Goal: Task Accomplishment & Management: Manage account settings

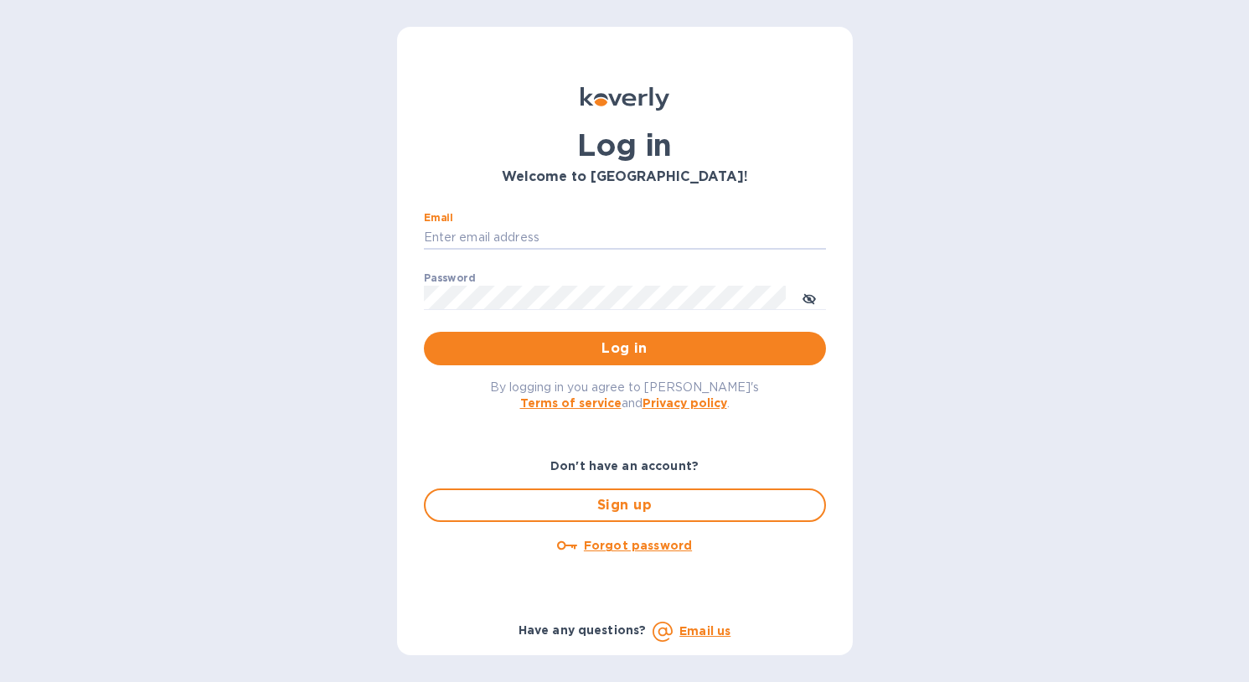
type input "[EMAIL_ADDRESS][DOMAIN_NAME]"
click at [678, 354] on span "Log in" at bounding box center [624, 348] width 375 height 20
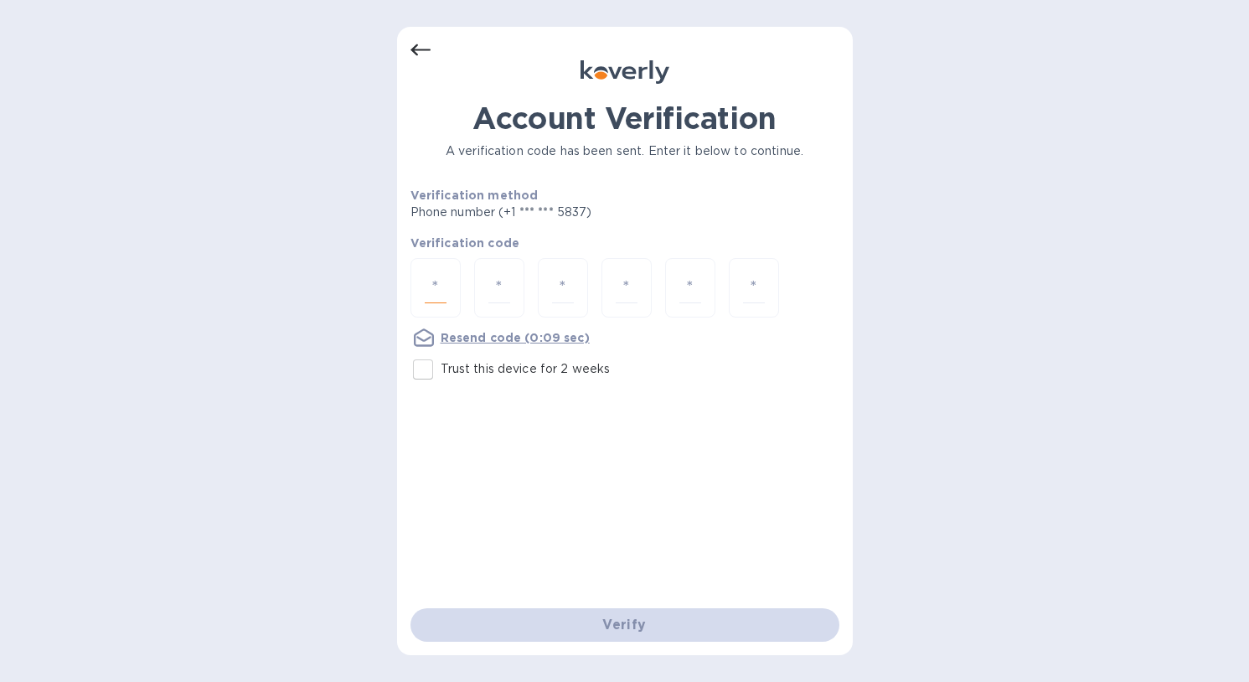
click at [440, 297] on input "number" at bounding box center [436, 287] width 22 height 31
type input "5"
type input "3"
type input "4"
type input "1"
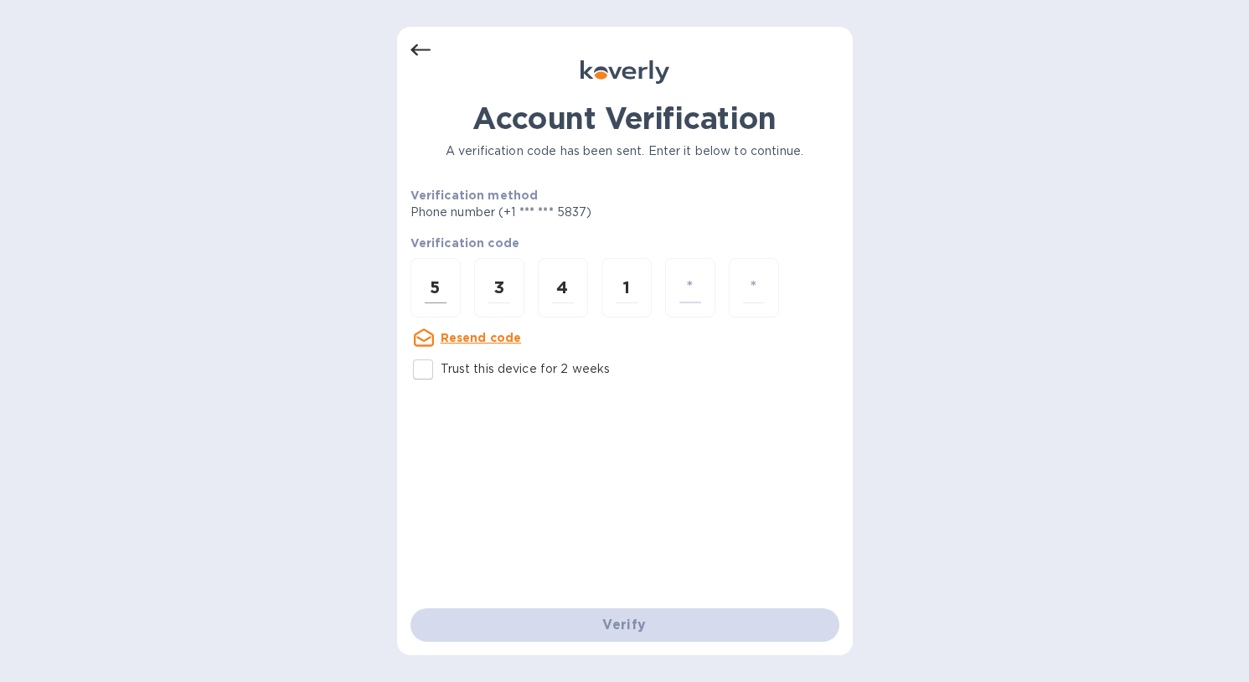
type input "1"
type input "8"
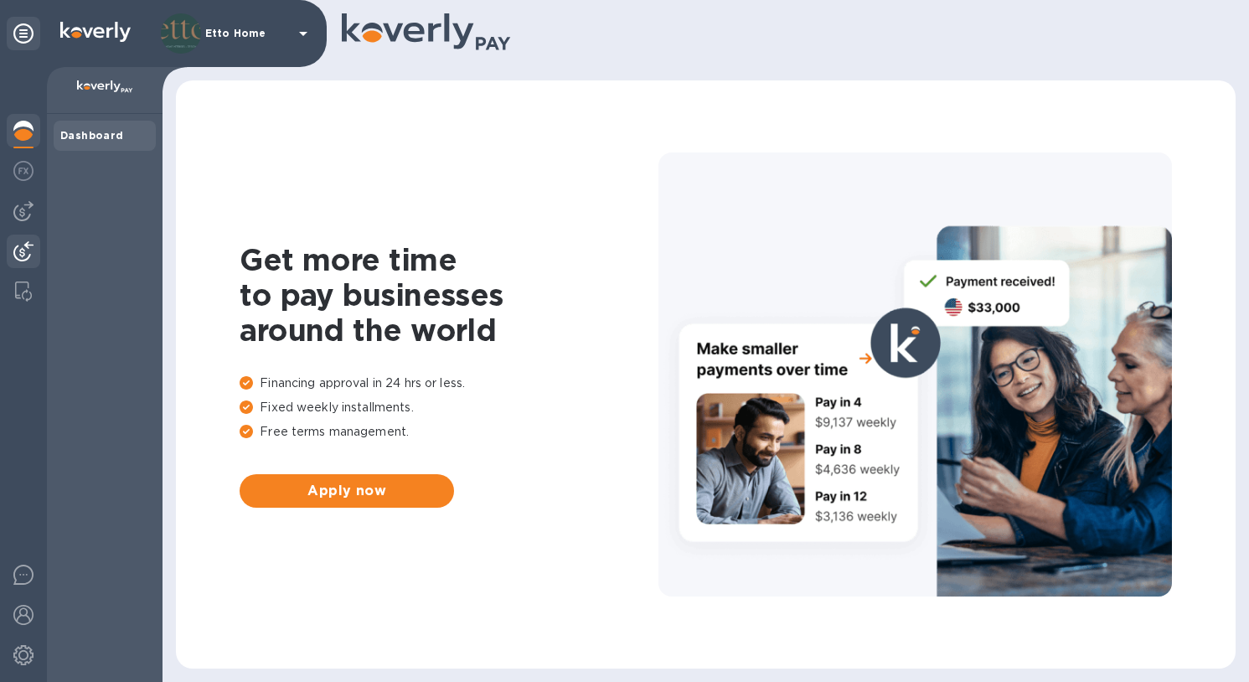
click at [23, 247] on img at bounding box center [23, 251] width 20 height 20
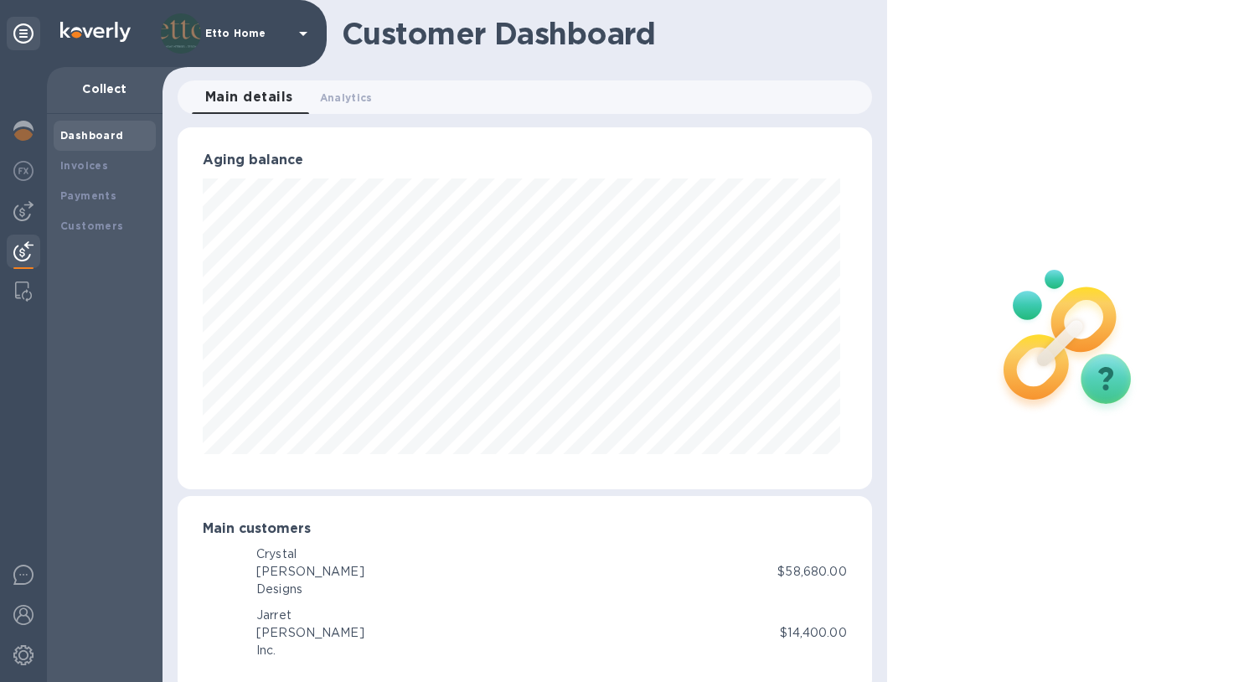
scroll to position [837492, 837166]
click at [34, 216] on div at bounding box center [24, 211] width 34 height 34
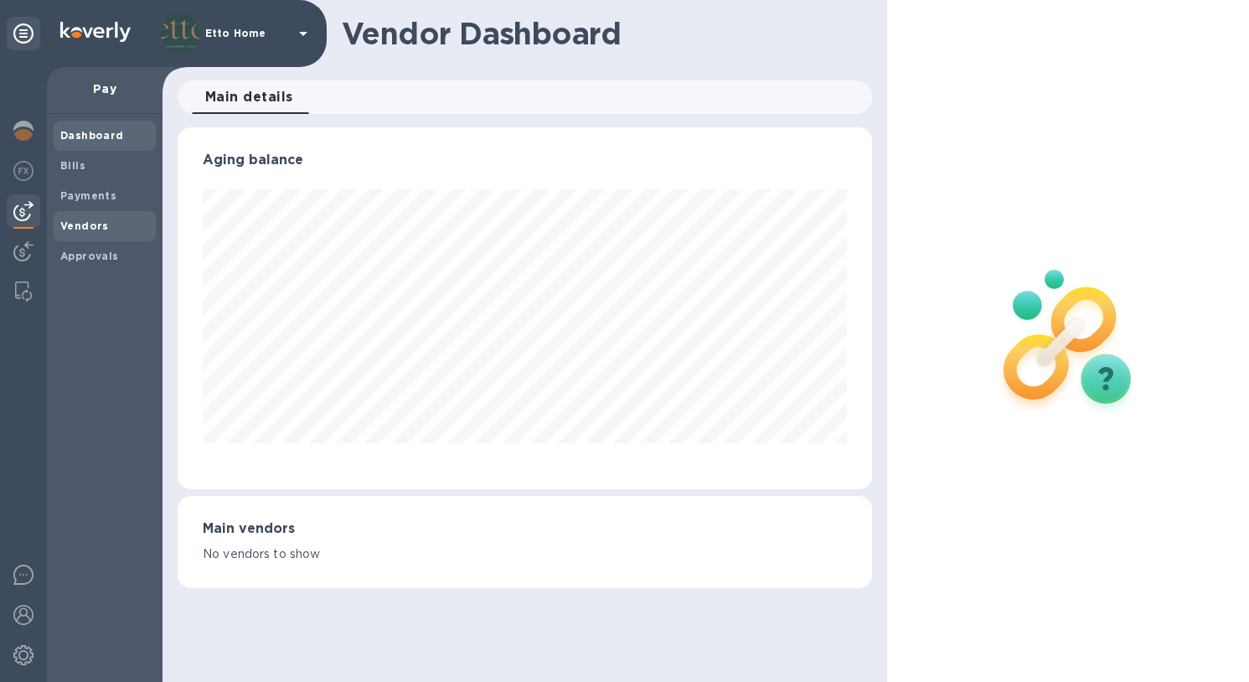
click at [111, 224] on span "Vendors" at bounding box center [104, 226] width 89 height 17
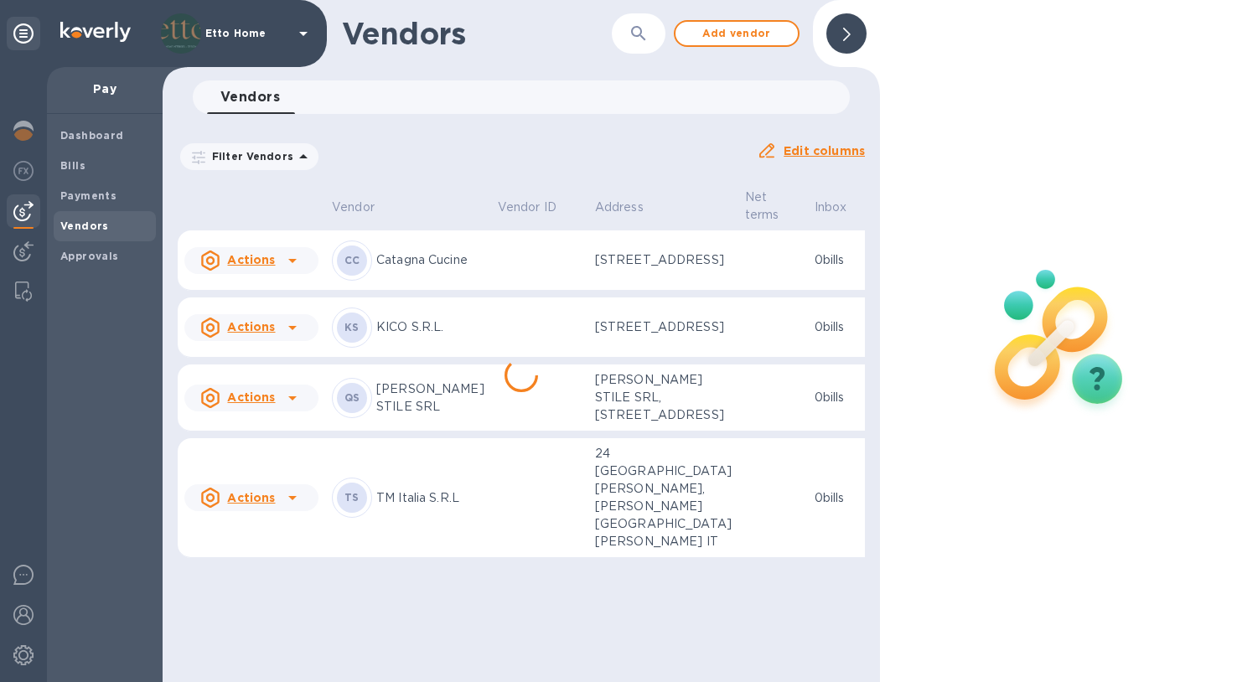
scroll to position [13, 0]
click at [80, 250] on b "Approvals" at bounding box center [89, 256] width 59 height 13
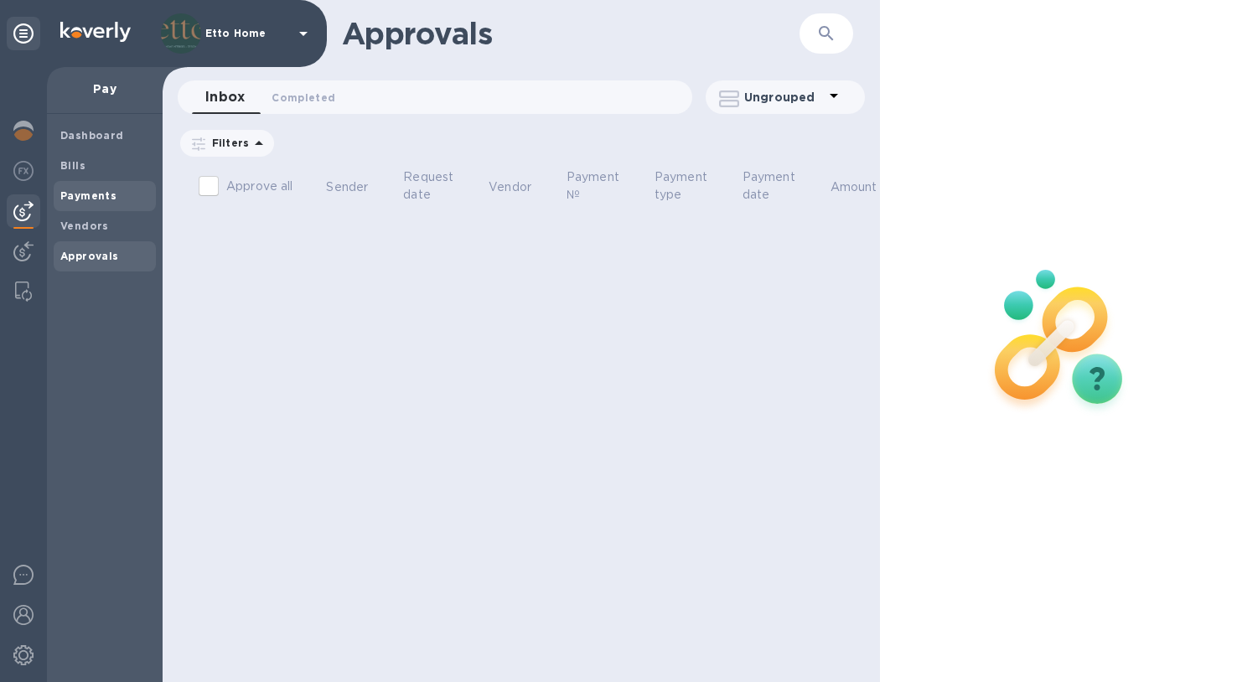
click at [105, 189] on b "Payments" at bounding box center [88, 195] width 56 height 13
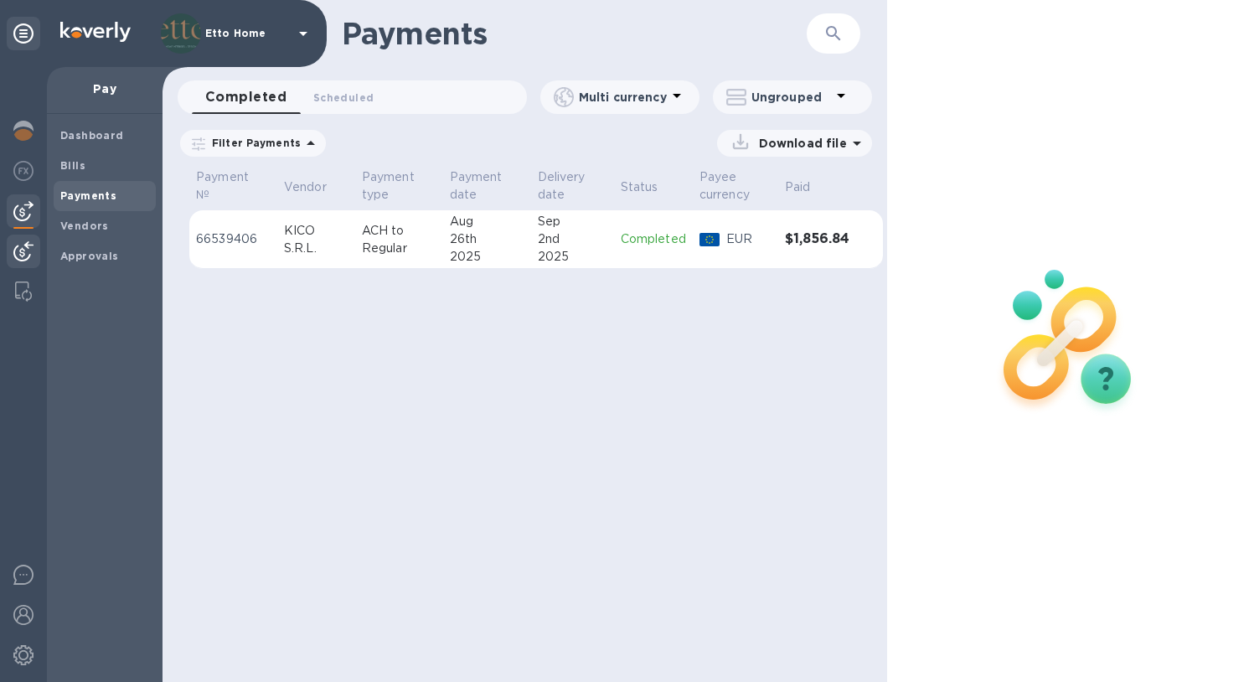
click at [25, 260] on img at bounding box center [23, 251] width 20 height 20
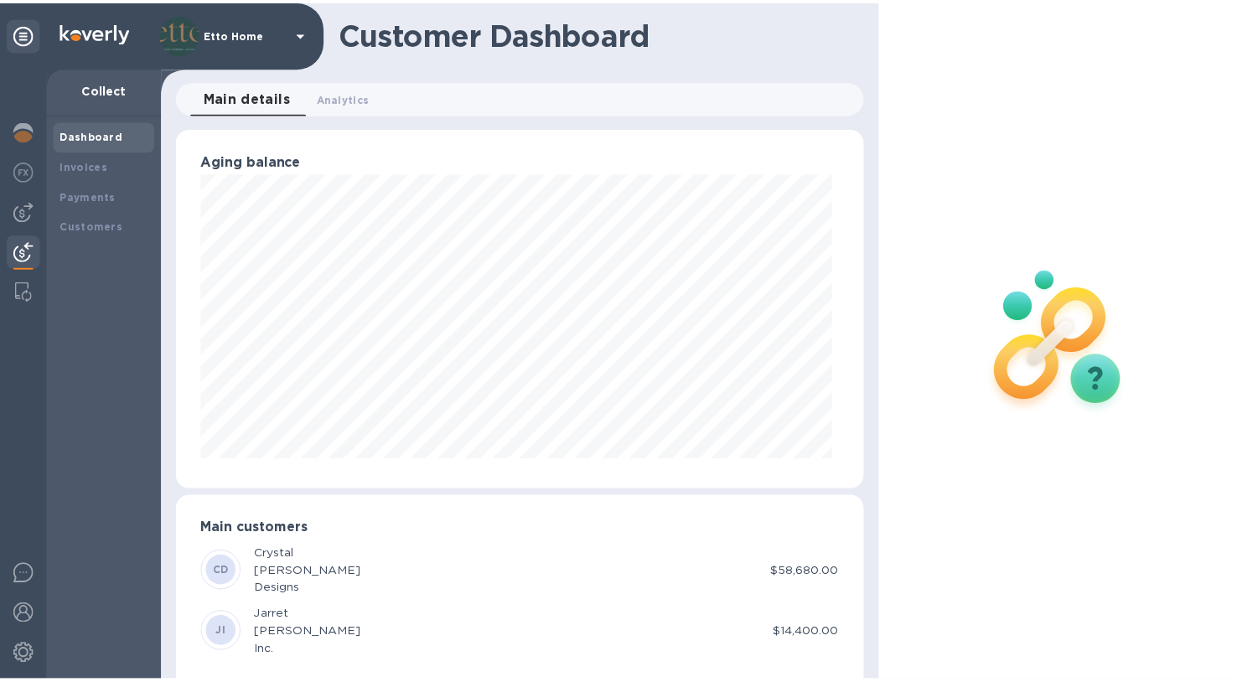
scroll to position [362, 687]
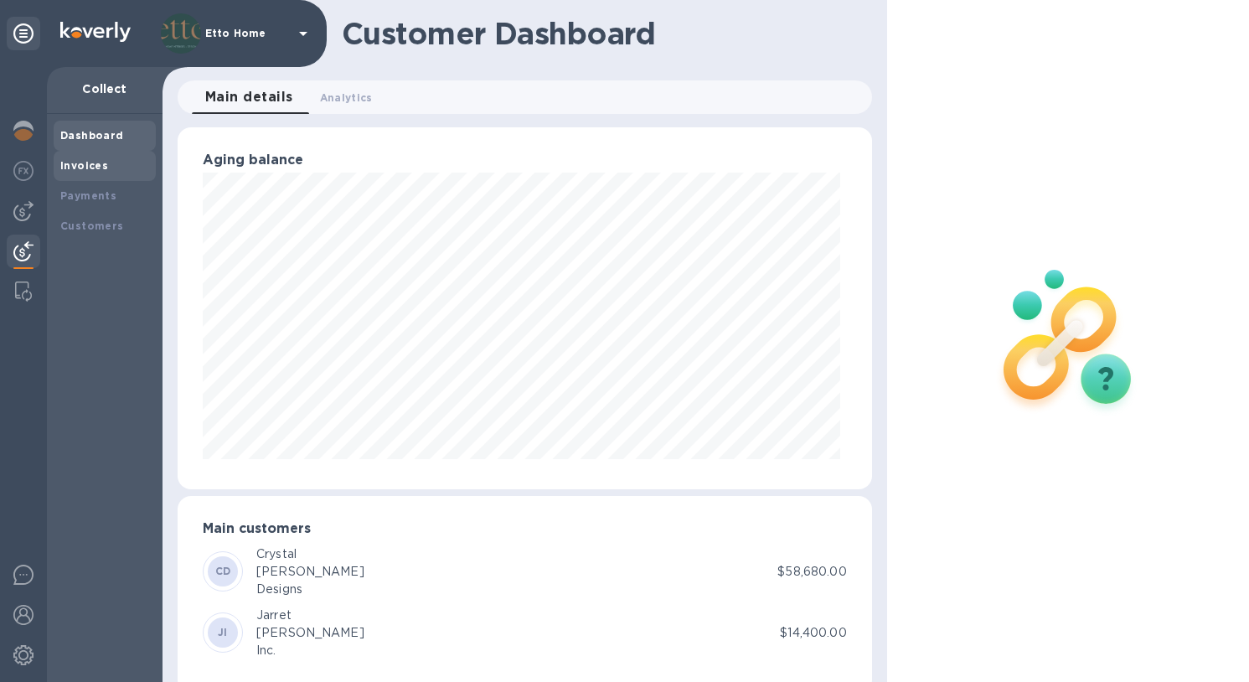
click at [104, 170] on b "Invoices" at bounding box center [84, 165] width 48 height 13
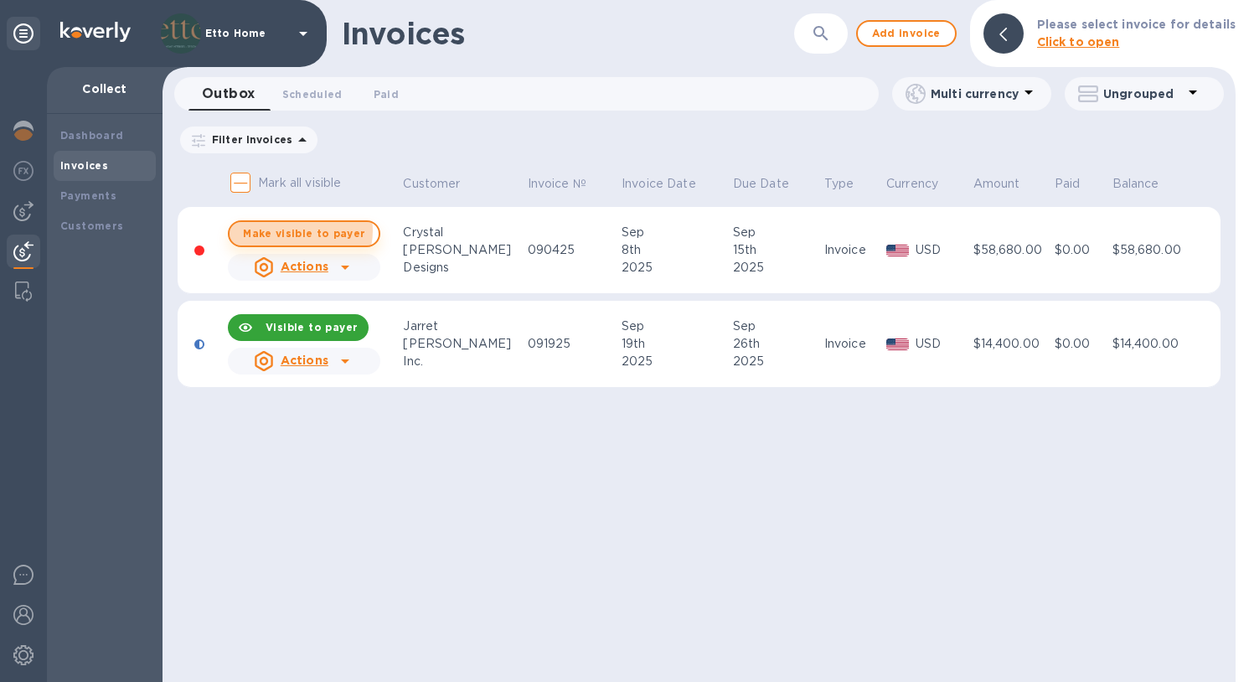
click at [302, 230] on span "Make visible to payer" at bounding box center [304, 233] width 122 height 11
checkbox input "true"
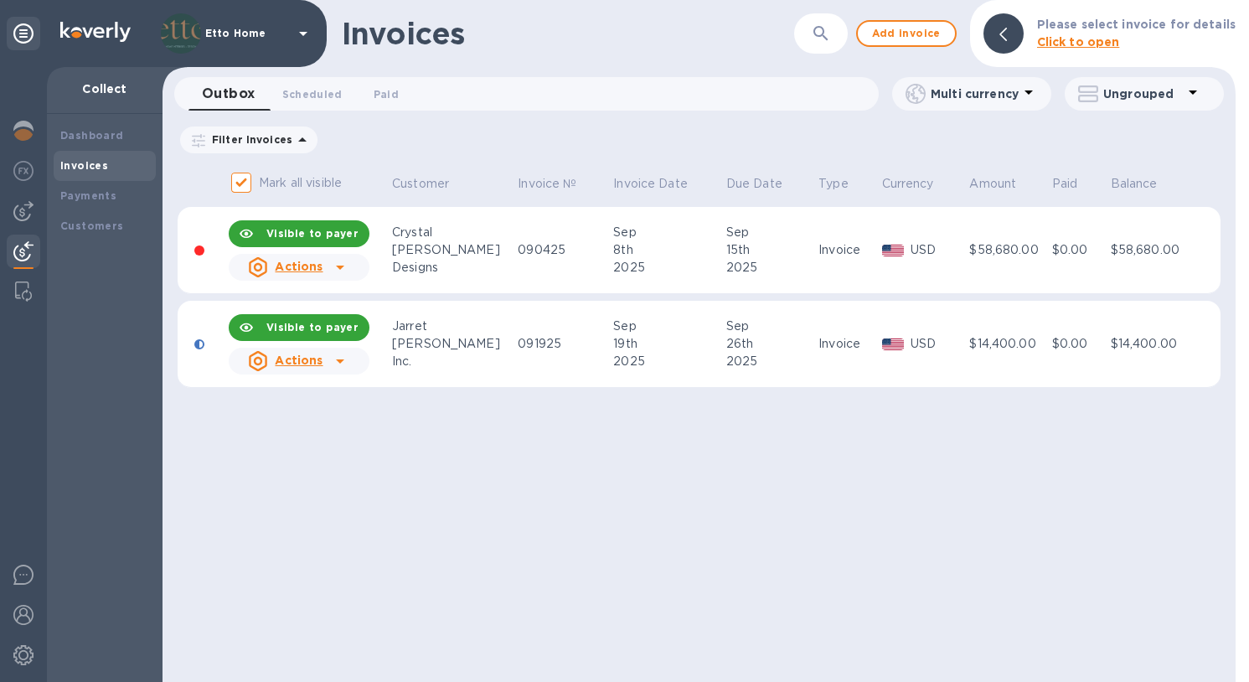
click at [561, 454] on div "Invoices ​ Add invoice Please select invoice for details Click to open Outbox 0…" at bounding box center [699, 341] width 1073 height 682
click at [199, 345] on div at bounding box center [199, 344] width 10 height 10
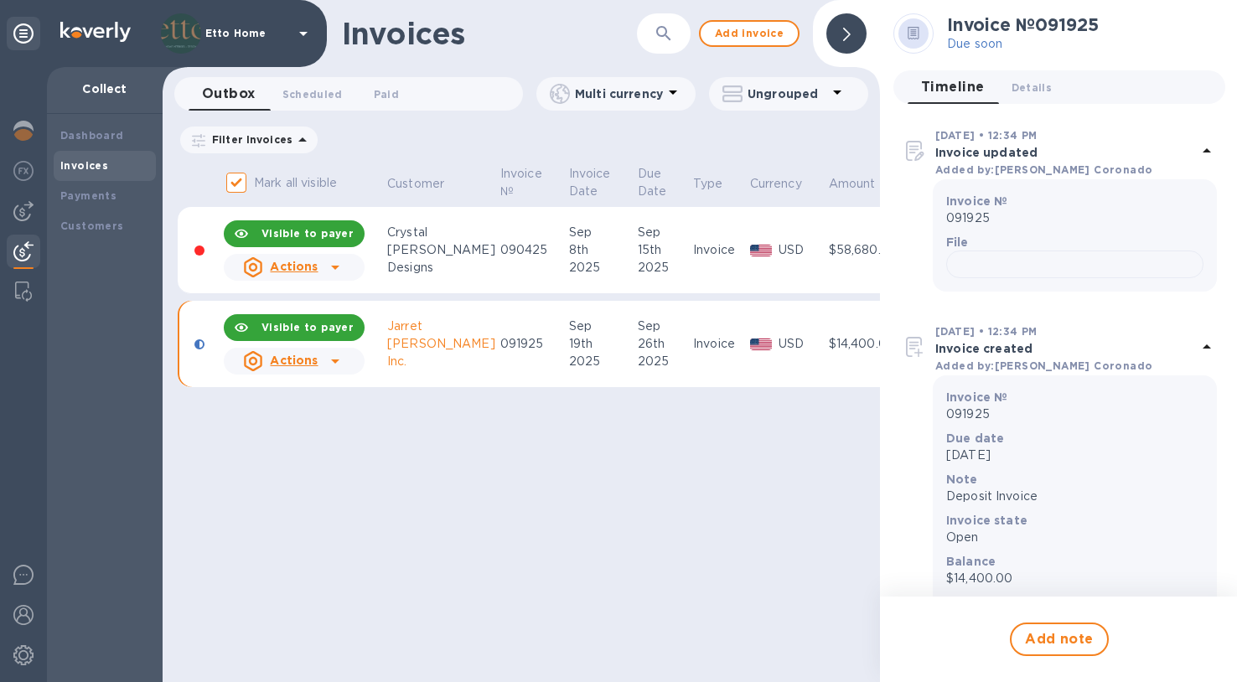
click at [199, 273] on td at bounding box center [200, 250] width 44 height 87
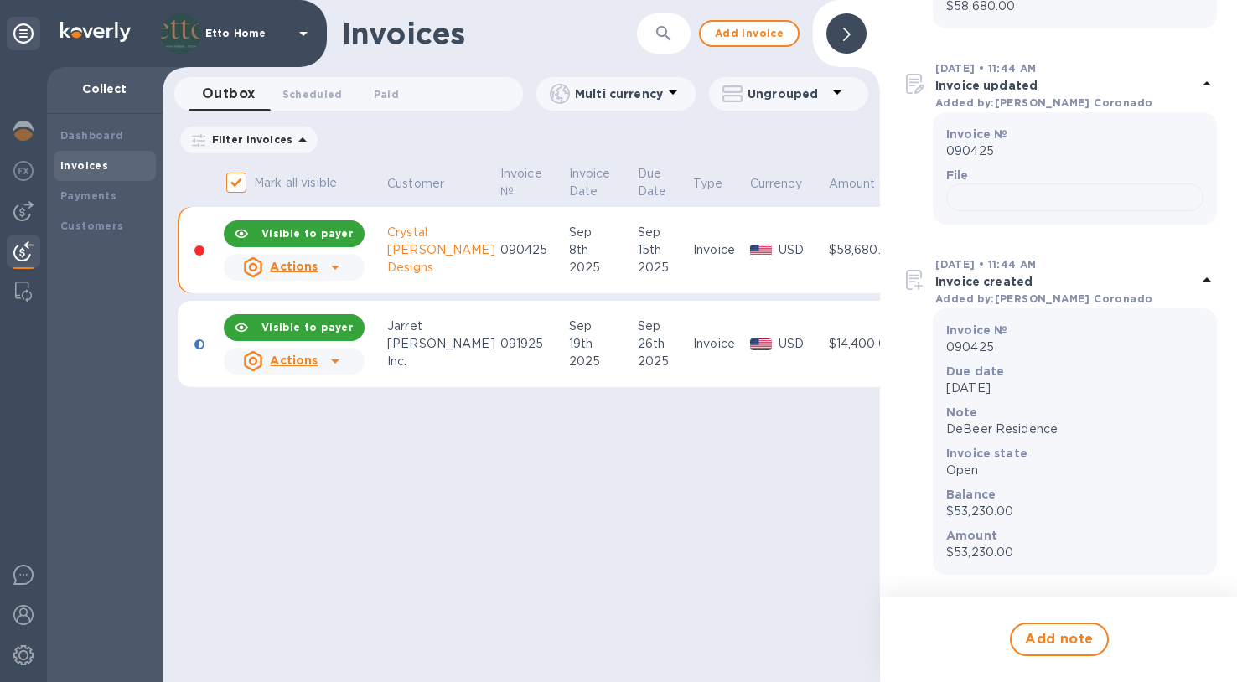
scroll to position [463, 0]
click at [1131, 211] on div at bounding box center [1074, 197] width 257 height 28
click at [491, 664] on div "Invoices ​ Add invoice Outbox 0 Scheduled 0 Paid 0 Multi currency Ungrouped Fil…" at bounding box center [521, 341] width 717 height 682
click at [602, 329] on div "Sep" at bounding box center [601, 327] width 64 height 18
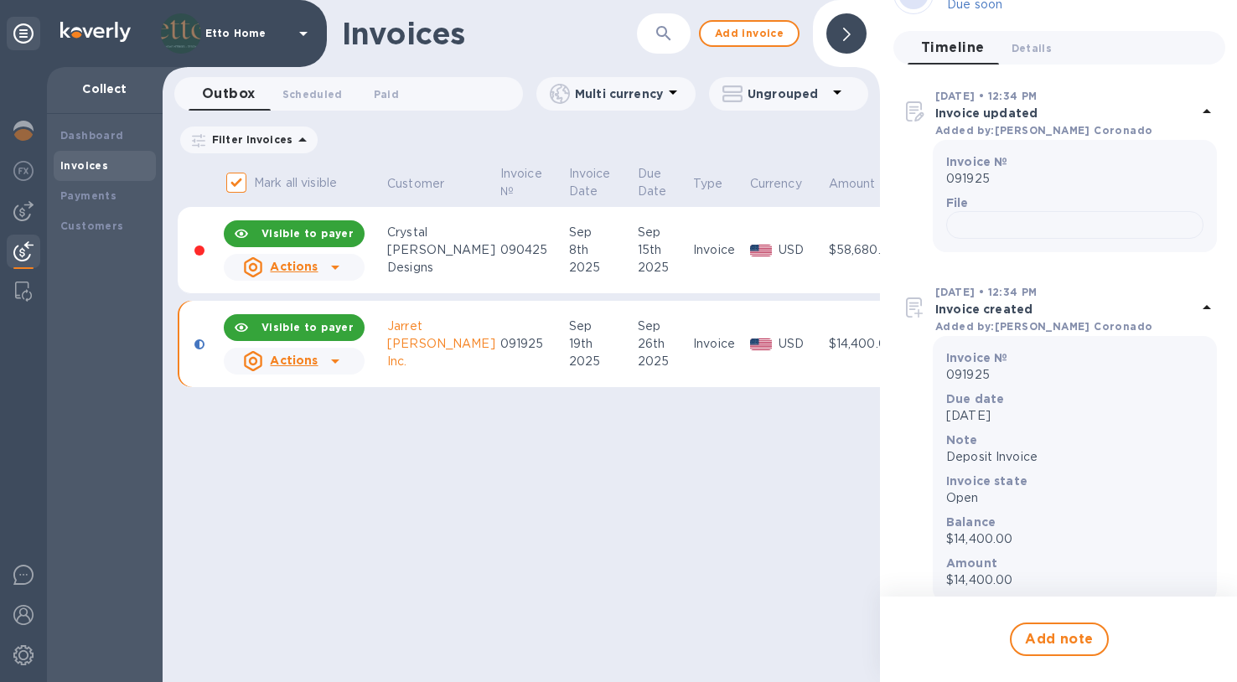
click at [540, 455] on div "Invoices ​ Add invoice Outbox 0 Scheduled 0 Paid 0 Multi currency Ungrouped Fil…" at bounding box center [521, 341] width 717 height 682
click at [759, 34] on span "Add invoice" at bounding box center [749, 33] width 70 height 20
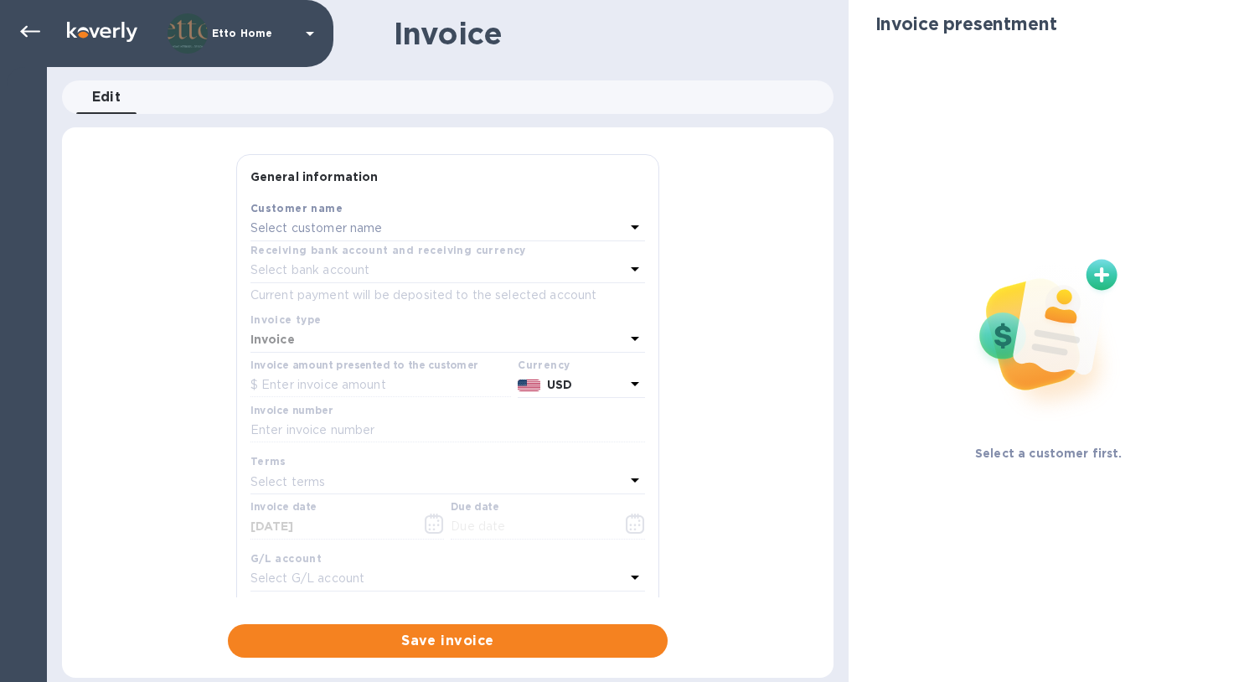
click at [354, 230] on p "Select customer name" at bounding box center [317, 229] width 132 height 18
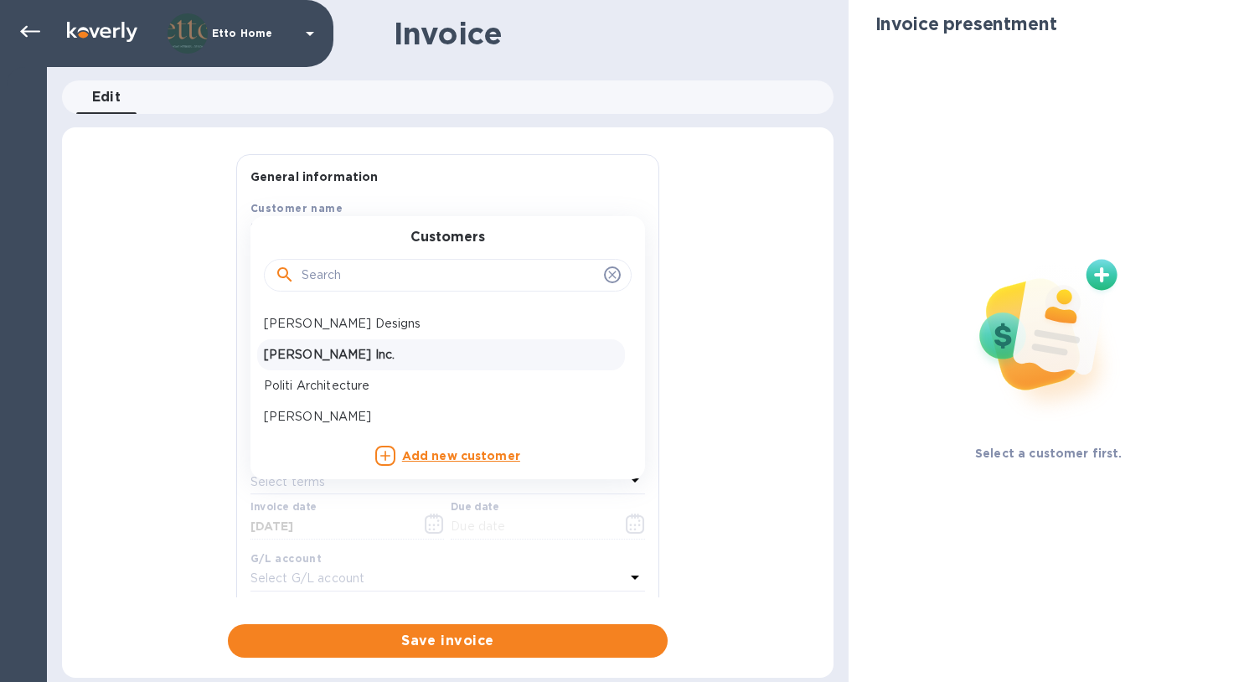
click at [378, 359] on p "[PERSON_NAME] Inc." at bounding box center [441, 355] width 354 height 18
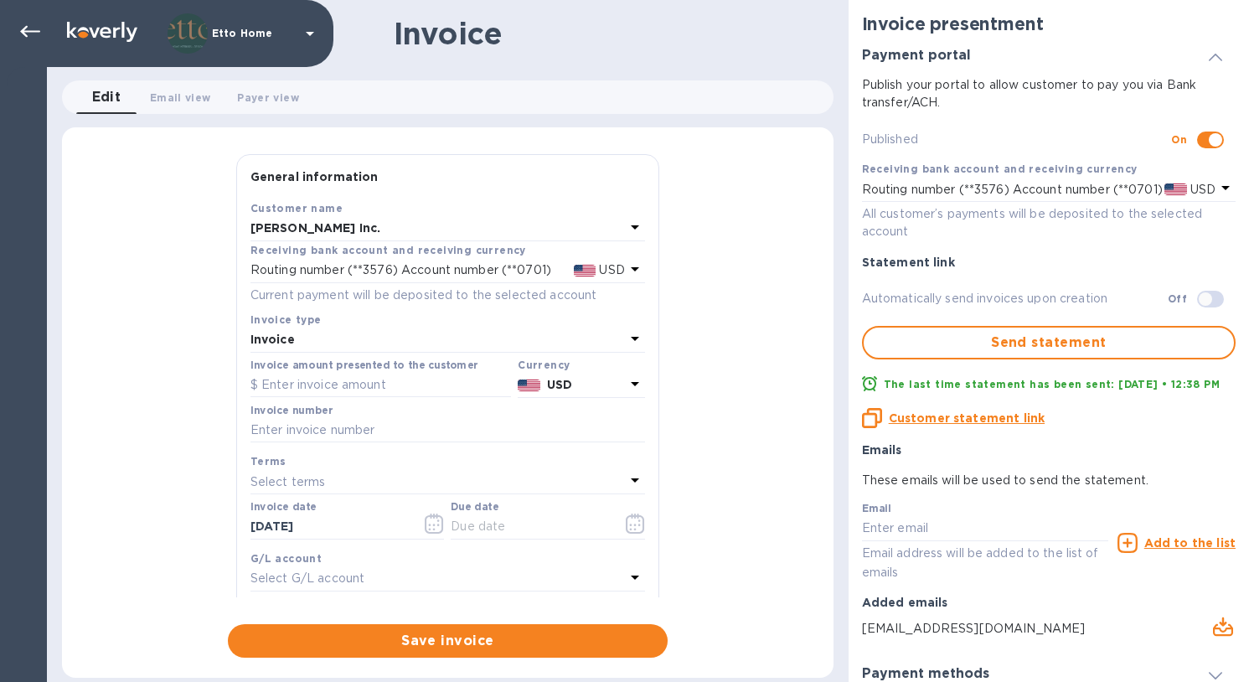
click at [764, 274] on div "General information Save Customer name Jarret Yoshida Inc. Receiving bank accou…" at bounding box center [448, 406] width 772 height 504
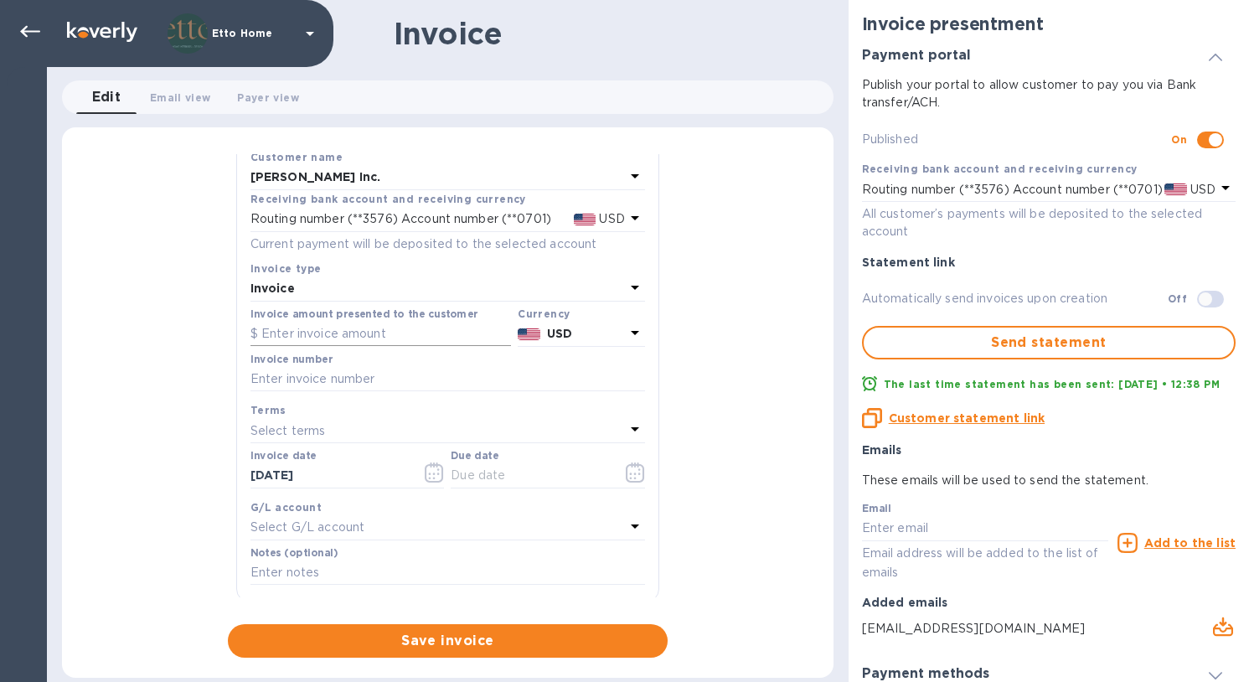
click at [364, 336] on input "text" at bounding box center [381, 334] width 261 height 25
type input "11,992"
click at [127, 473] on div "General information Save Customer name Jarret Yoshida Inc. Receiving bank accou…" at bounding box center [448, 406] width 772 height 504
click at [586, 474] on input "text" at bounding box center [530, 475] width 158 height 25
click at [626, 469] on icon "button" at bounding box center [635, 472] width 19 height 20
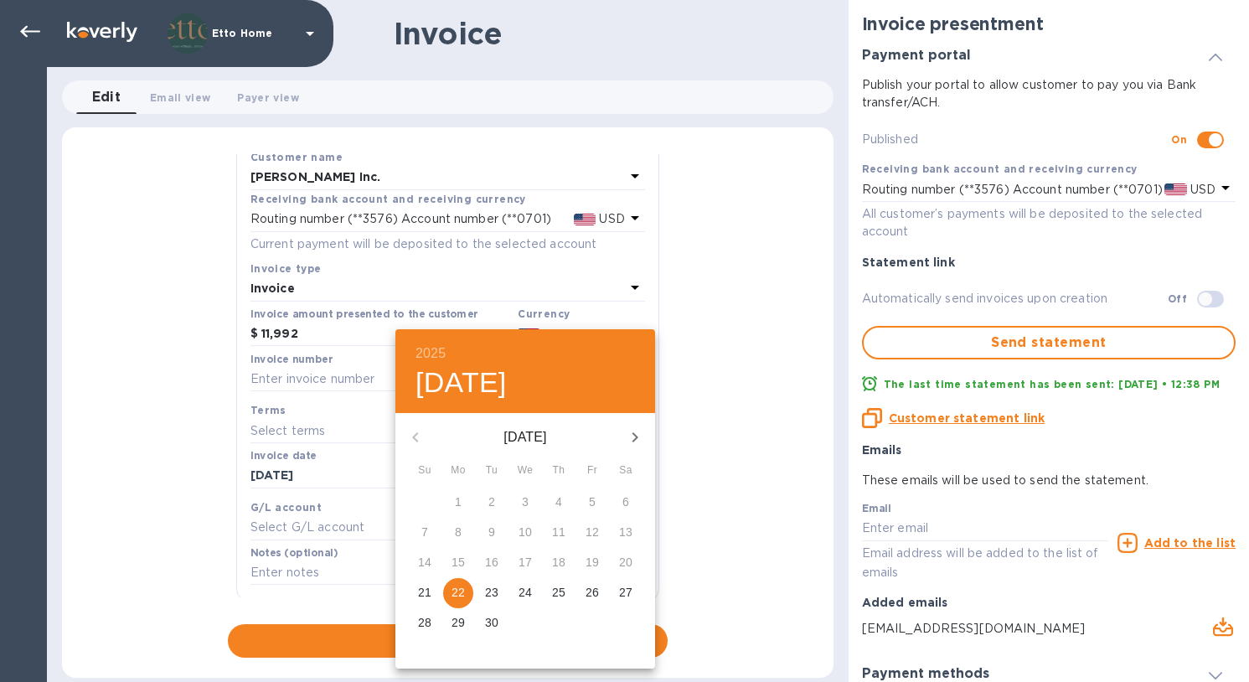
click at [457, 617] on p "29" at bounding box center [458, 622] width 13 height 17
type input "09/29/2025"
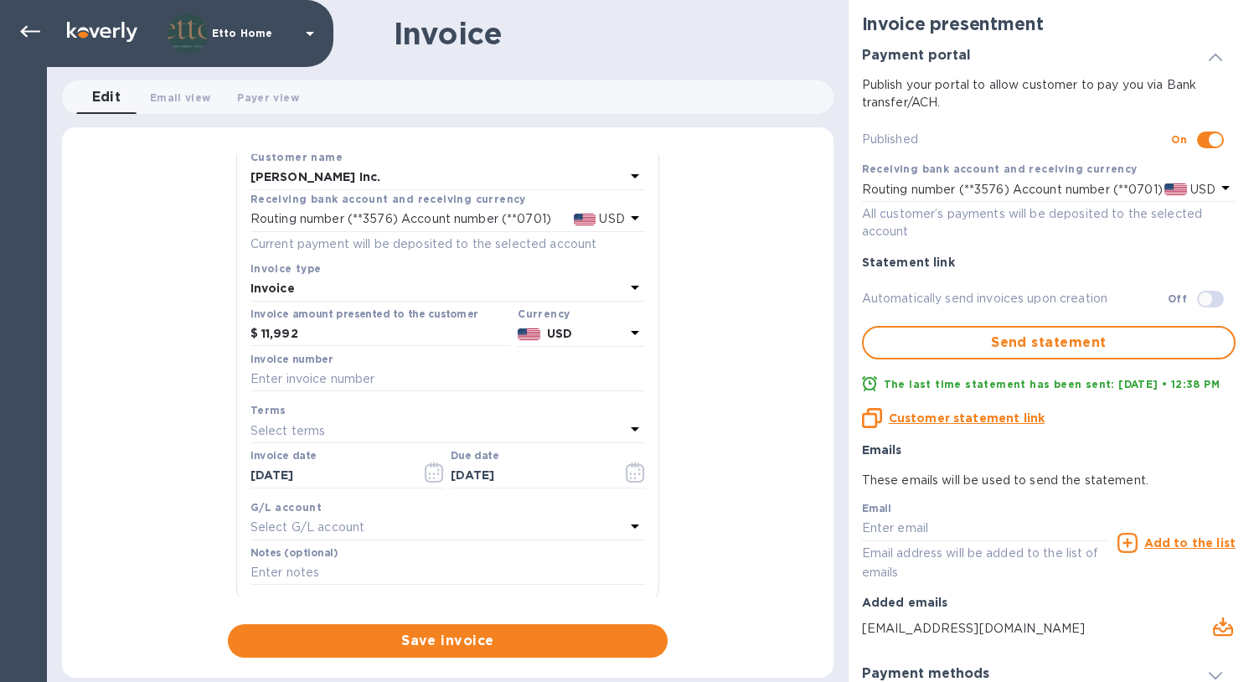
click at [753, 417] on div "General information Save Customer name Jarret Yoshida Inc. Receiving bank accou…" at bounding box center [448, 406] width 772 height 504
click at [351, 524] on p "Select G/L account" at bounding box center [308, 528] width 114 height 18
click at [723, 468] on div "General information Save Customer name Jarret Yoshida Inc. Receiving bank accou…" at bounding box center [448, 406] width 772 height 504
click at [375, 378] on input "text" at bounding box center [448, 379] width 395 height 25
click at [360, 380] on input "text" at bounding box center [448, 379] width 395 height 25
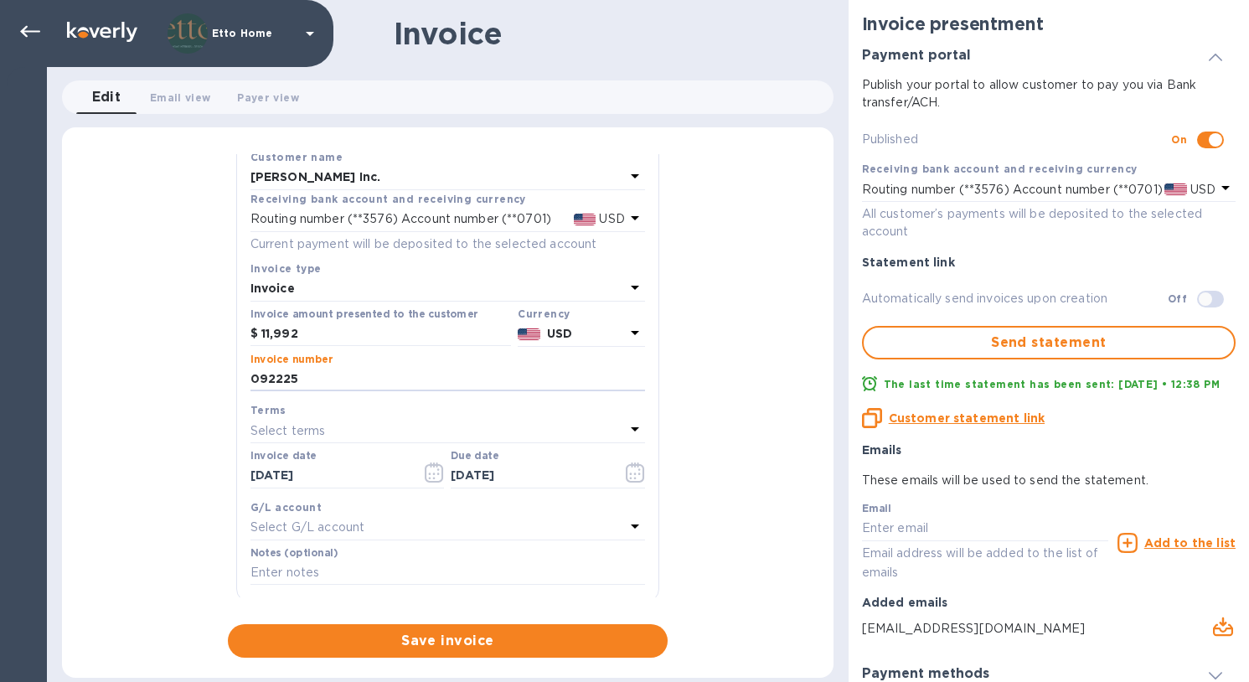
type input "092225"
click at [761, 366] on div "General information Save Customer name Jarret Yoshida Inc. Receiving bank accou…" at bounding box center [448, 406] width 772 height 504
click at [427, 571] on input "text" at bounding box center [448, 569] width 395 height 25
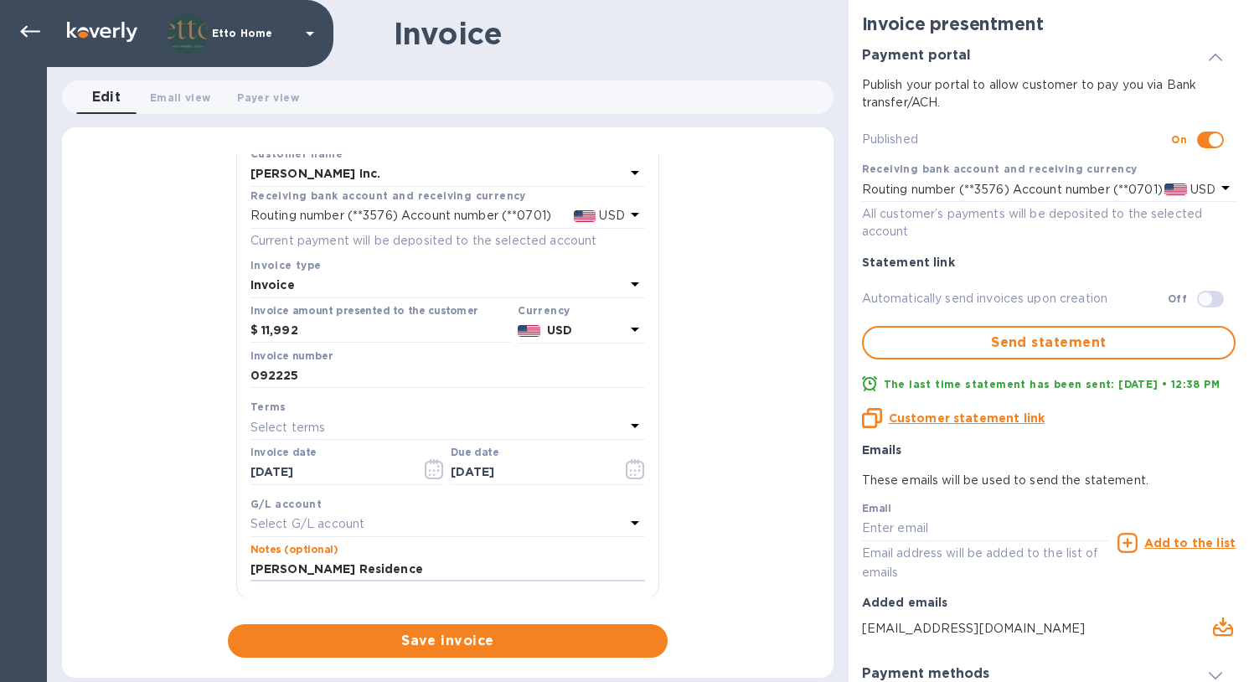
type input "Nardini Residence"
click at [691, 580] on div "General information Save Customer name Jarret Yoshida Inc. Receiving bank accou…" at bounding box center [448, 406] width 772 height 504
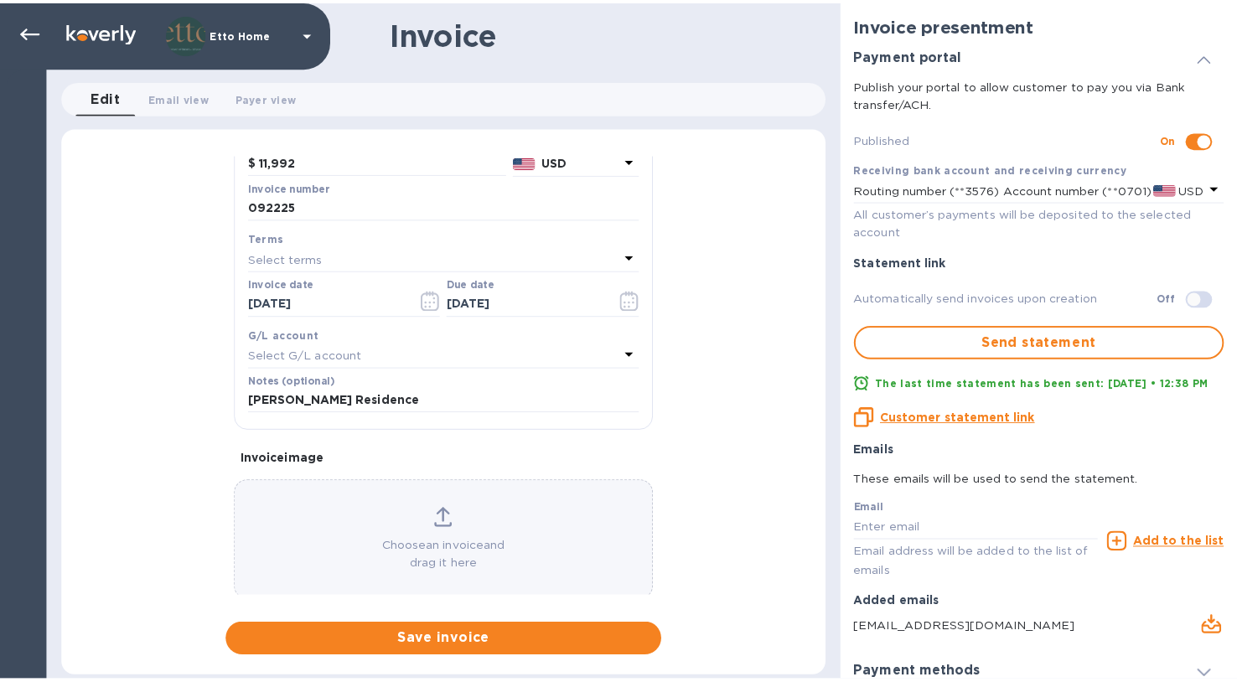
scroll to position [244, 0]
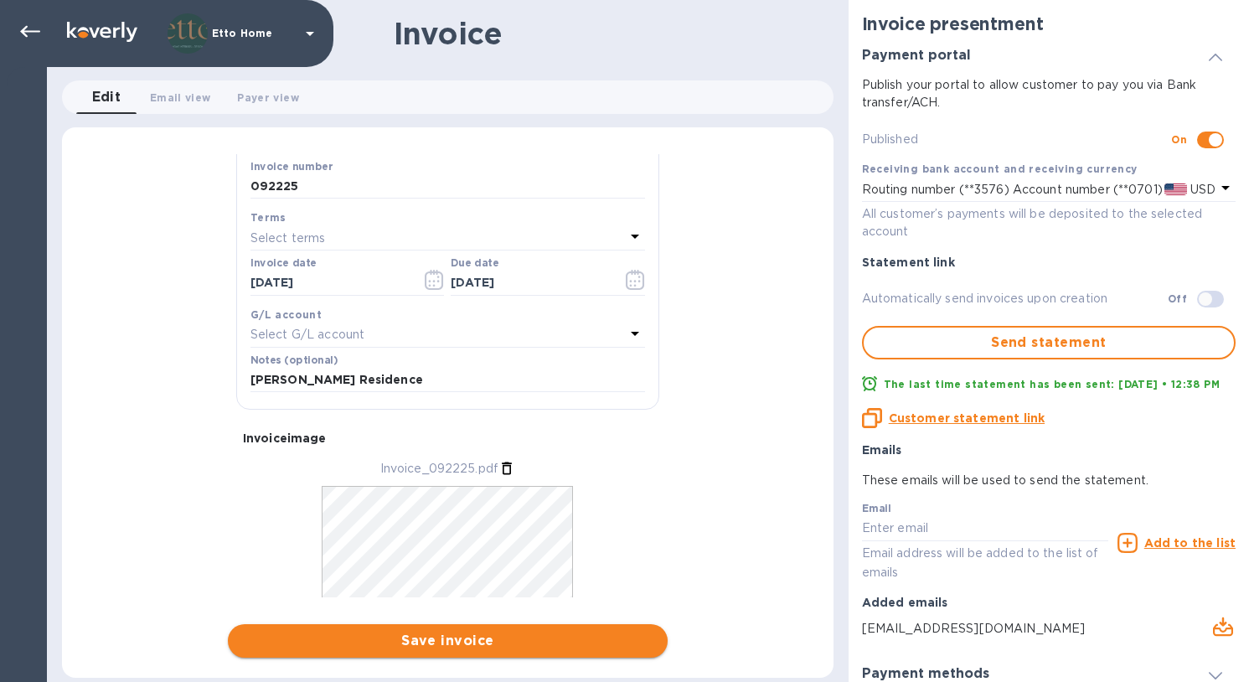
click at [519, 636] on span "Save invoice" at bounding box center [447, 641] width 413 height 20
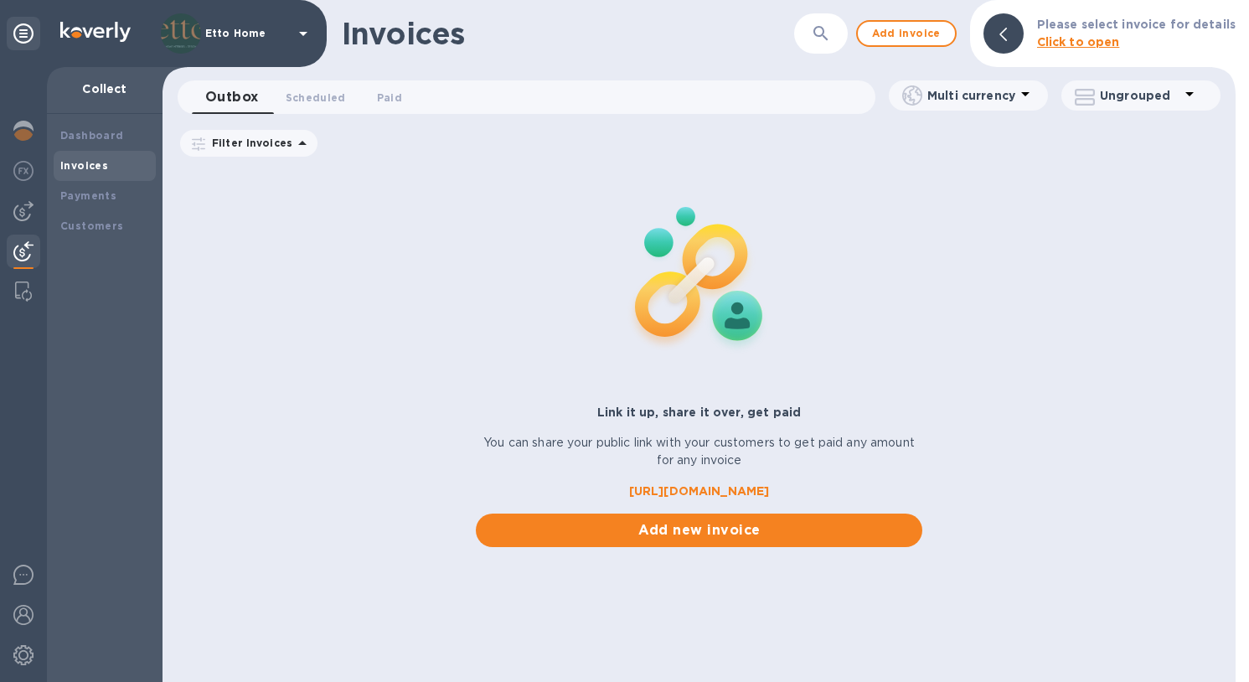
click at [731, 251] on img at bounding box center [699, 276] width 221 height 221
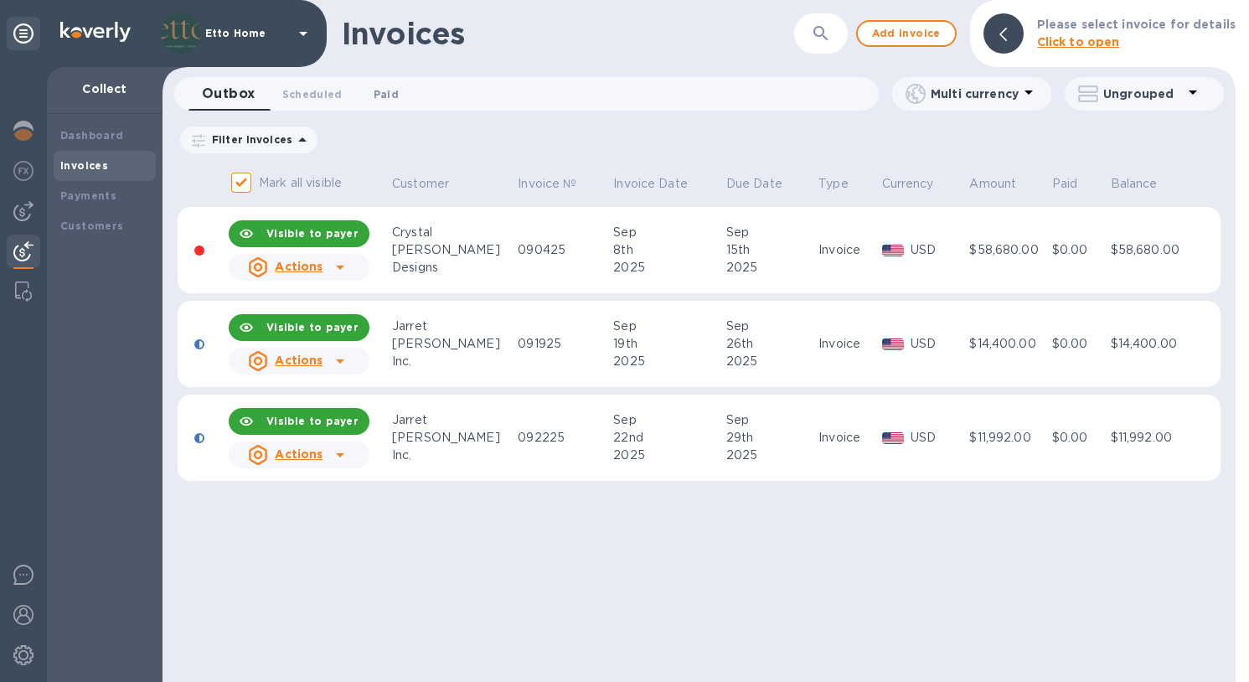
click at [389, 91] on span "Paid 0" at bounding box center [386, 94] width 25 height 18
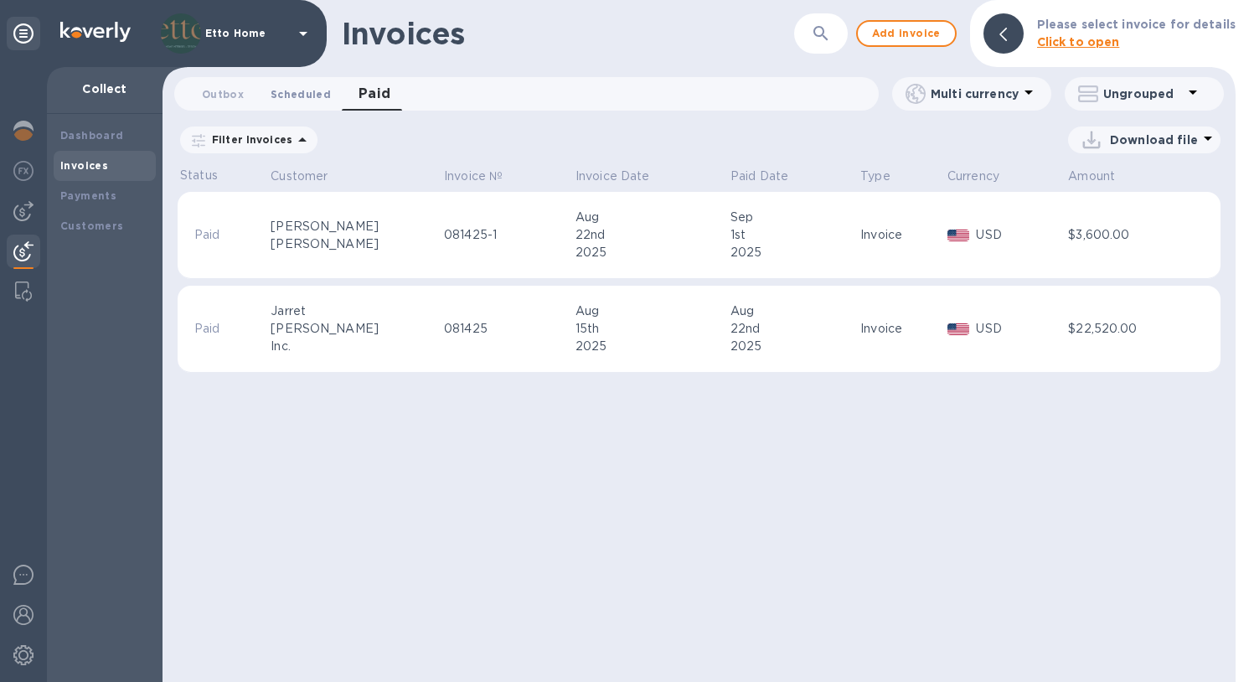
click at [310, 90] on span "Scheduled 0" at bounding box center [301, 94] width 60 height 18
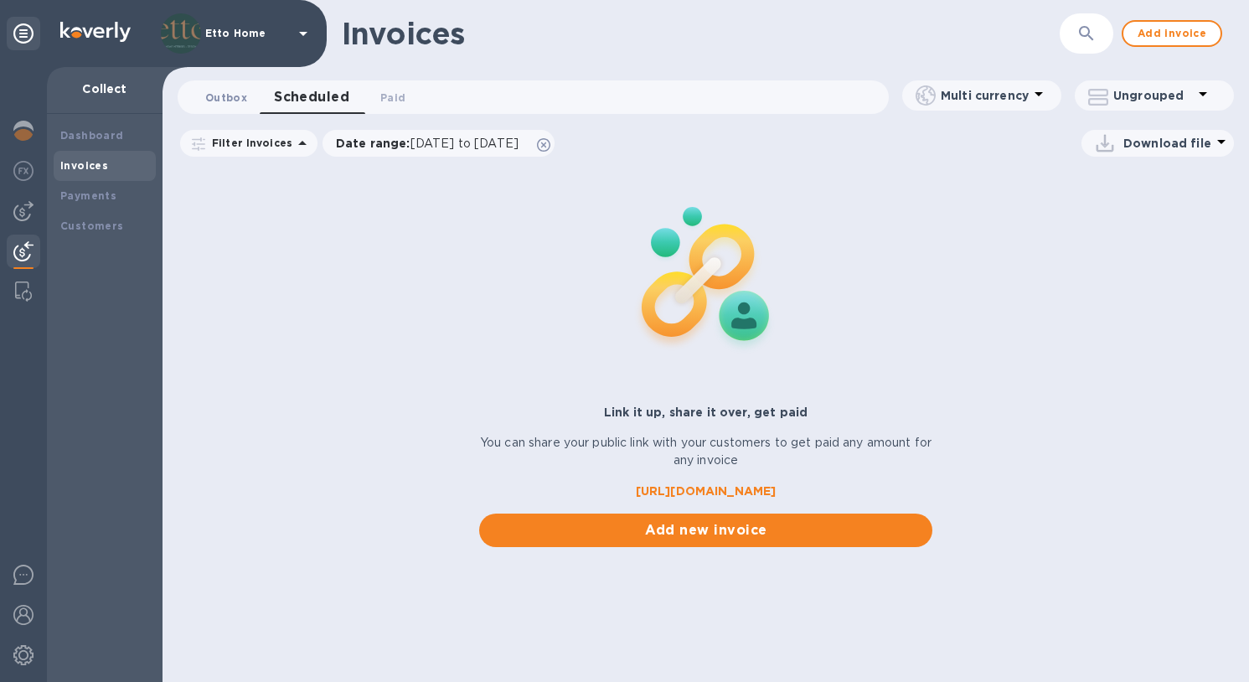
click at [229, 102] on span "Outbox 0" at bounding box center [226, 98] width 42 height 18
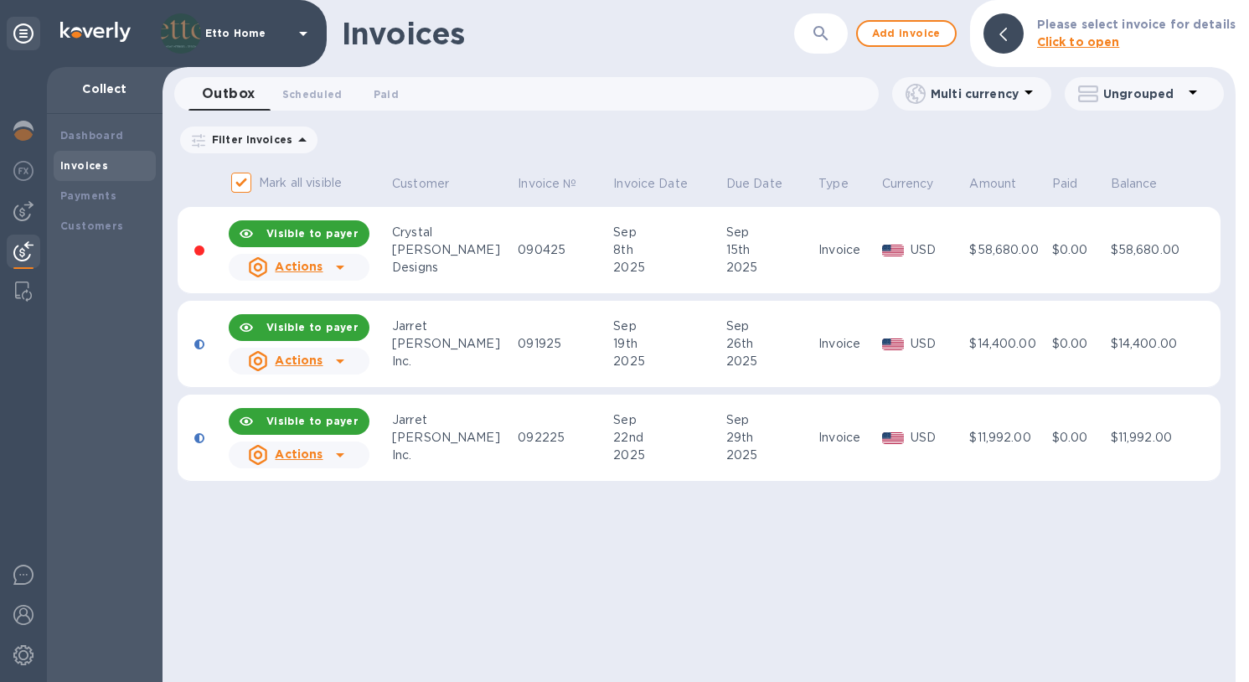
click at [561, 463] on td "092225" at bounding box center [563, 438] width 96 height 87
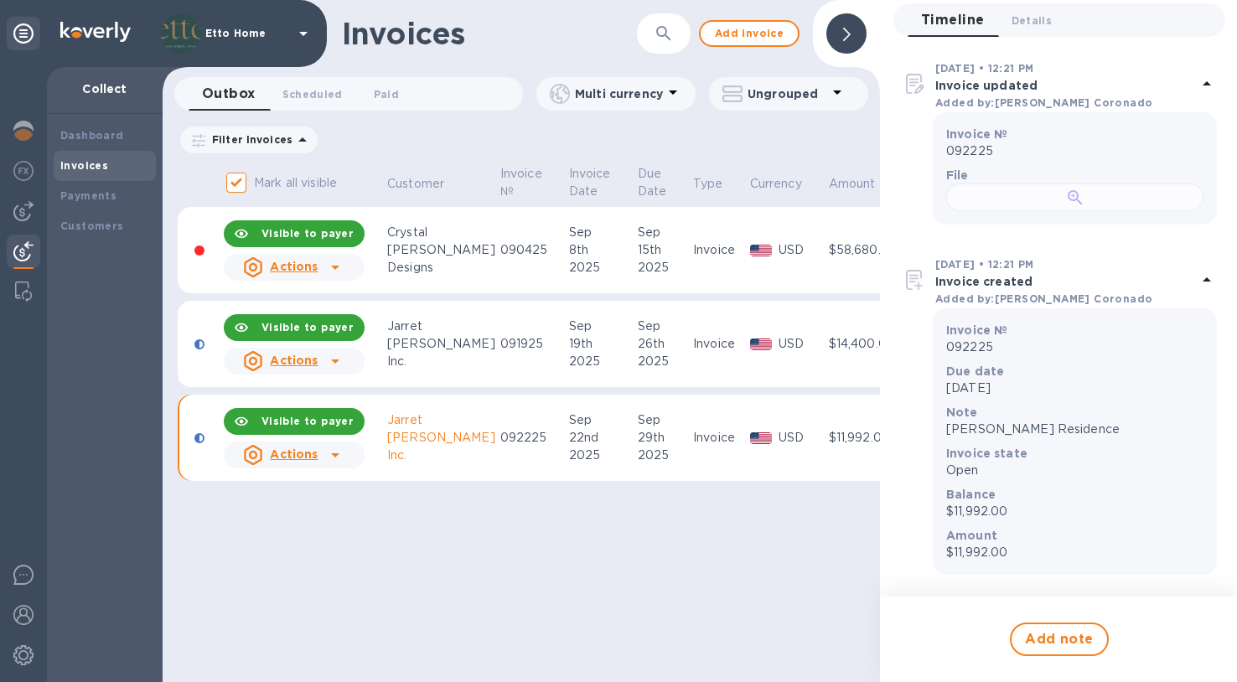
scroll to position [13, 0]
click at [371, 634] on div "Invoices ​ Add invoice Outbox 0 Scheduled 0 Paid 0 Multi currency Ungrouped Fil…" at bounding box center [521, 341] width 717 height 682
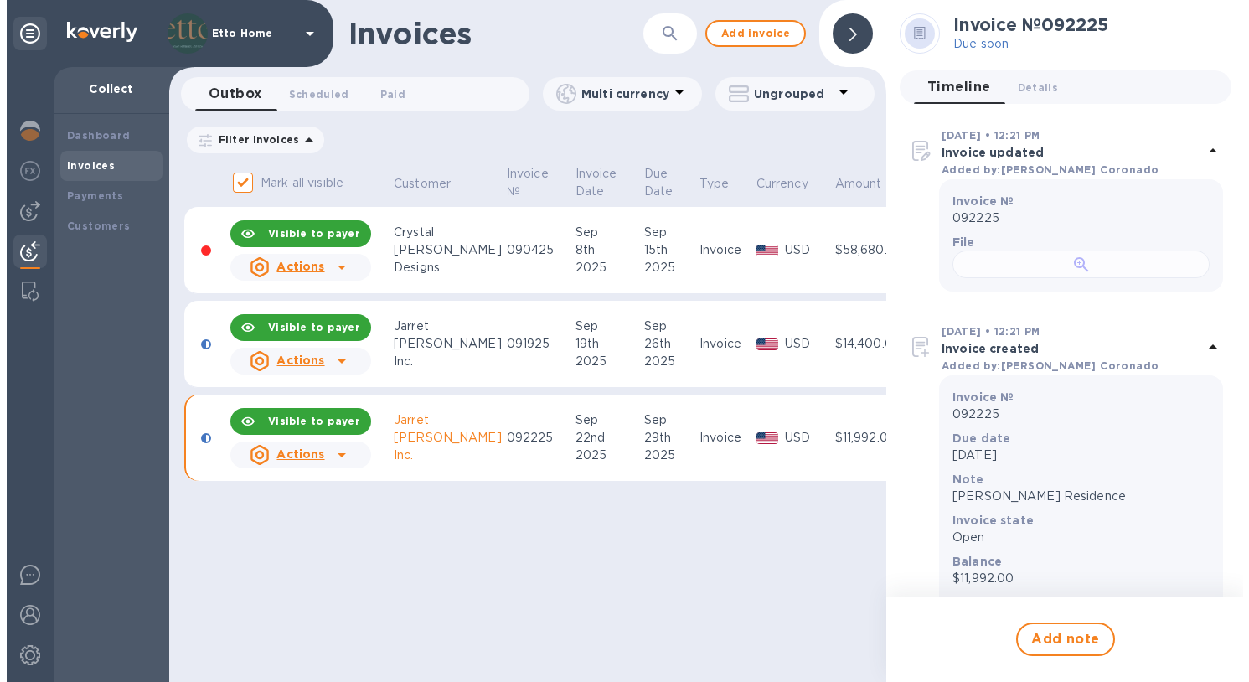
scroll to position [0, 0]
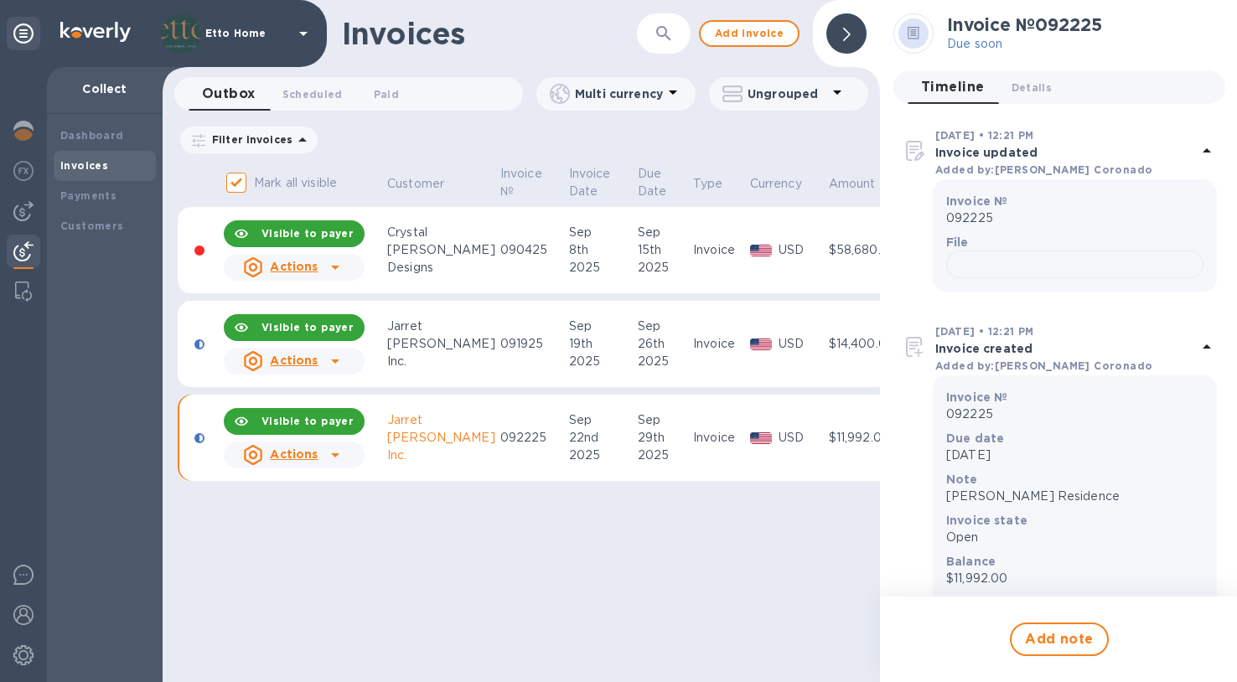
click at [555, 633] on div "Invoices ​ Add invoice Outbox 0 Scheduled 0 Paid 0 Multi currency Ungrouped Fil…" at bounding box center [521, 341] width 717 height 682
click at [102, 220] on b "Customers" at bounding box center [92, 226] width 64 height 13
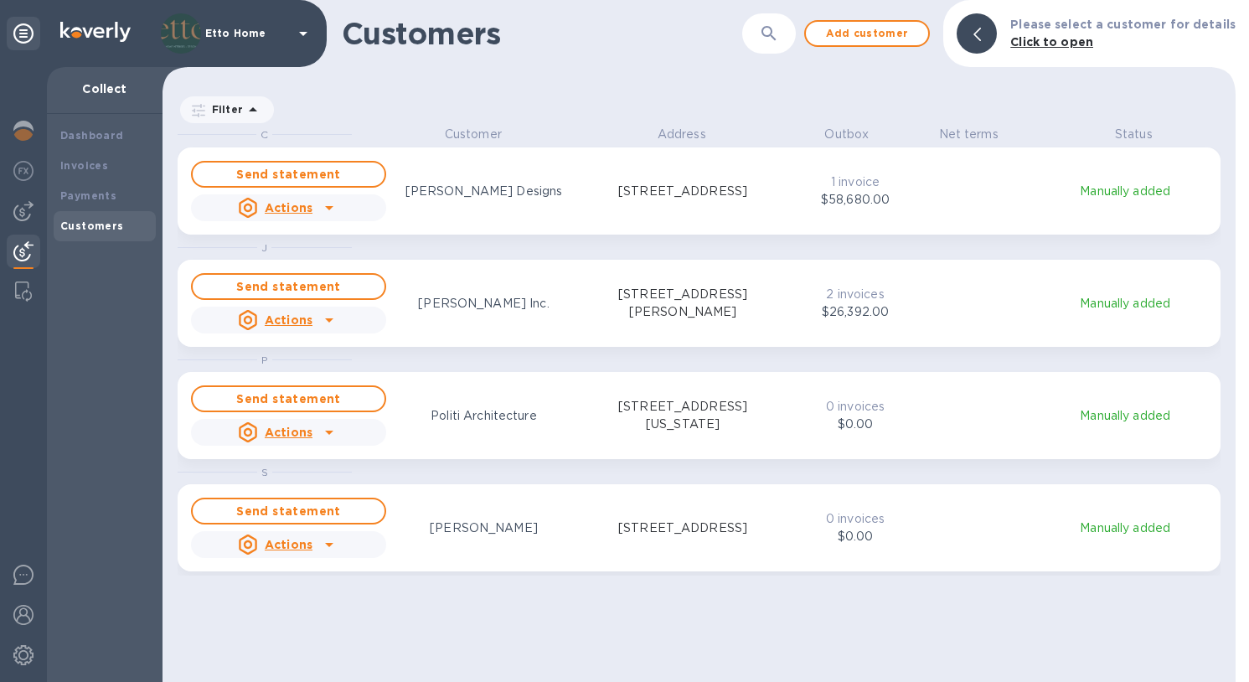
scroll to position [544, 1067]
click at [897, 28] on span "Add customer" at bounding box center [867, 33] width 96 height 20
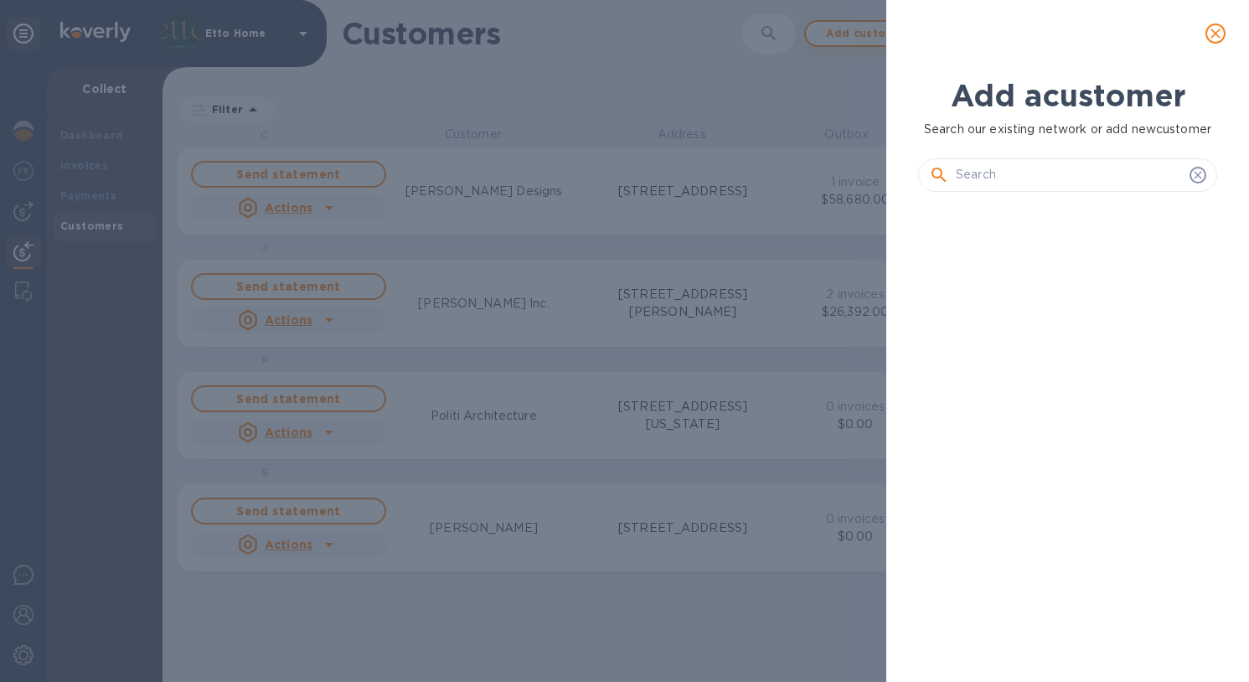
scroll to position [420, 306]
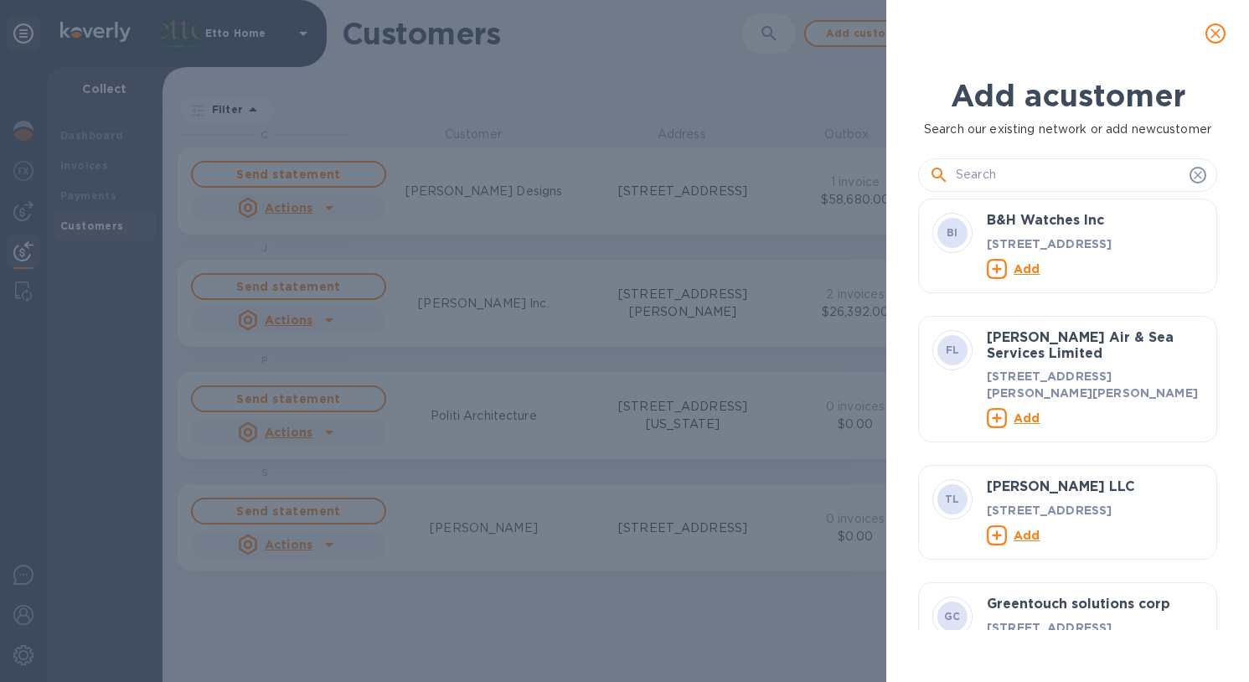
click at [1093, 183] on input "text" at bounding box center [1069, 175] width 227 height 25
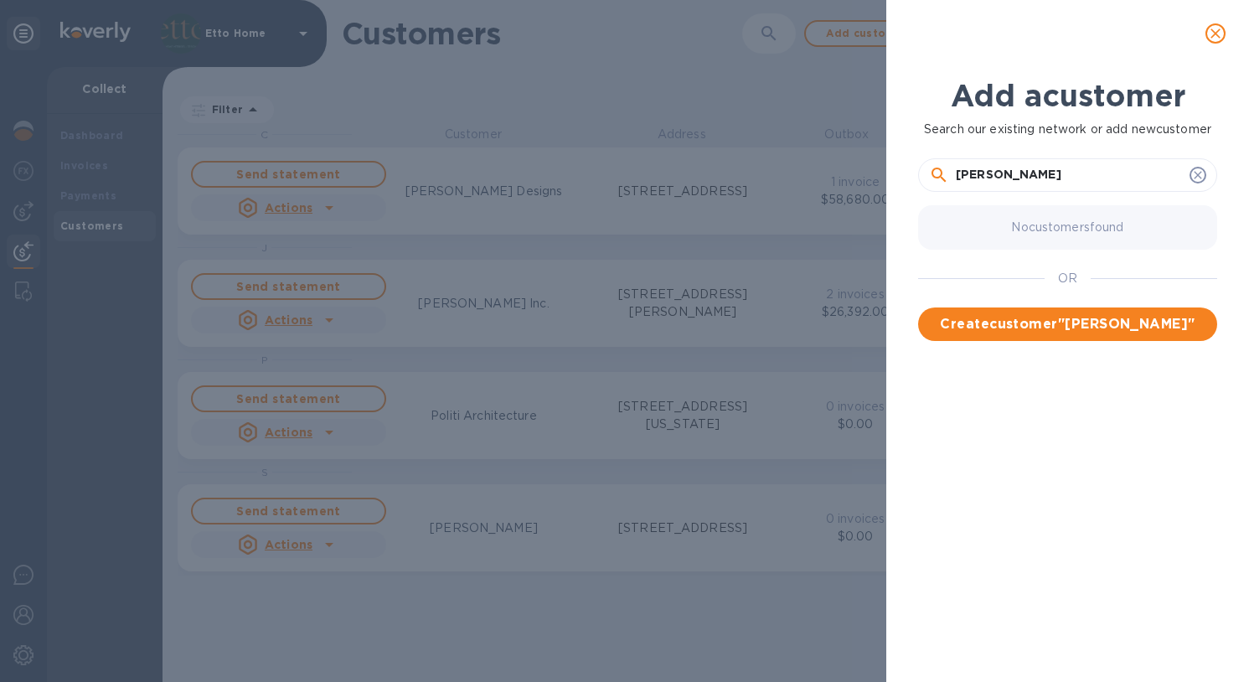
type input "Nicholas Nardini"
click at [1122, 427] on div "No customers found OR Create customer " Nicholas Nardini "" at bounding box center [1074, 414] width 313 height 431
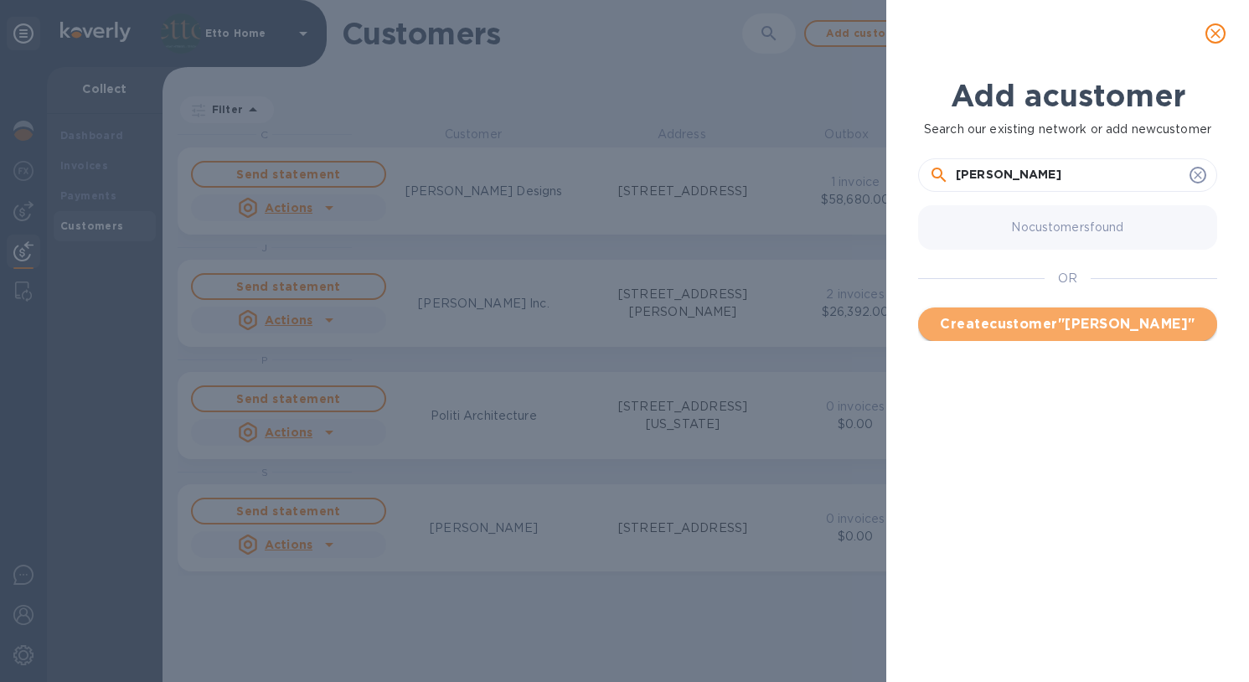
click at [1109, 323] on span "Create customer " Nicholas Nardini "" at bounding box center [1068, 324] width 272 height 20
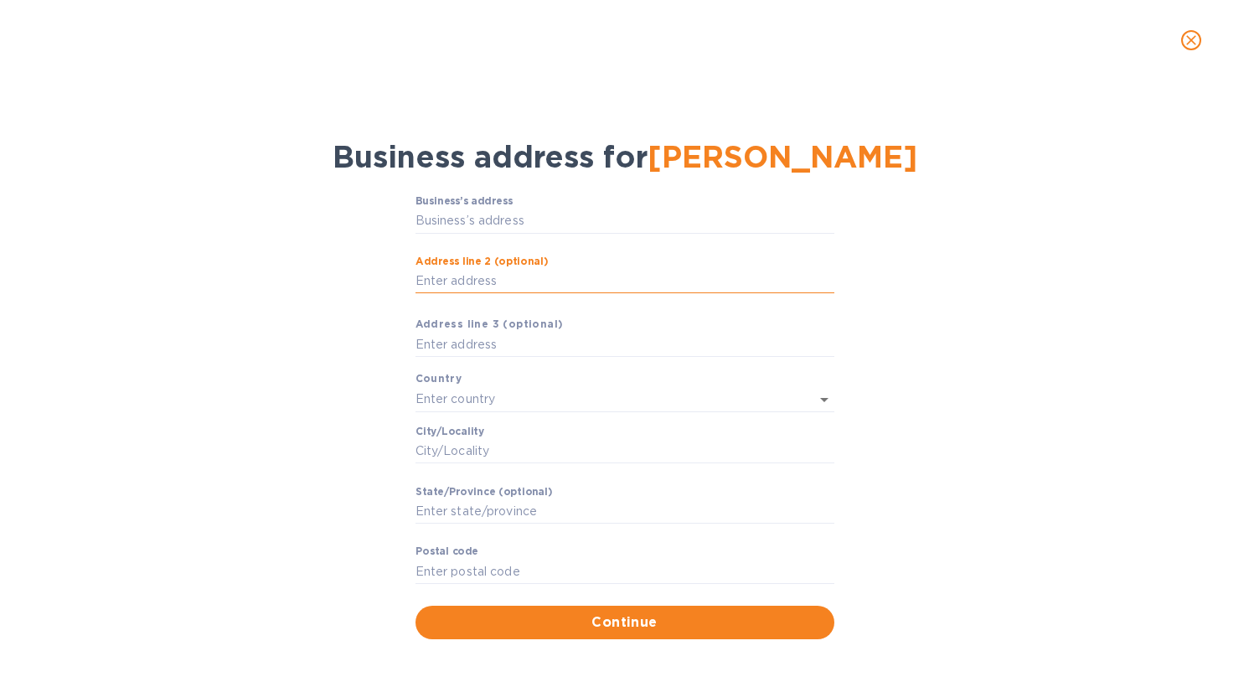
click at [462, 285] on input "Аddress line 2 (optional)" at bounding box center [625, 281] width 419 height 25
paste input "228 E 13th Street., Apt. 16"
type input "228 E 13th Street., Apt. 16"
click at [607, 284] on input "228 E 13th Street., Apt. 16" at bounding box center [625, 281] width 419 height 25
drag, startPoint x: 606, startPoint y: 284, endPoint x: 407, endPoint y: 276, distance: 198.7
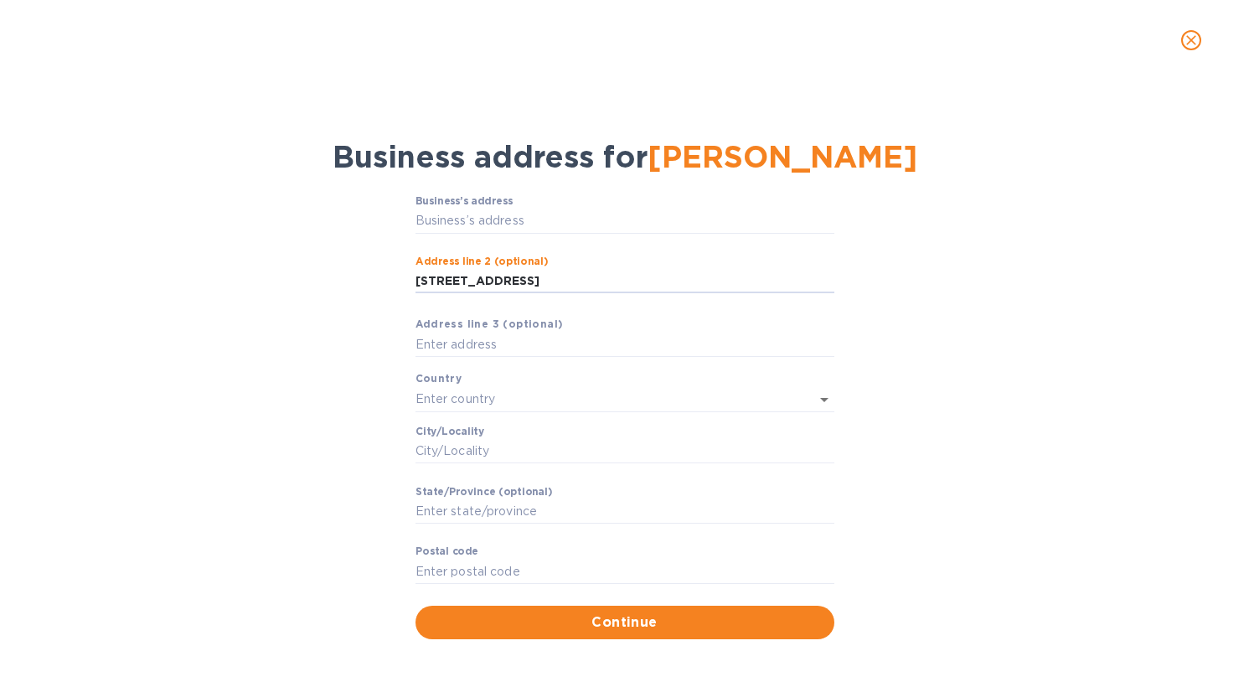
click at [407, 276] on div "Business’s аddress ​ Аddress line 2 (optional) 228 E 13th Street., Apt. 16 ​ Аd…" at bounding box center [625, 417] width 1206 height 464
drag, startPoint x: 416, startPoint y: 281, endPoint x: 426, endPoint y: 214, distance: 67.1
click at [426, 214] on div "Business’s аddress ​ Аddress line 2 (optional) 228 E 13th Street., Apt. 16 ​ Аd…" at bounding box center [625, 400] width 419 height 411
click at [635, 271] on input "228 E 13th Street., Apt. 16" at bounding box center [625, 281] width 419 height 25
drag, startPoint x: 602, startPoint y: 284, endPoint x: 351, endPoint y: 282, distance: 250.5
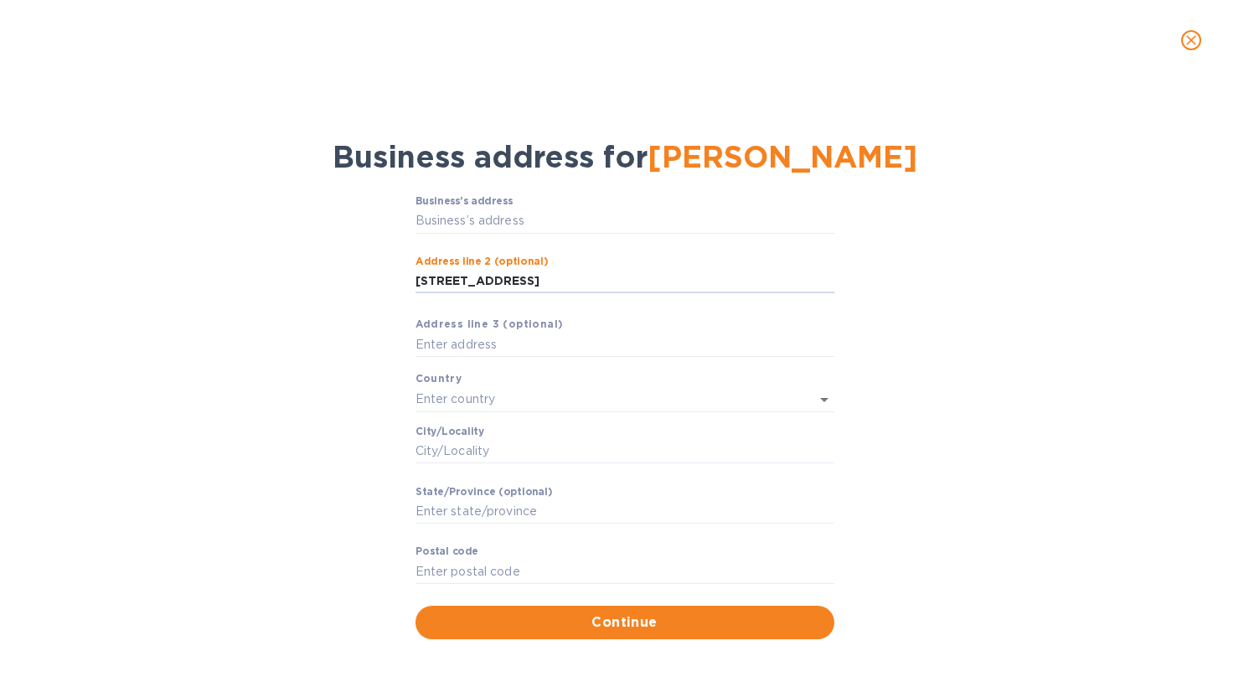
click at [351, 282] on div "Business’s аddress ​ Аddress line 2 (optional) 228 E 13th Street., Apt. 16 ​ Аd…" at bounding box center [625, 417] width 1206 height 464
paste input "text"
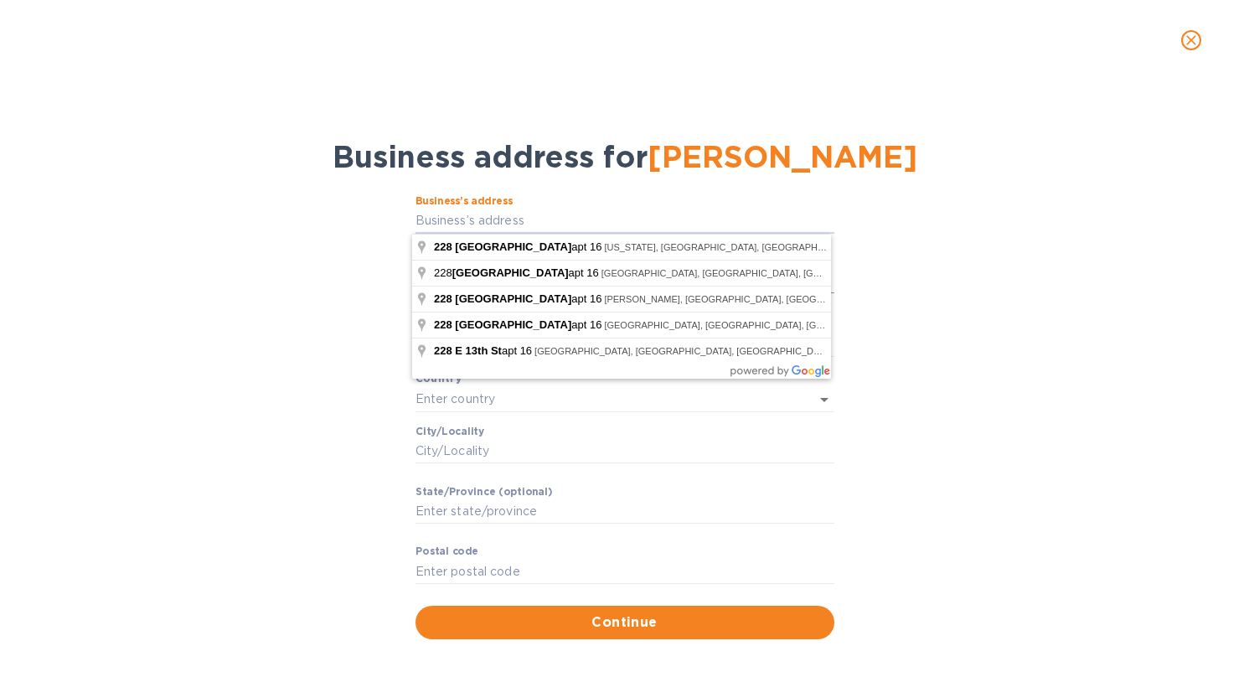
type input "228 East 13th Street"
type input "New York"
type input "NY"
type input "10003"
type input "United States"
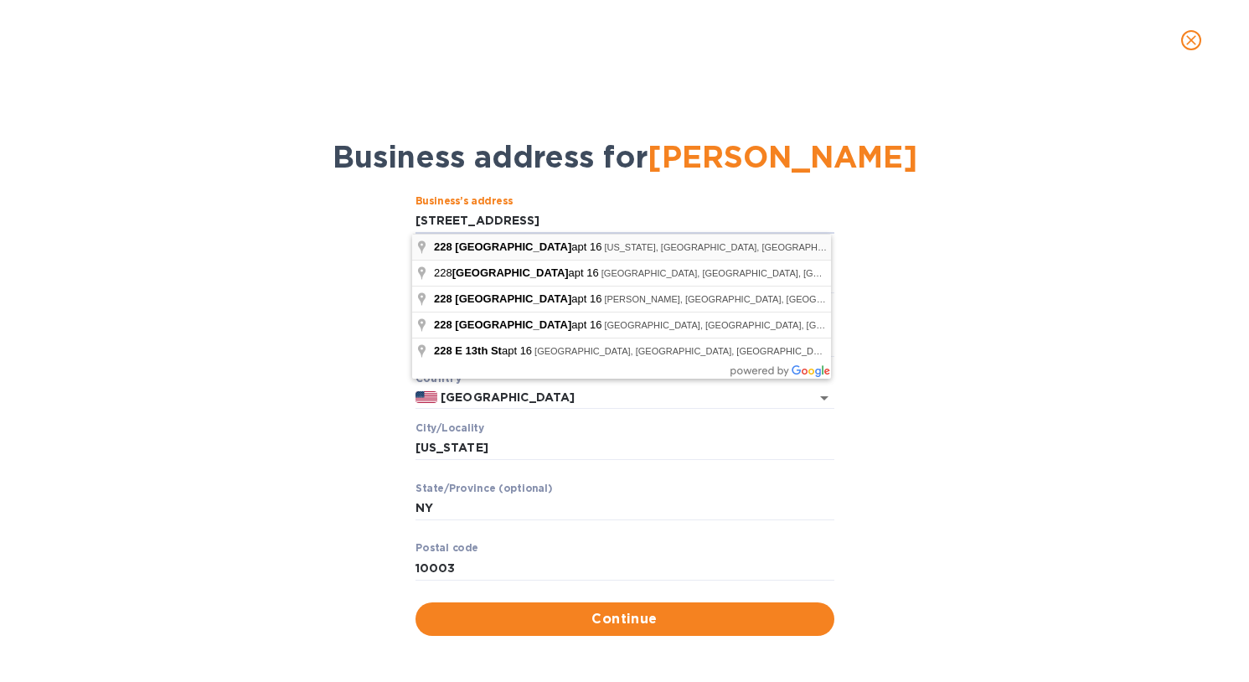
type input "228 East 13th Street"
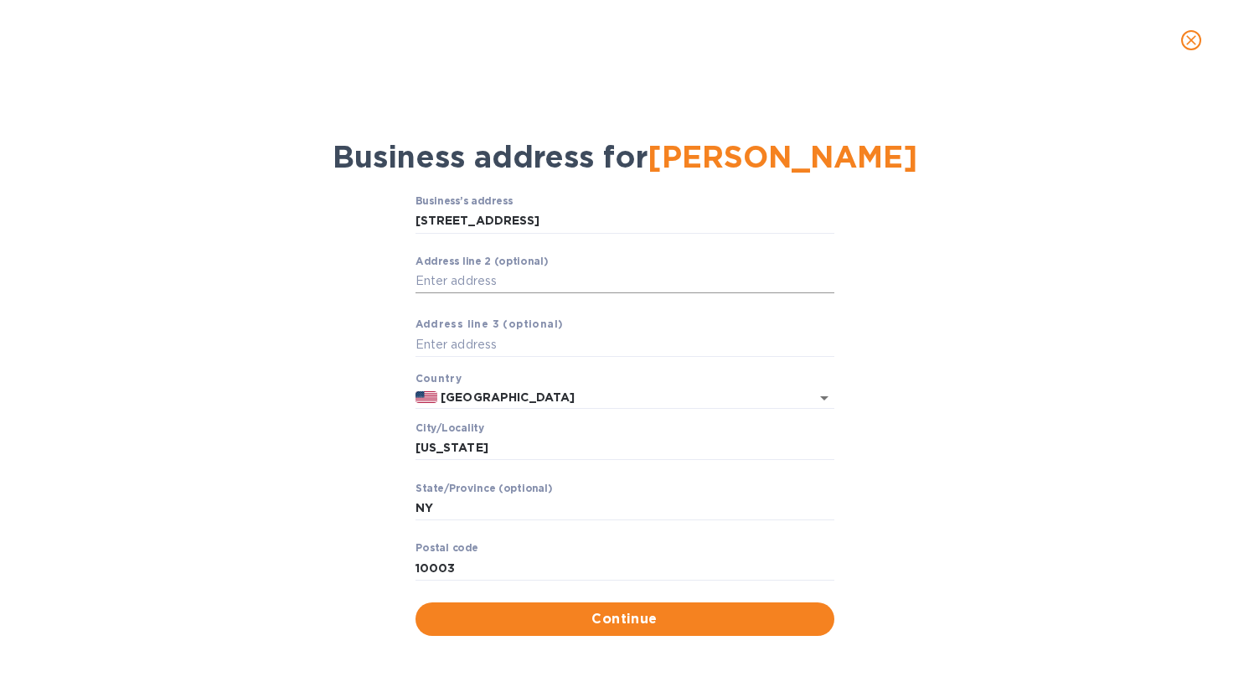
click at [546, 279] on input "Аddress line 2 (optional)" at bounding box center [625, 281] width 419 height 25
type input "a"
type input "Apartment 16"
click at [307, 456] on div "Business’s аddress 228 East 13th Street ​ Аddress line 2 (optional) Apartment 1…" at bounding box center [625, 415] width 1206 height 461
click at [691, 612] on span "Continue" at bounding box center [625, 619] width 392 height 20
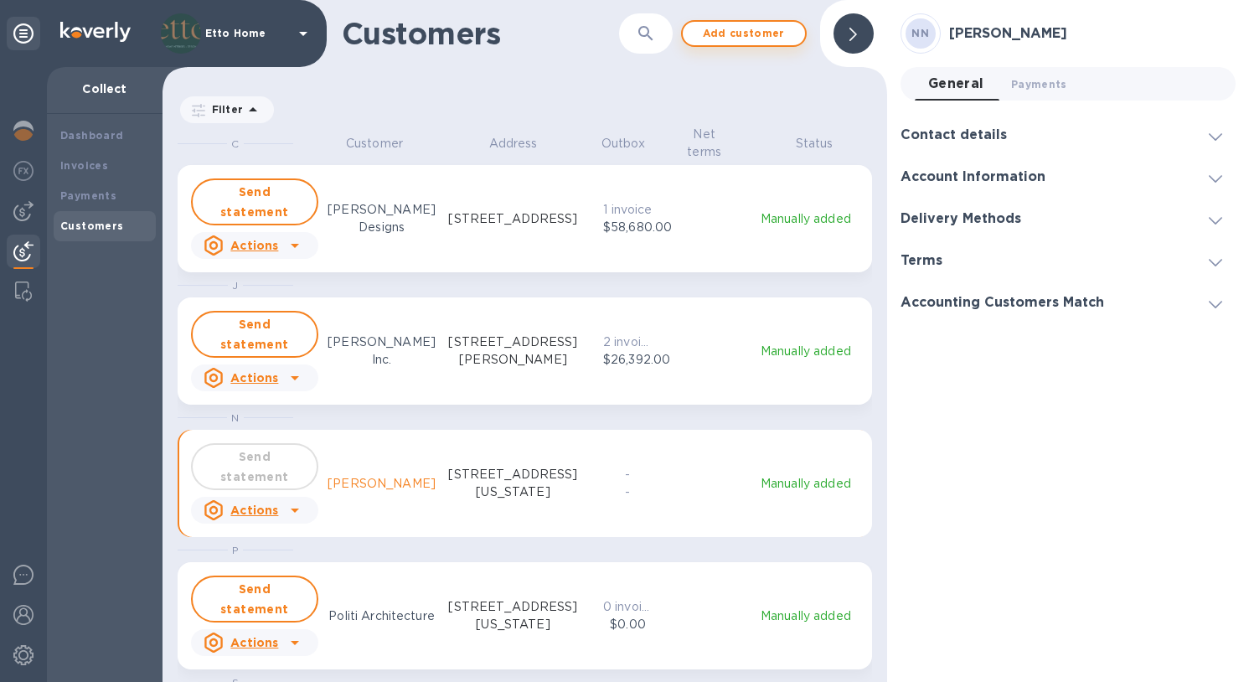
click at [768, 28] on span "Add customer" at bounding box center [744, 33] width 96 height 20
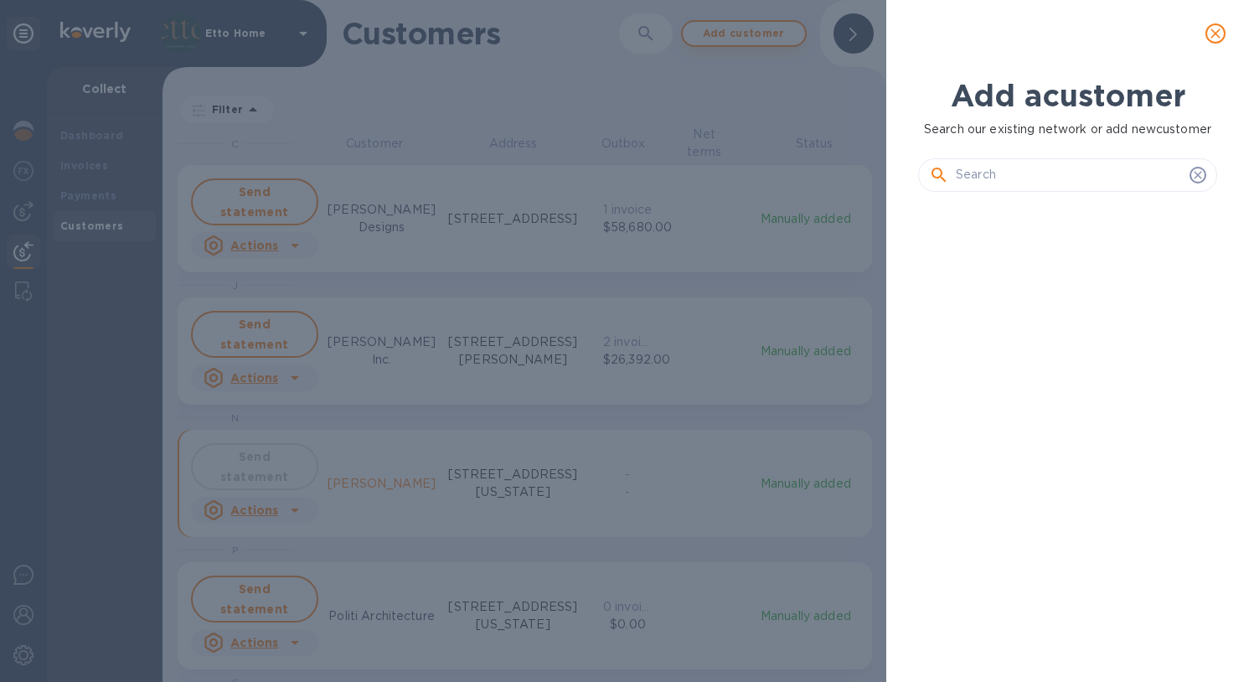
scroll to position [420, 306]
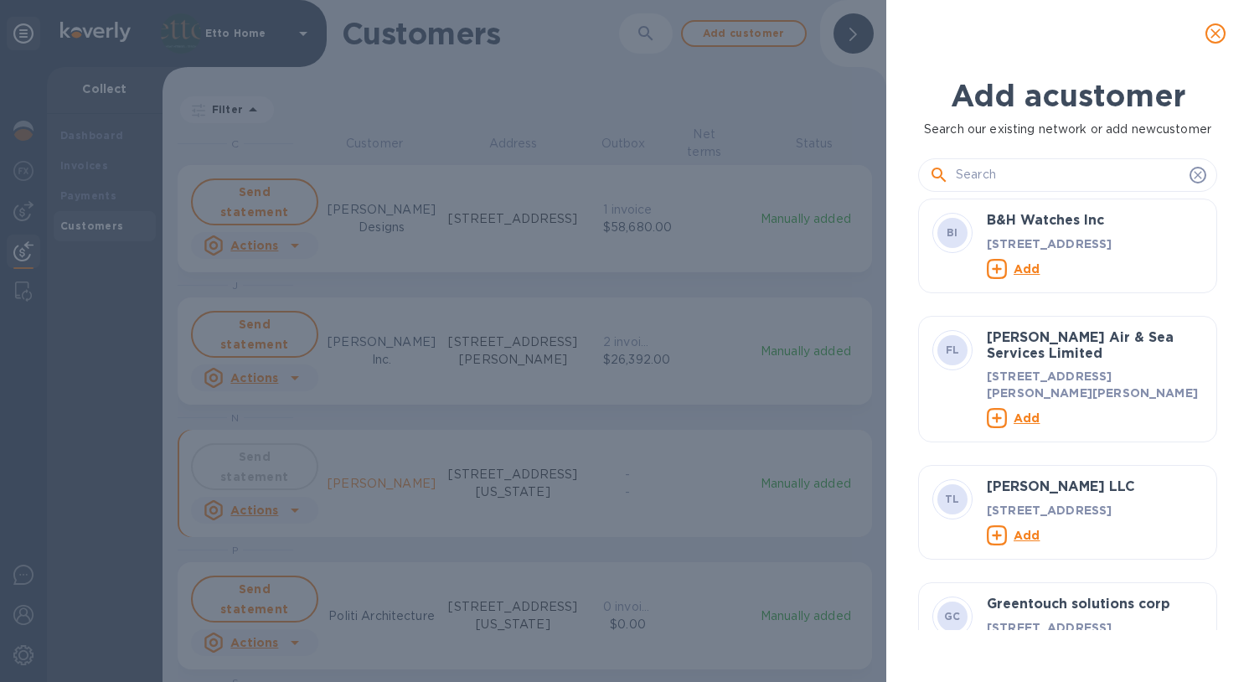
click at [682, 121] on div "Add a customer Search our existing network or add new customer BI B&H Watches I…" at bounding box center [624, 341] width 1249 height 682
click at [910, 51] on button "close" at bounding box center [920, 33] width 40 height 40
click at [855, 40] on div "Add a customer Search our existing network or add new customer BI B&H Watches I…" at bounding box center [624, 341] width 1249 height 682
click at [898, 70] on div "Add a customer Search our existing network or add new customer BI B&H Watches I…" at bounding box center [1067, 374] width 363 height 615
click at [1036, 173] on input "text" at bounding box center [1069, 175] width 227 height 25
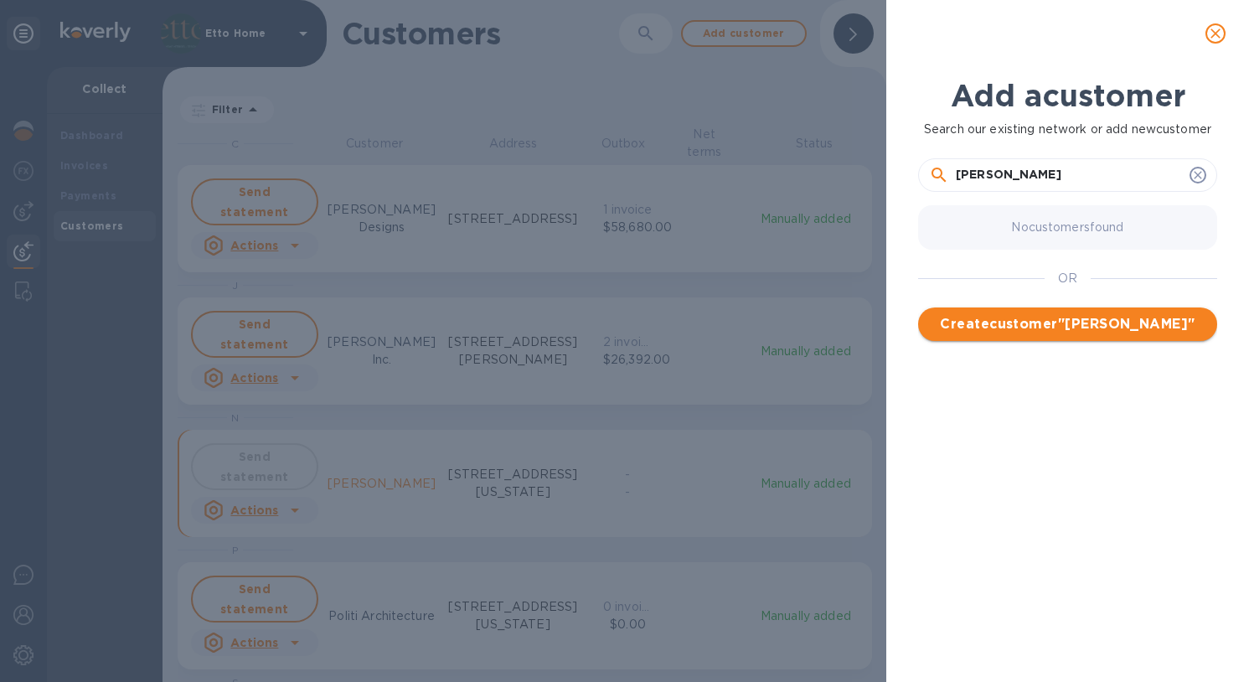
type input "Stephanie Subbiondo"
click at [1112, 324] on span "Create customer " Stephanie Subbiondo "" at bounding box center [1068, 324] width 272 height 20
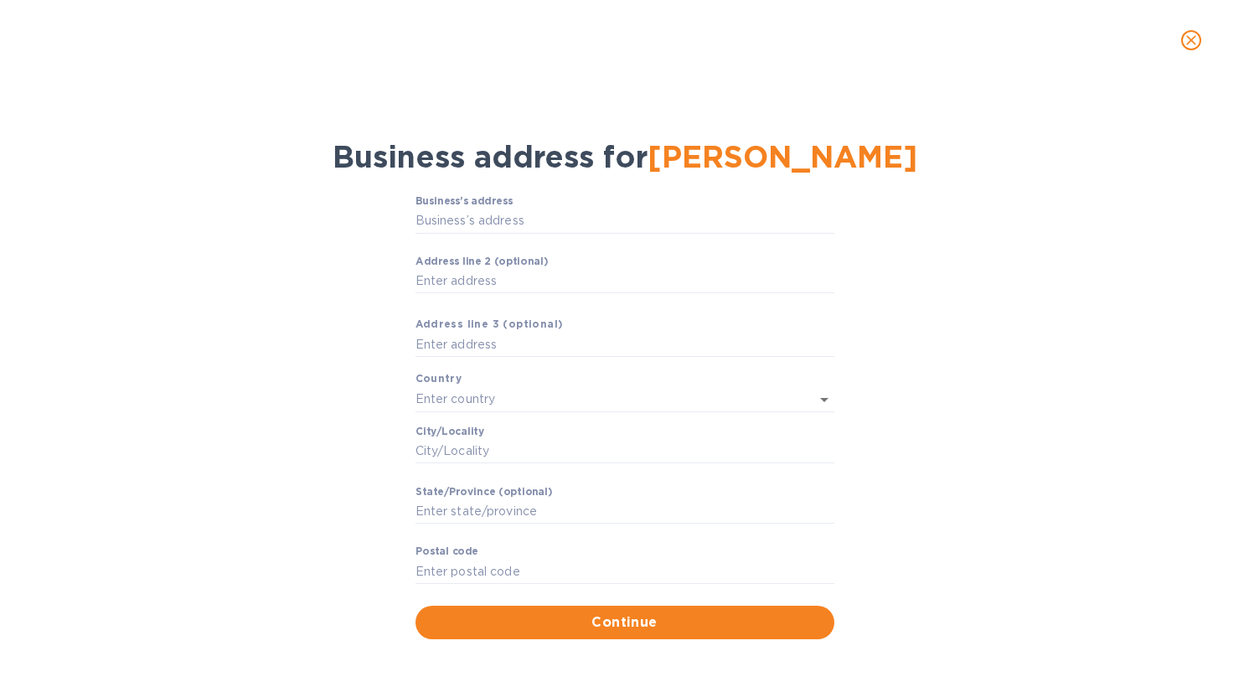
scroll to position [7, 0]
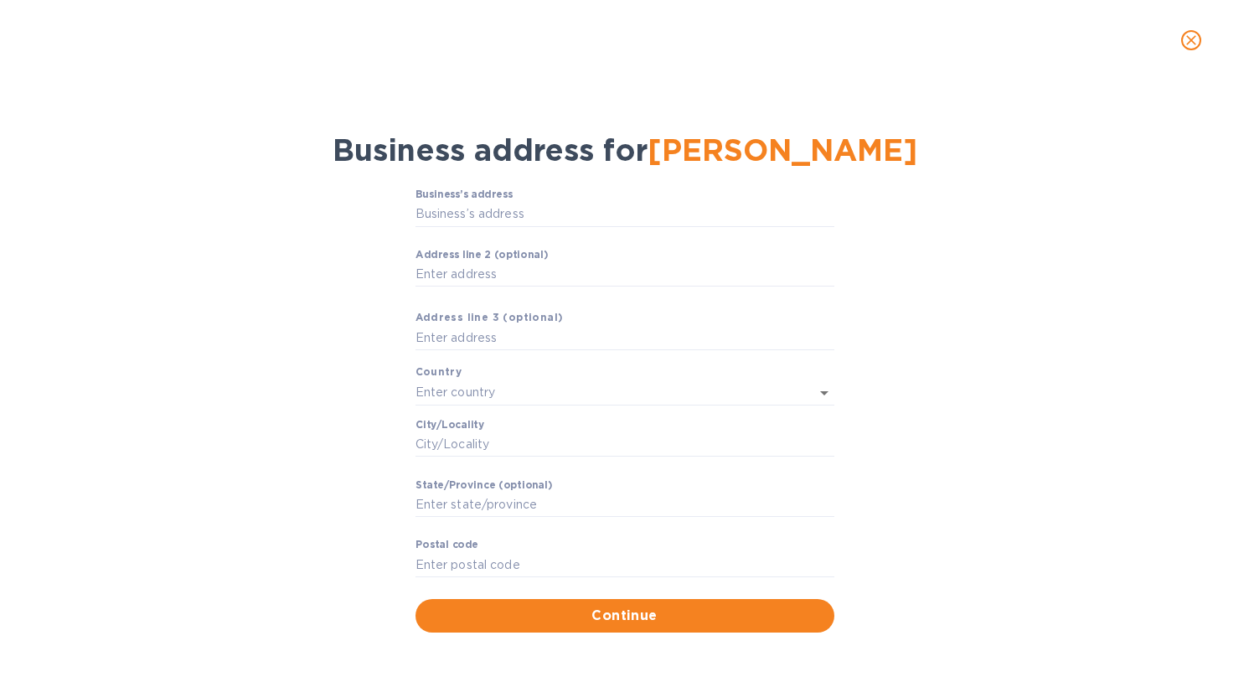
click at [1201, 40] on button "close" at bounding box center [1191, 40] width 40 height 40
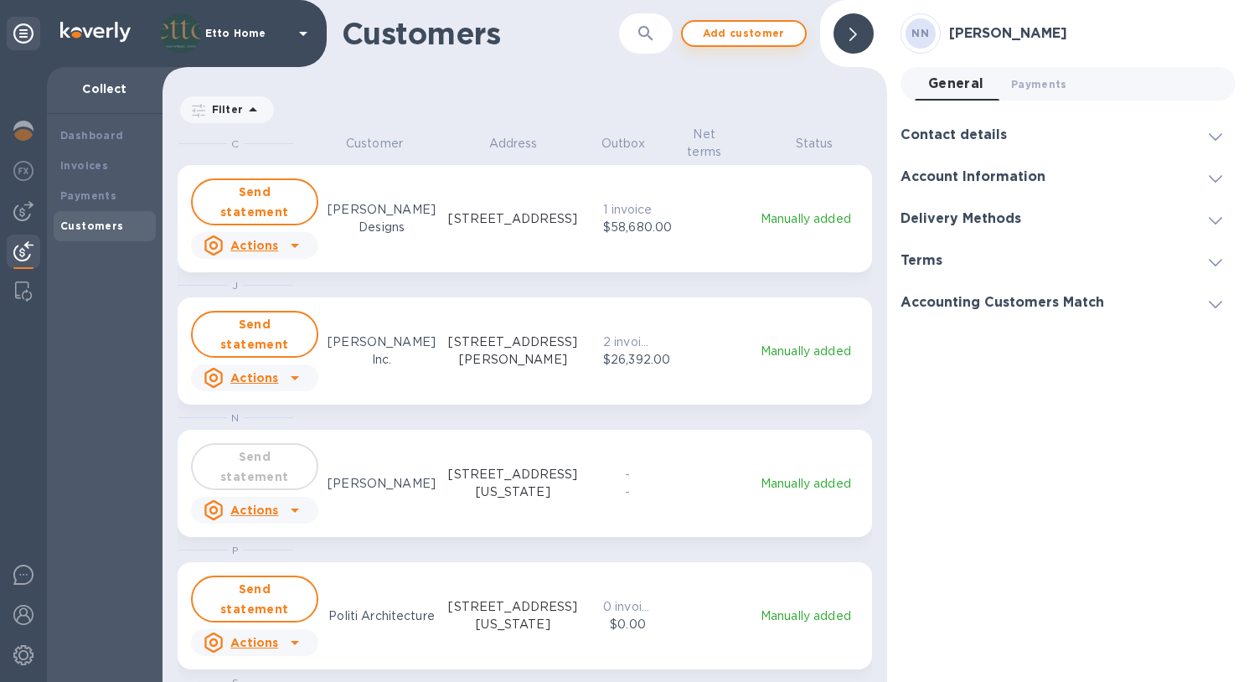
click at [753, 39] on span "Add customer" at bounding box center [744, 33] width 96 height 20
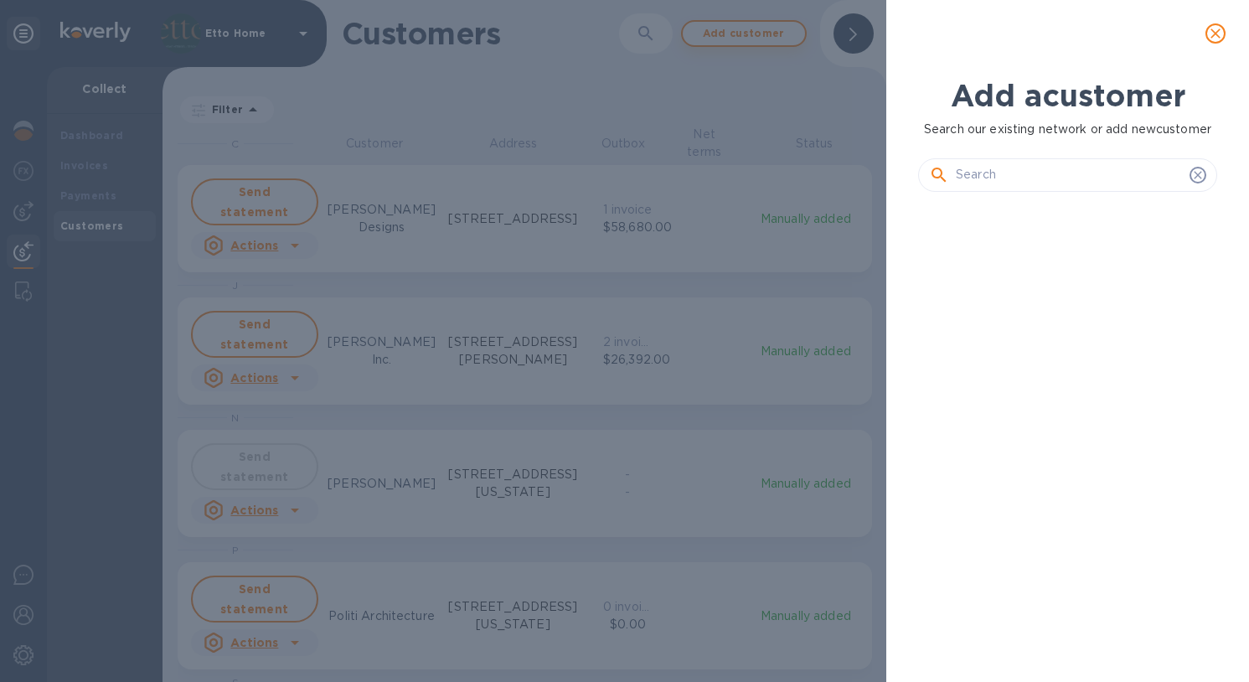
scroll to position [420, 306]
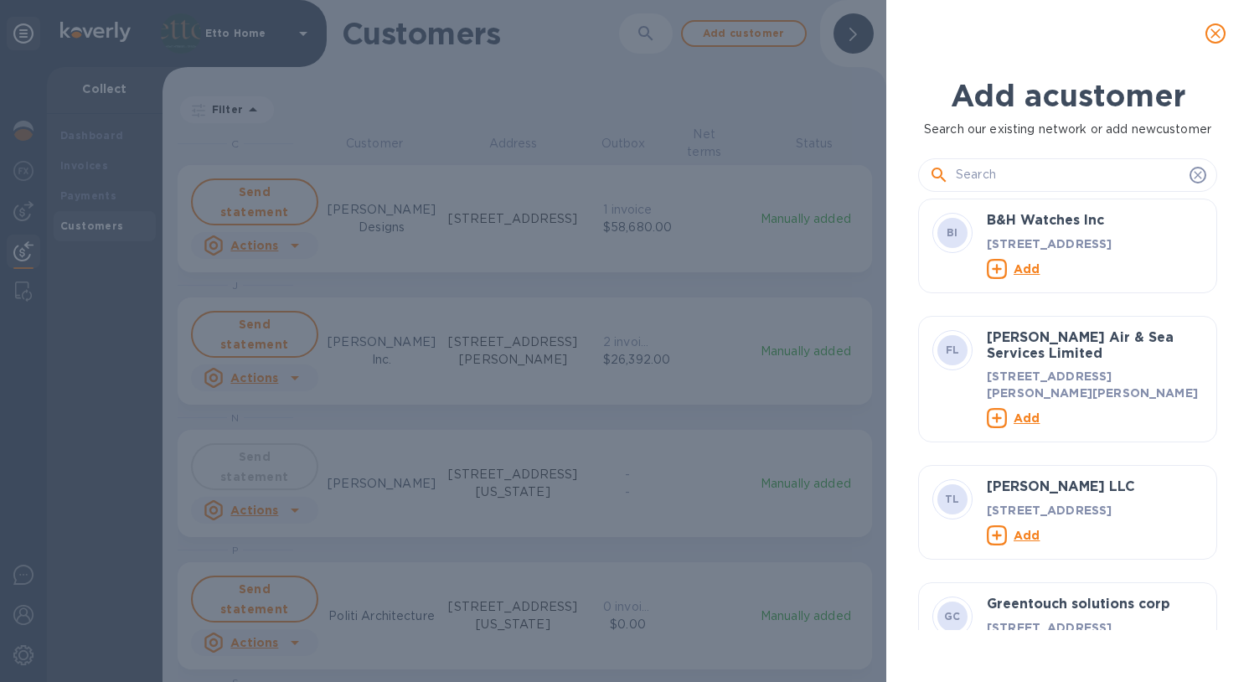
click at [1042, 187] on input "text" at bounding box center [1069, 175] width 227 height 25
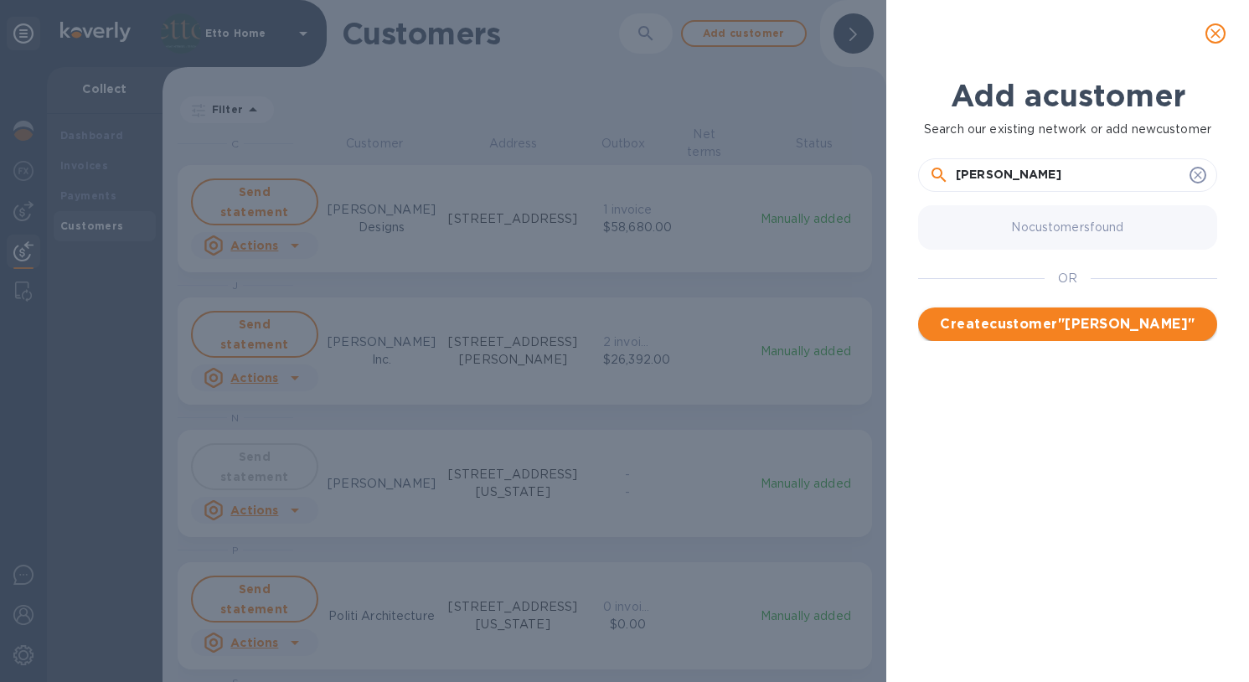
type input "Adria Subbiondo"
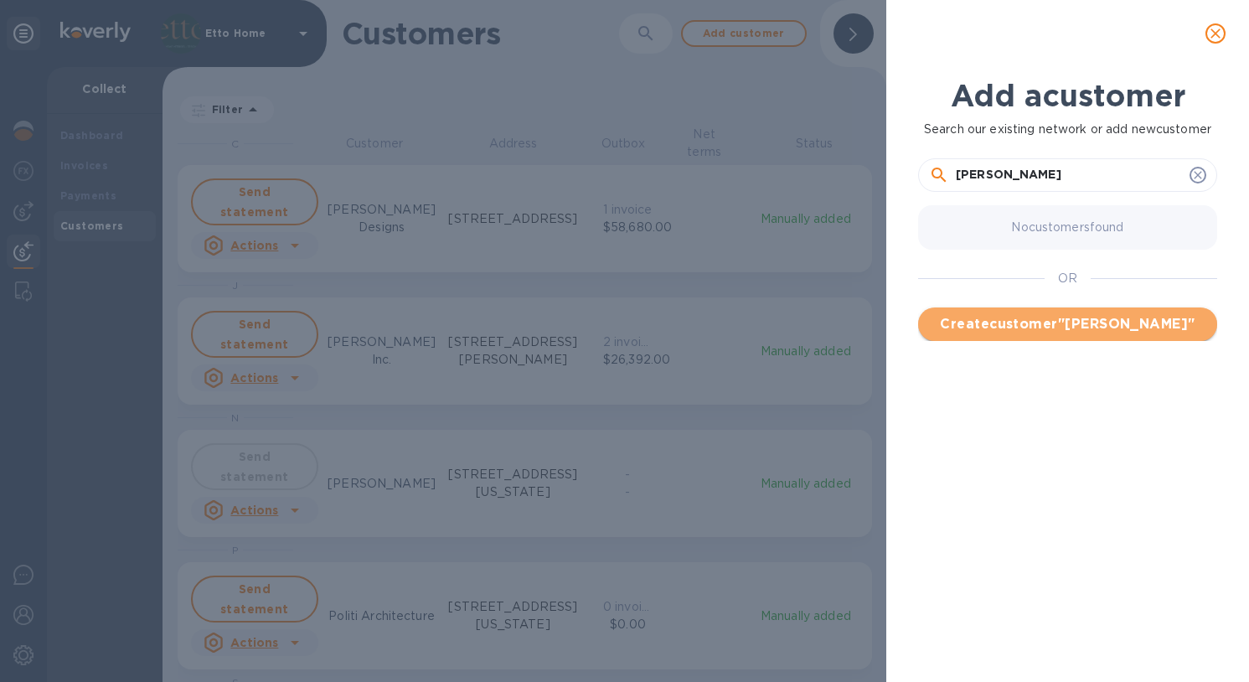
click at [1108, 323] on span "Create customer " Adria Subbiondo "" at bounding box center [1068, 324] width 272 height 20
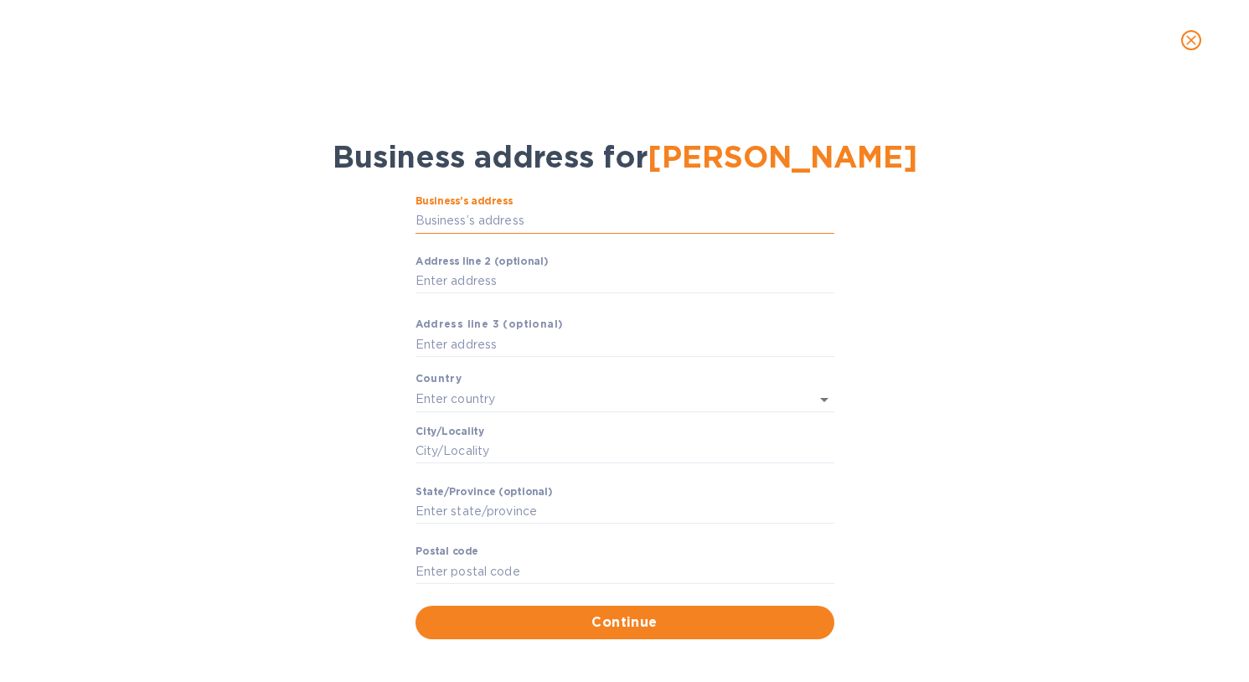
click at [532, 228] on input "Business’s аddress" at bounding box center [625, 221] width 419 height 25
paste input "530 E 90th Street, Apt 3A New York, NY 10128"
type input "530 East 90th Street"
type input "New York"
type input "NY"
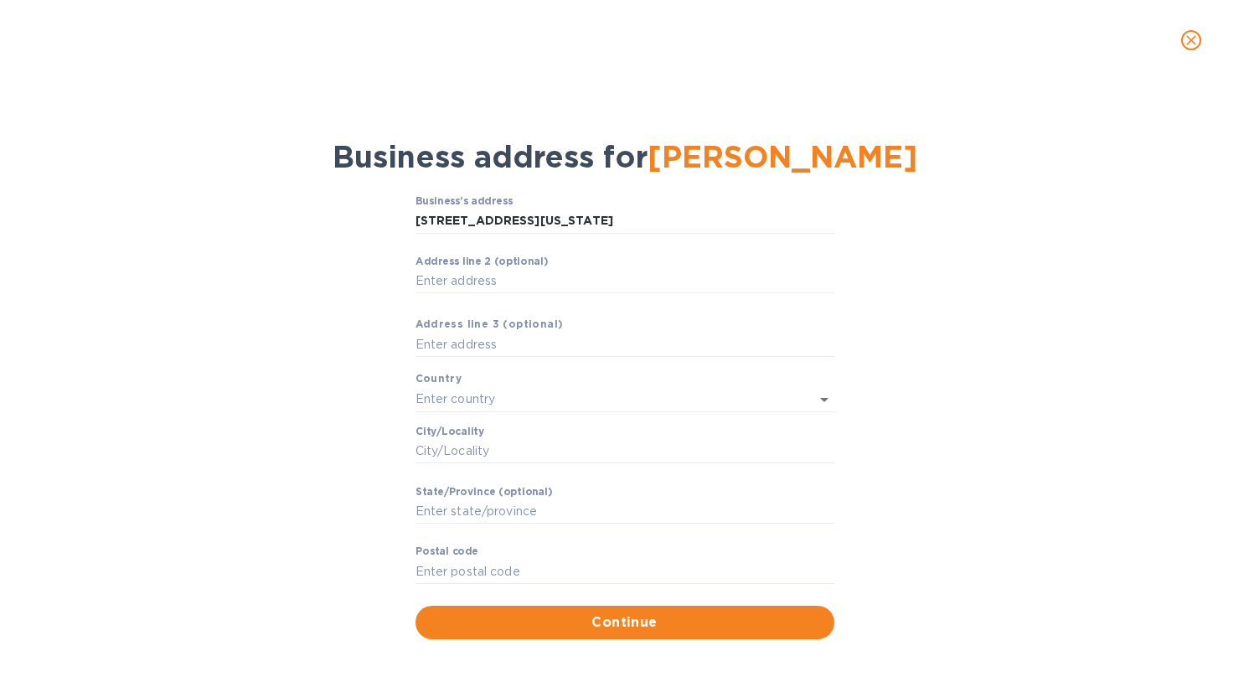
type input "10128"
type input "United States"
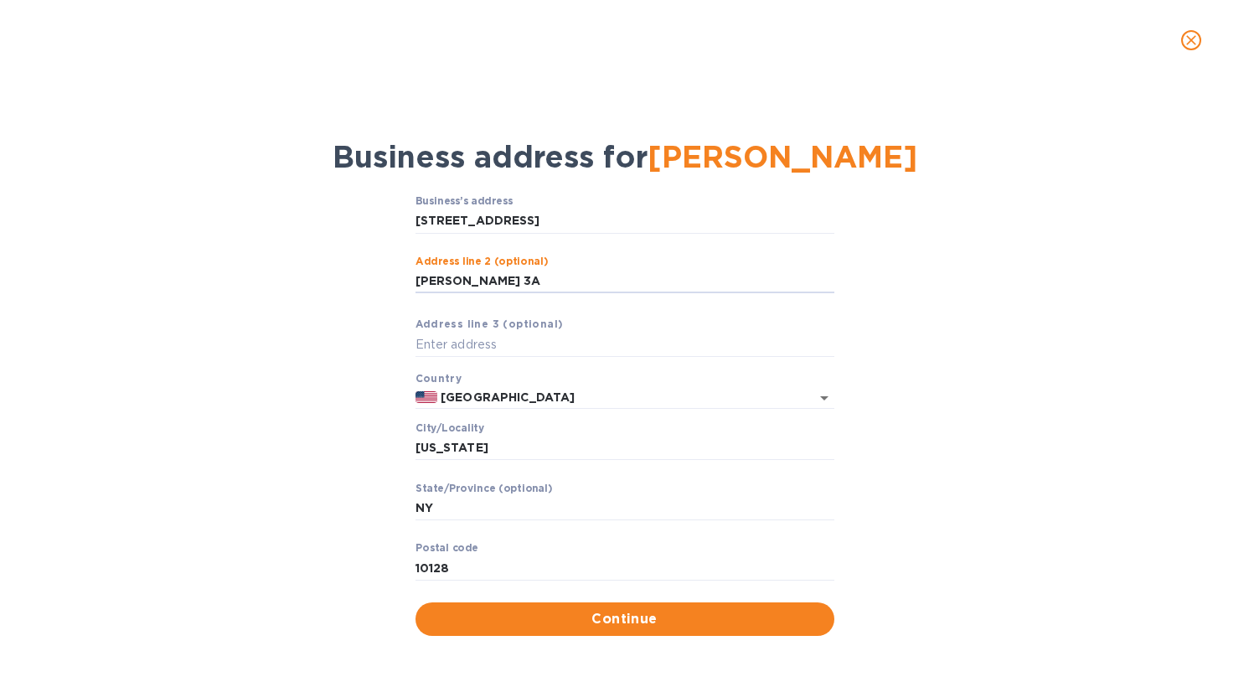
type input "Apertment 3A"
click at [969, 334] on div "Business’s аddress 530 East 90th Street ​ Аddress line 2 (optional) Apertment 3…" at bounding box center [625, 415] width 1206 height 461
click at [638, 616] on span "Continue" at bounding box center [625, 619] width 392 height 20
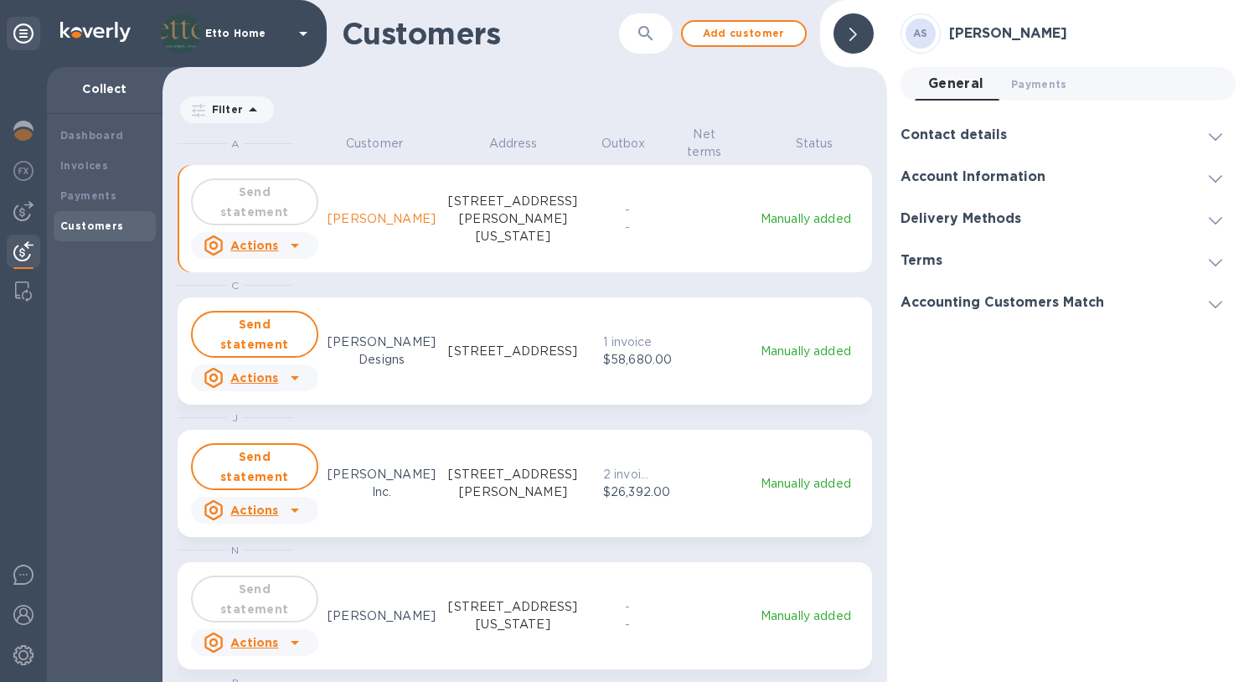
click at [377, 189] on div "Send statement Actions Adria Subbiondo 530 East 90th Street, Apertment 3A, New …" at bounding box center [385, 218] width 394 height 87
click at [359, 189] on div "Send statement Actions Adria Subbiondo 530 East 90th Street, Apertment 3A, New …" at bounding box center [385, 218] width 394 height 87
click at [113, 194] on div "Payments" at bounding box center [104, 196] width 89 height 17
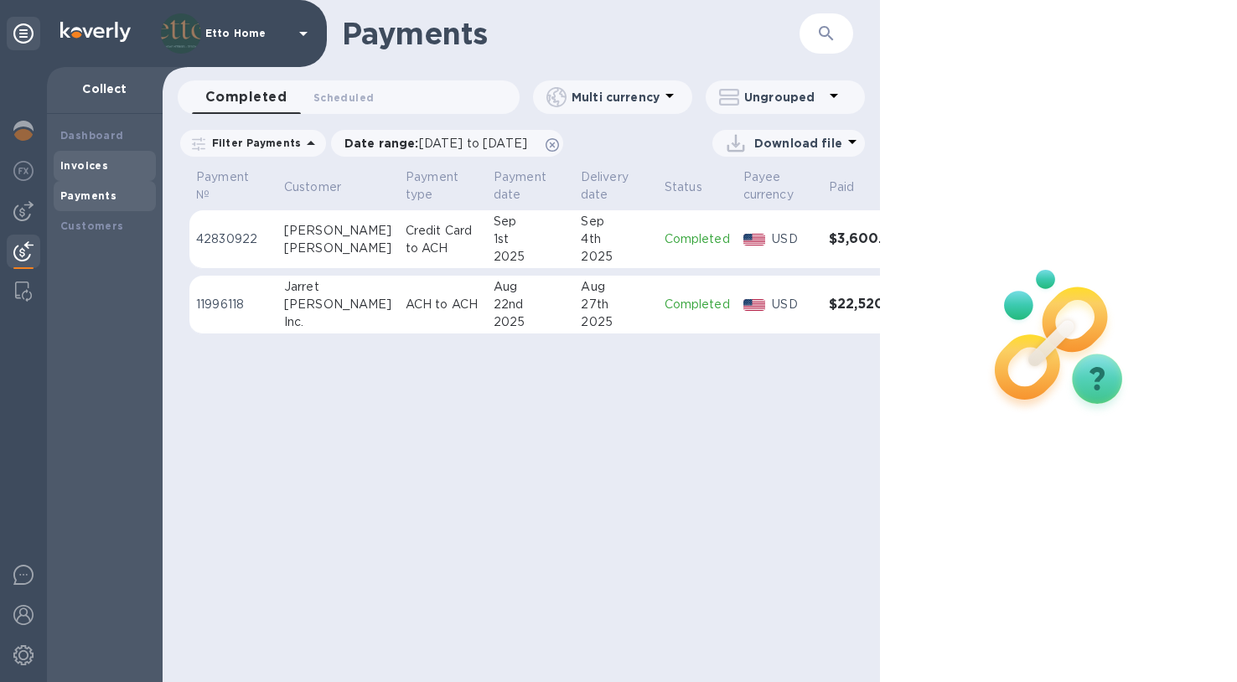
click at [98, 169] on b "Invoices" at bounding box center [84, 165] width 48 height 13
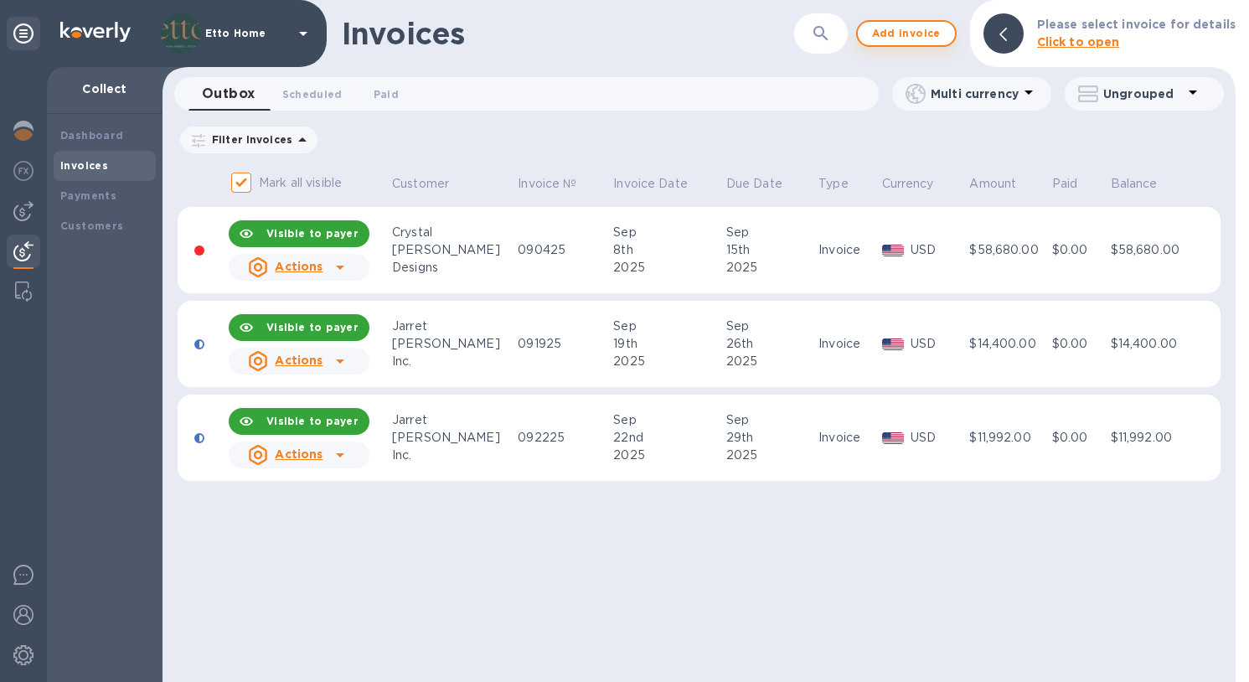
click at [938, 29] on span "Add invoice" at bounding box center [906, 33] width 70 height 20
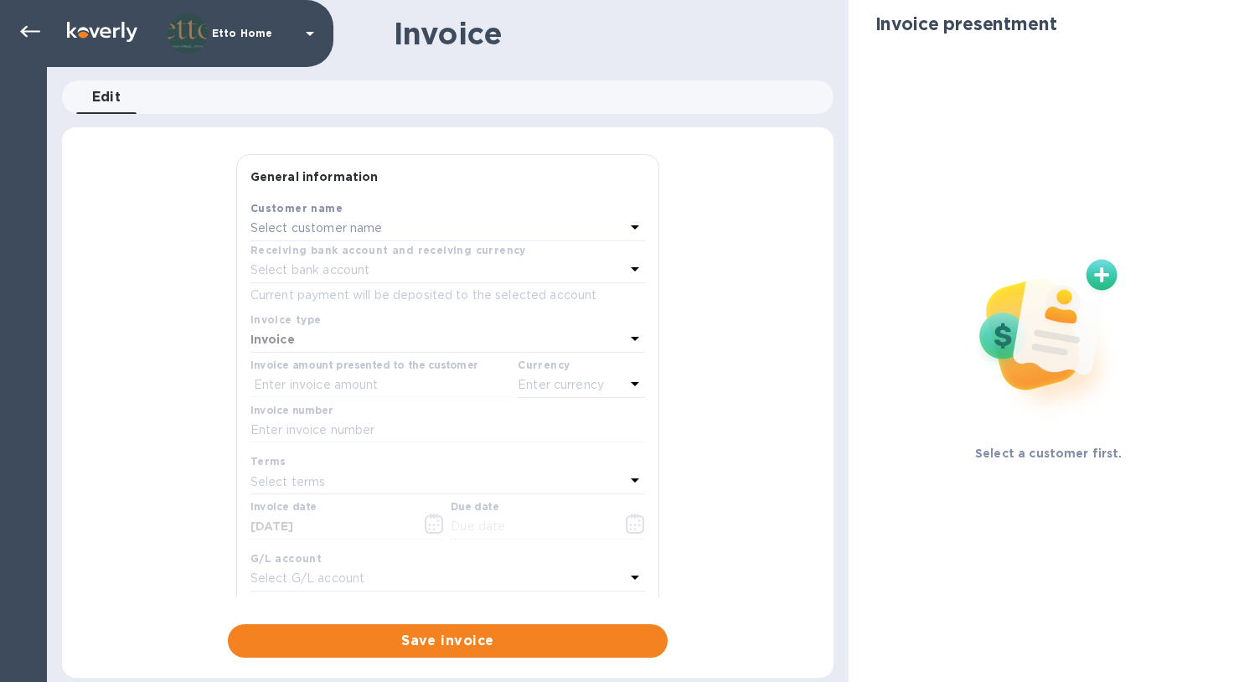
click at [479, 221] on div "Select customer name" at bounding box center [438, 228] width 375 height 23
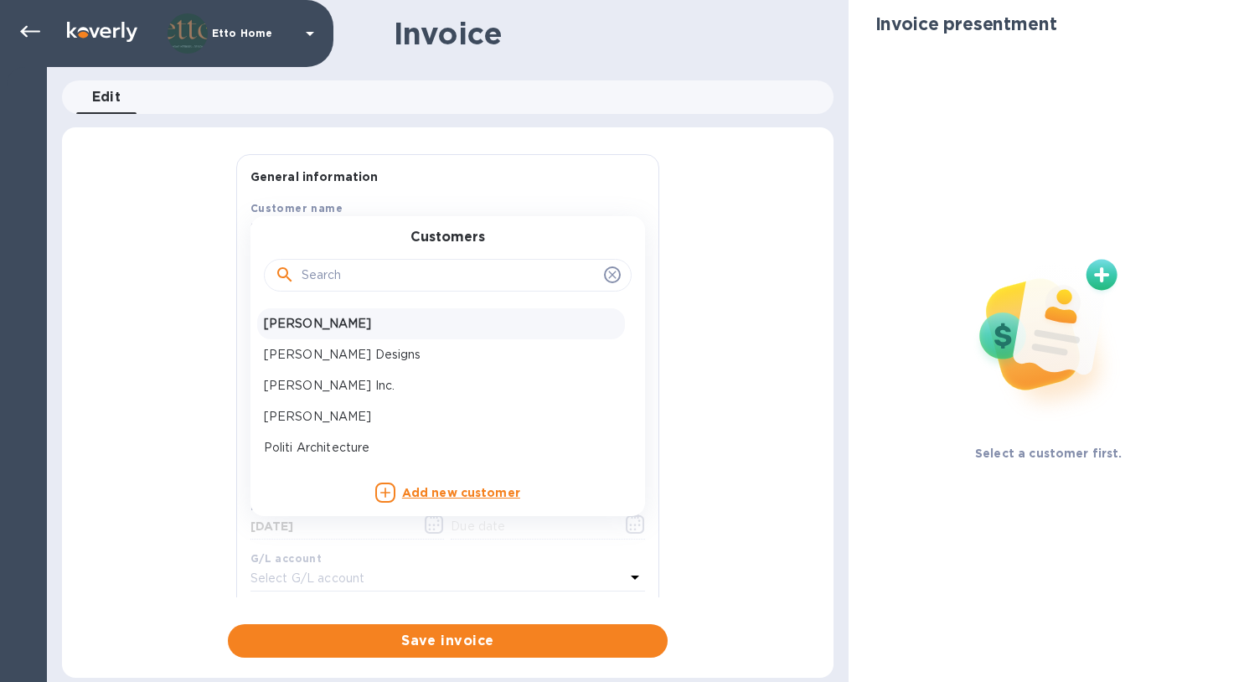
click at [397, 322] on p "Adria Subbiondo" at bounding box center [441, 324] width 354 height 18
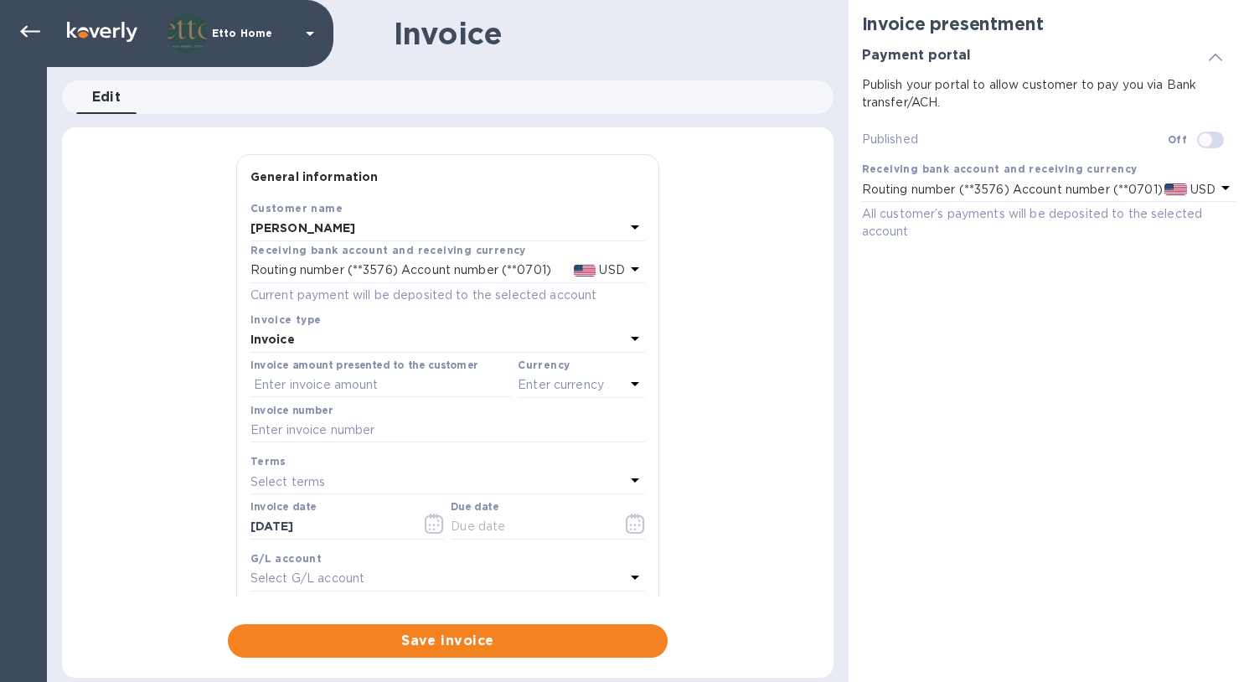
click at [348, 476] on div "Select terms" at bounding box center [438, 481] width 375 height 23
click at [716, 441] on div "General information Save Customer name Adria Subbiondo Receiving bank account a…" at bounding box center [448, 406] width 772 height 504
click at [477, 526] on input "text" at bounding box center [530, 523] width 158 height 25
click at [629, 520] on icon "button" at bounding box center [630, 521] width 3 height 3
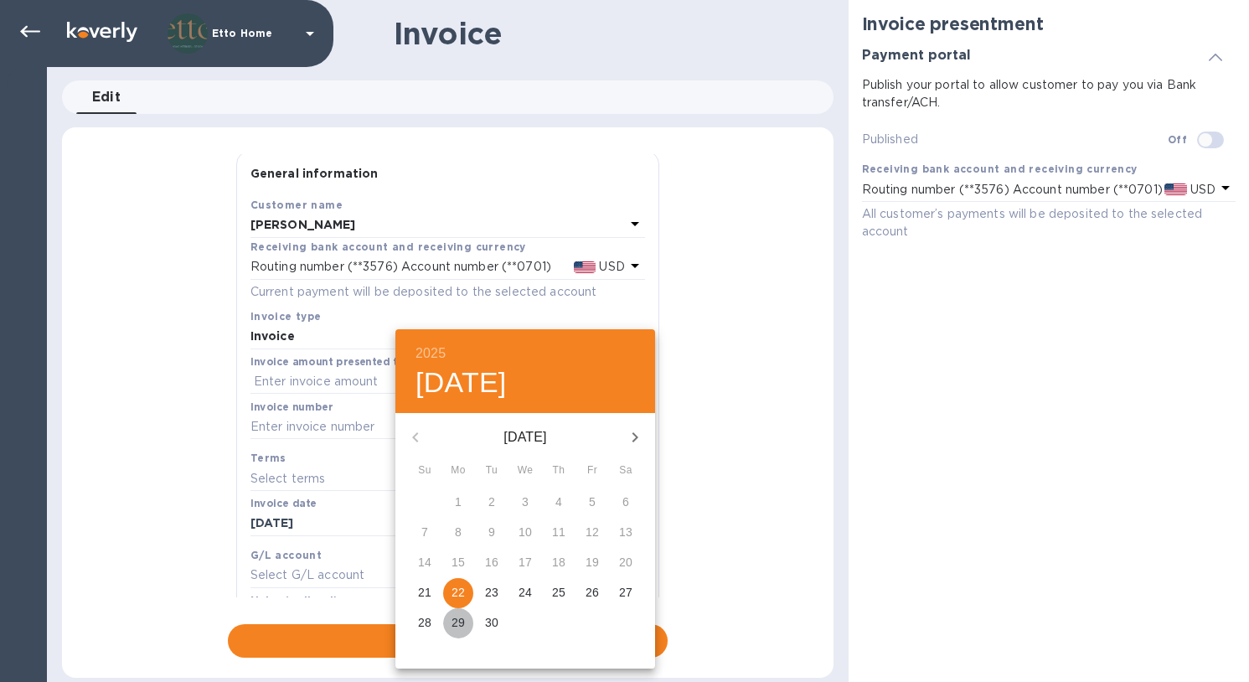
click at [461, 621] on p "29" at bounding box center [458, 622] width 13 height 17
type input "09/29/2025"
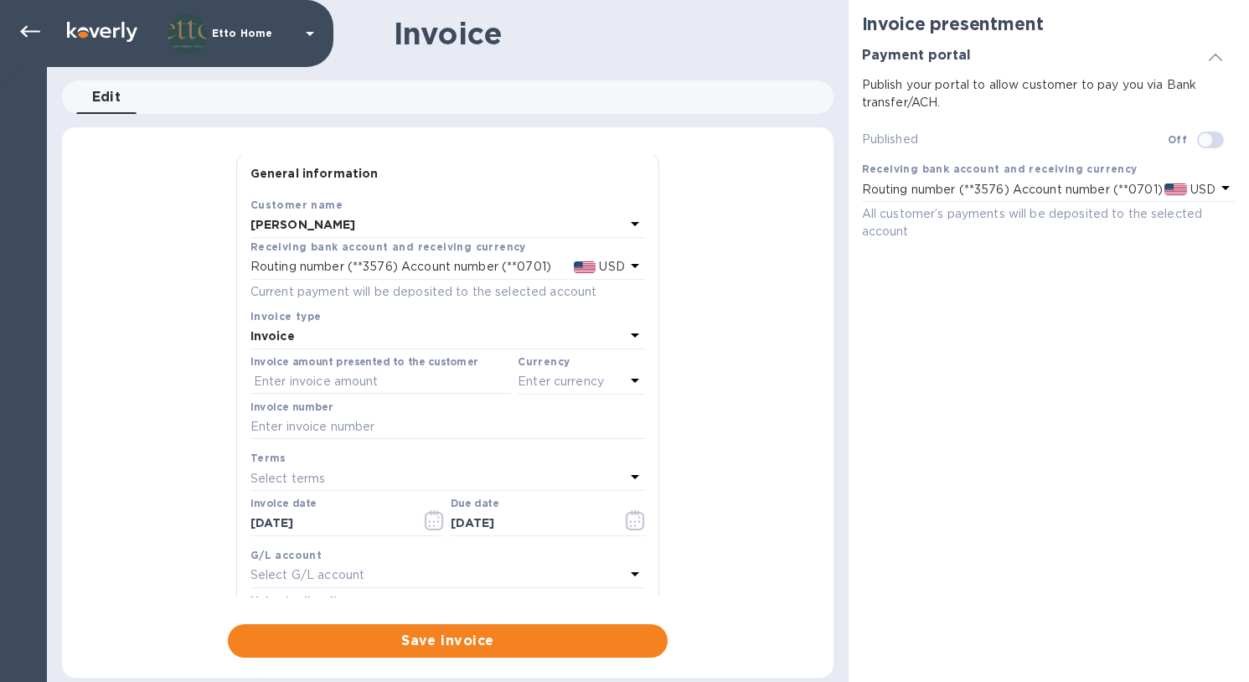
scroll to position [7, 0]
click at [362, 566] on p "Select G/L account" at bounding box center [308, 572] width 114 height 18
click at [741, 530] on div "General information Save Customer name Adria Subbiondo Receiving bank account a…" at bounding box center [448, 406] width 772 height 504
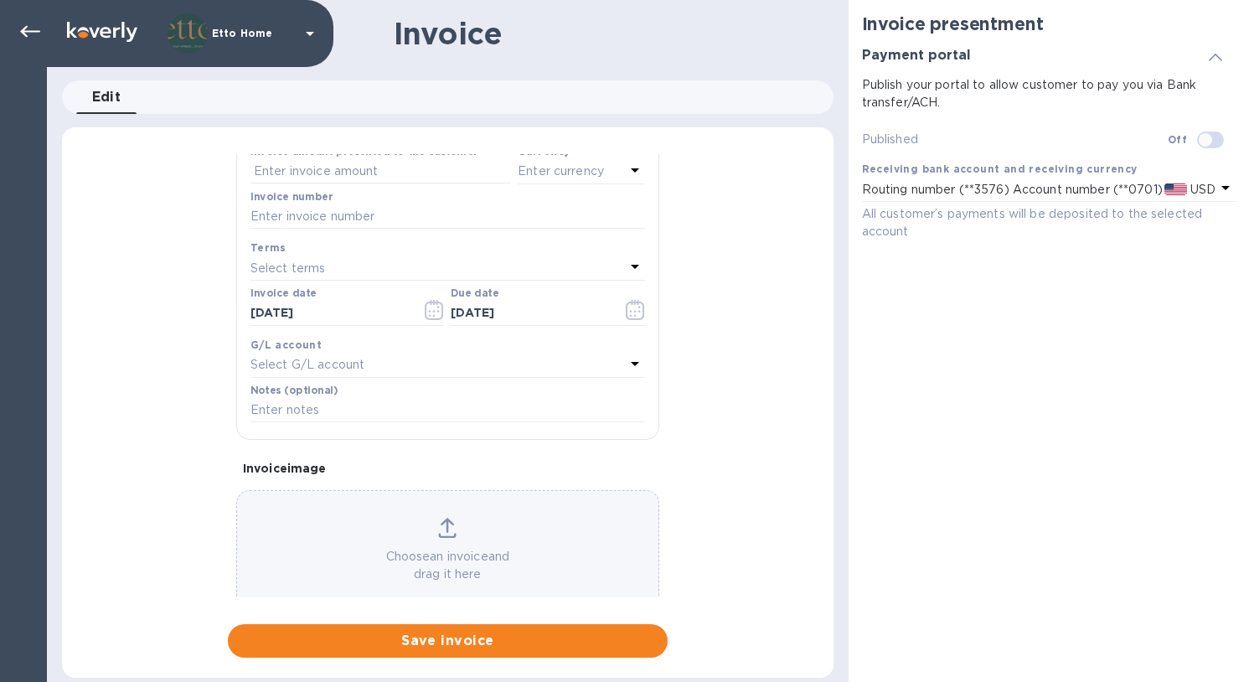
scroll to position [217, 0]
click at [423, 402] on input "text" at bounding box center [448, 407] width 395 height 25
click at [760, 379] on div "General information Save Customer name Adria Subbiondo Receiving bank account a…" at bounding box center [448, 406] width 772 height 504
click at [508, 400] on input "Subbiondo Residence - Installation" at bounding box center [448, 407] width 395 height 25
type input "Subbiondo Residence - Installation Deposit"
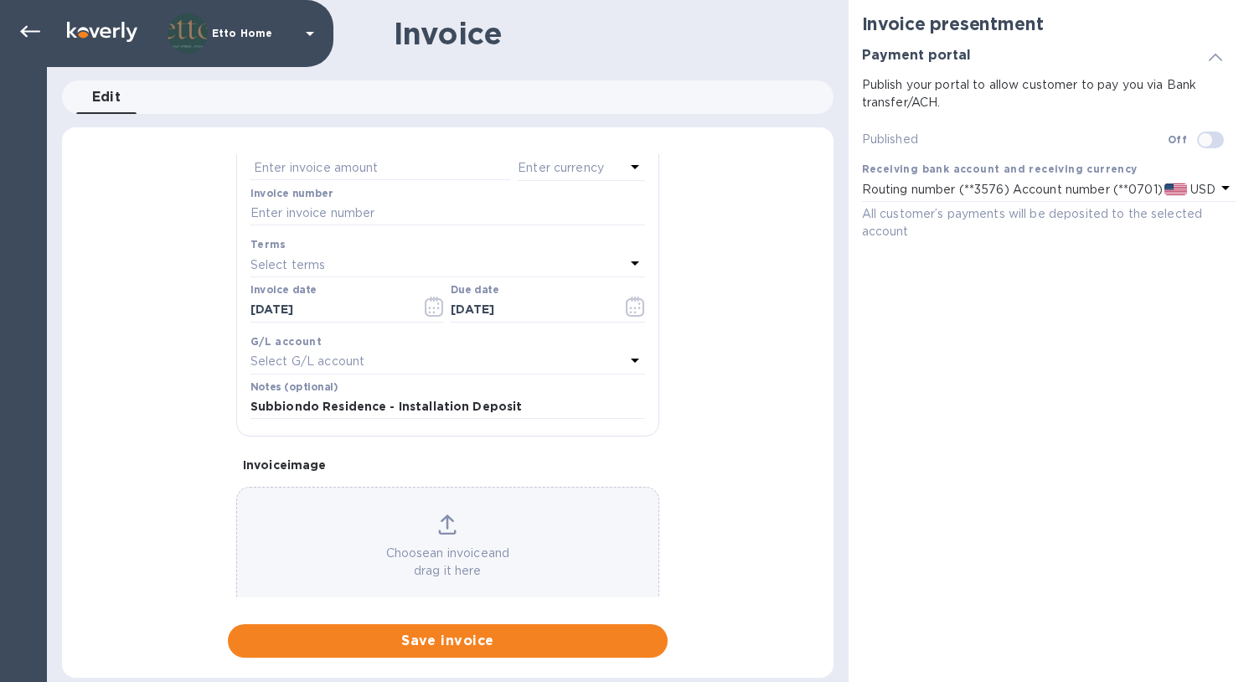
click at [750, 408] on div "General information Save Customer name Adria Subbiondo Receiving bank account a…" at bounding box center [448, 406] width 772 height 504
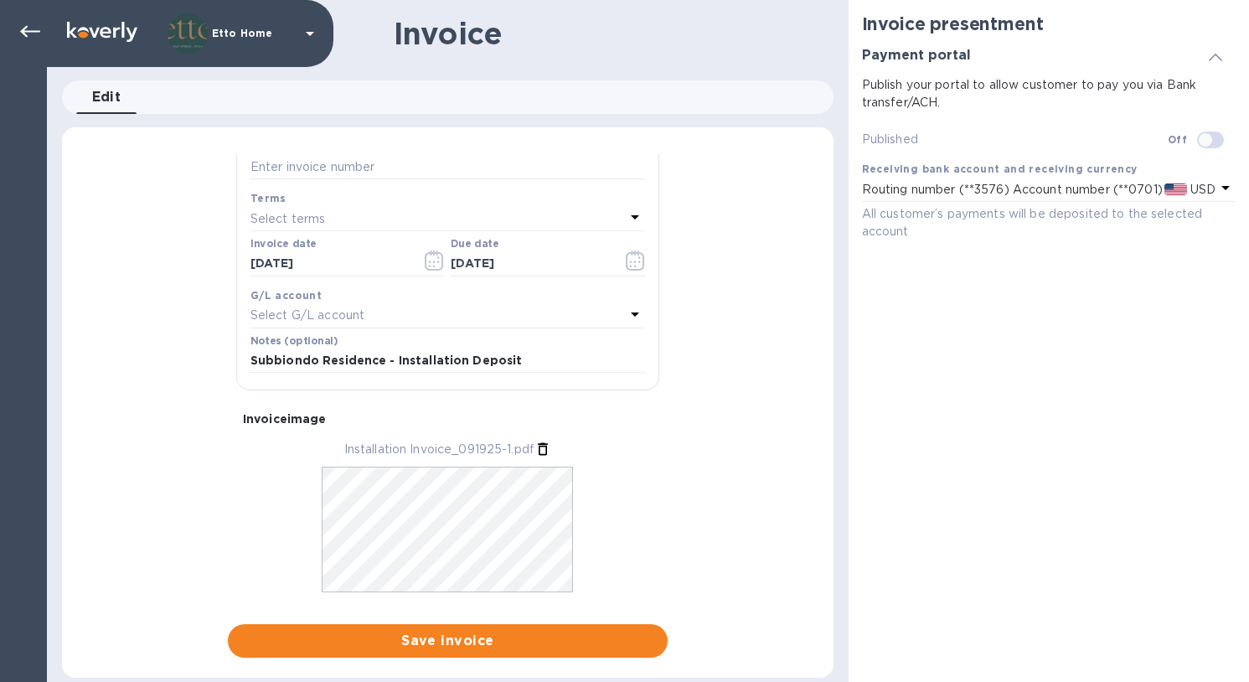
scroll to position [295, 0]
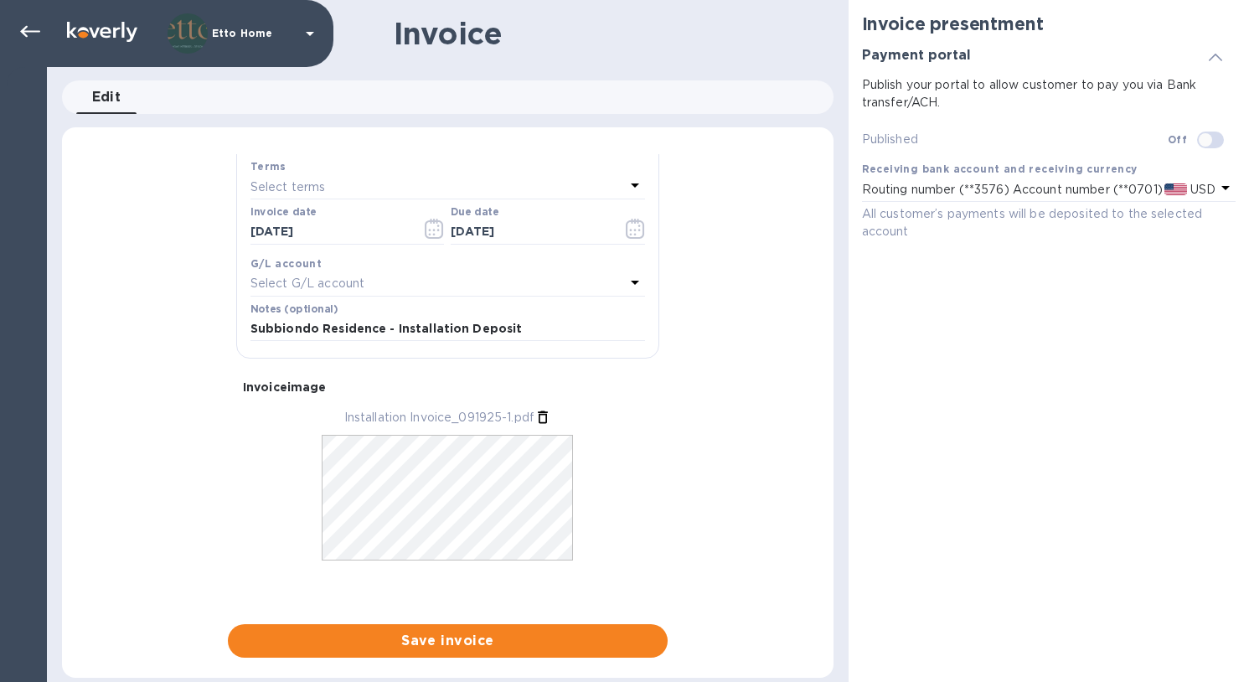
click at [699, 519] on div "General information Save Customer name Adria Subbiondo Receiving bank account a…" at bounding box center [448, 406] width 772 height 504
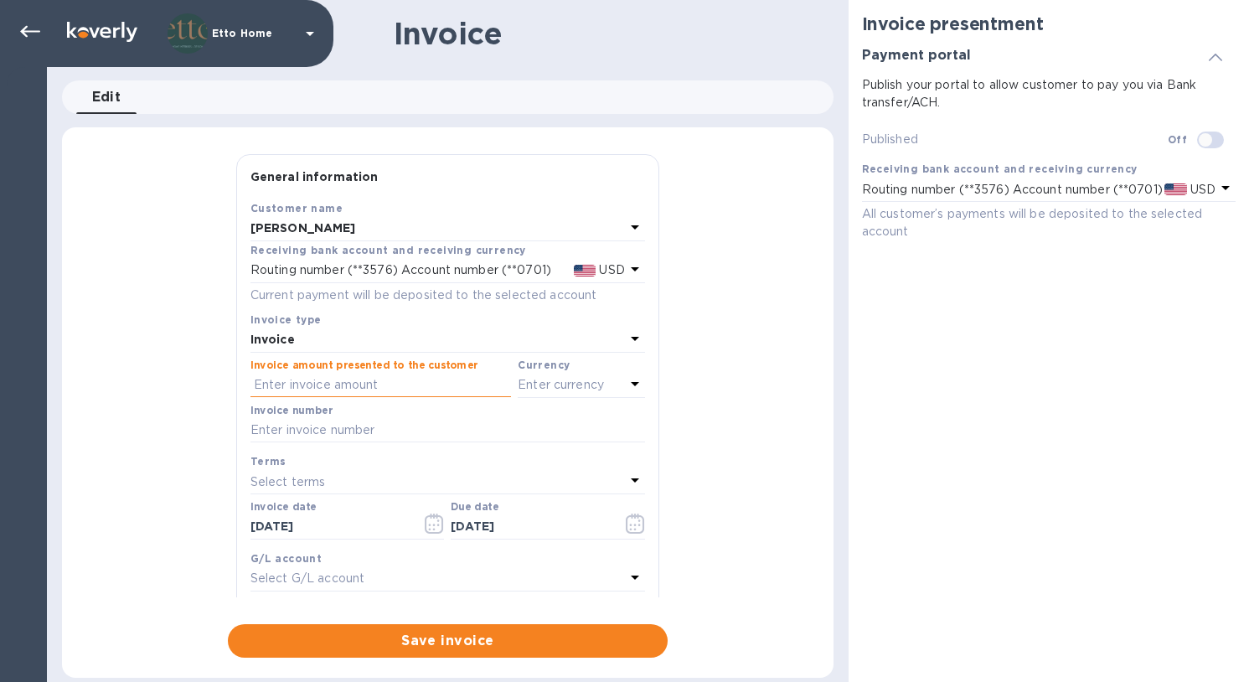
click at [396, 380] on input "text" at bounding box center [381, 385] width 261 height 25
type input "3,600"
click at [609, 377] on div "Enter currency" at bounding box center [571, 385] width 107 height 23
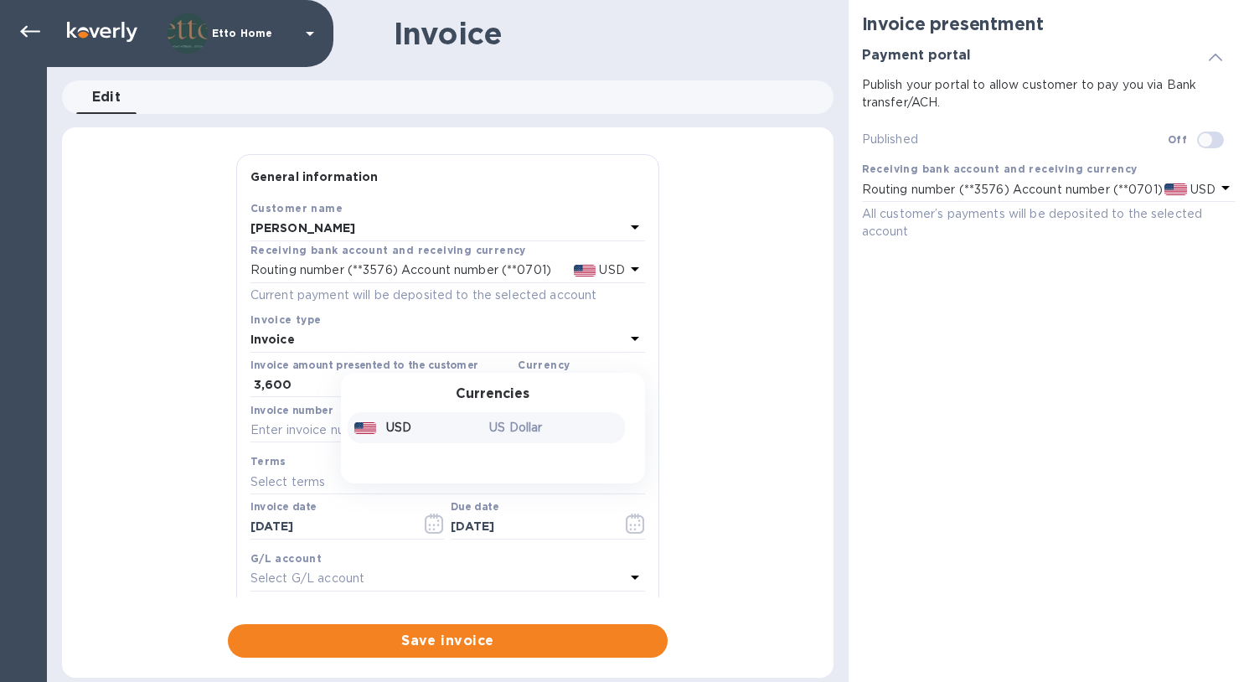
click at [545, 431] on p "US Dollar" at bounding box center [553, 428] width 129 height 18
click at [769, 395] on div "General information Save Customer name Adria Subbiondo Receiving bank account a…" at bounding box center [448, 406] width 772 height 504
click at [533, 442] on div at bounding box center [448, 443] width 395 height 3
click at [416, 436] on input "text" at bounding box center [448, 430] width 395 height 25
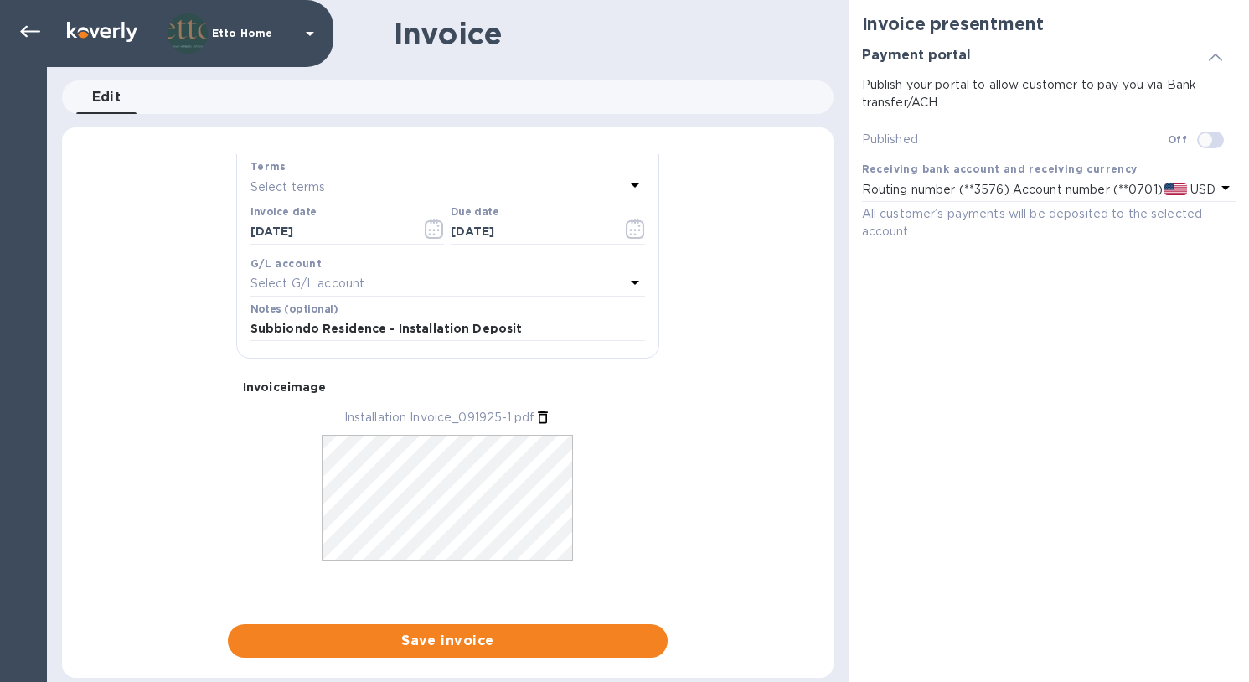
scroll to position [44, 0]
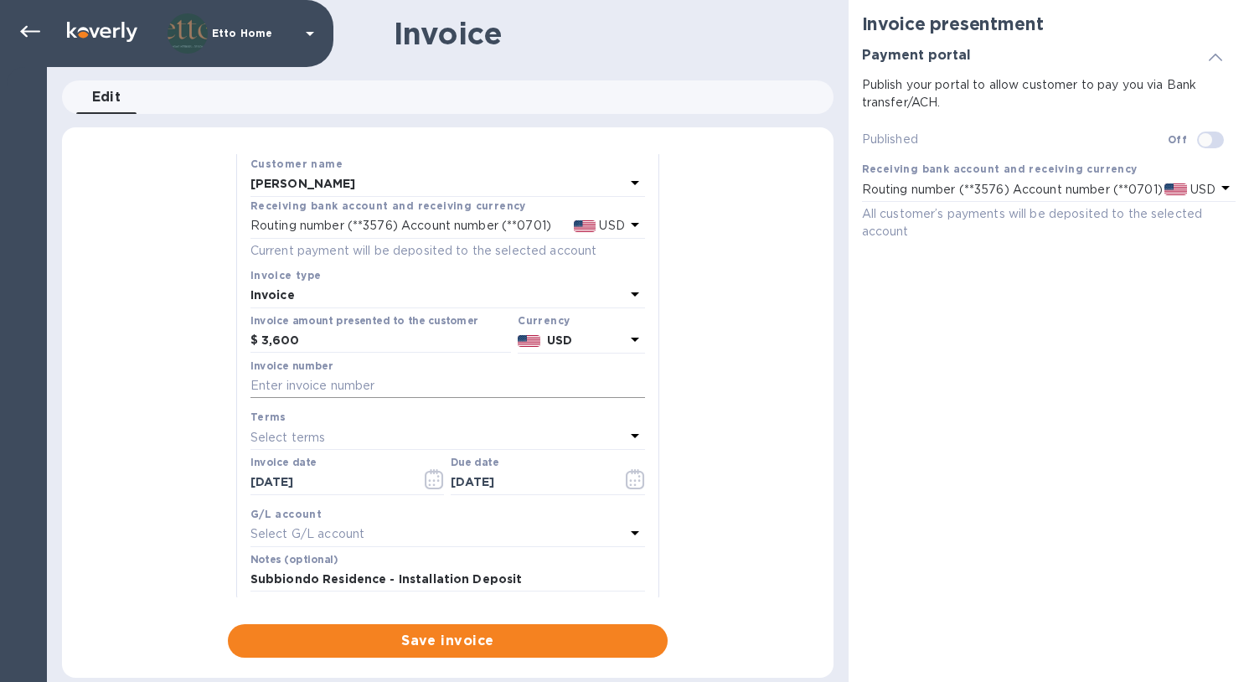
click at [364, 382] on input "text" at bounding box center [448, 386] width 395 height 25
type input "091925-1"
click at [730, 370] on div "General information Save Customer name Adria Subbiondo Receiving bank account a…" at bounding box center [448, 406] width 772 height 504
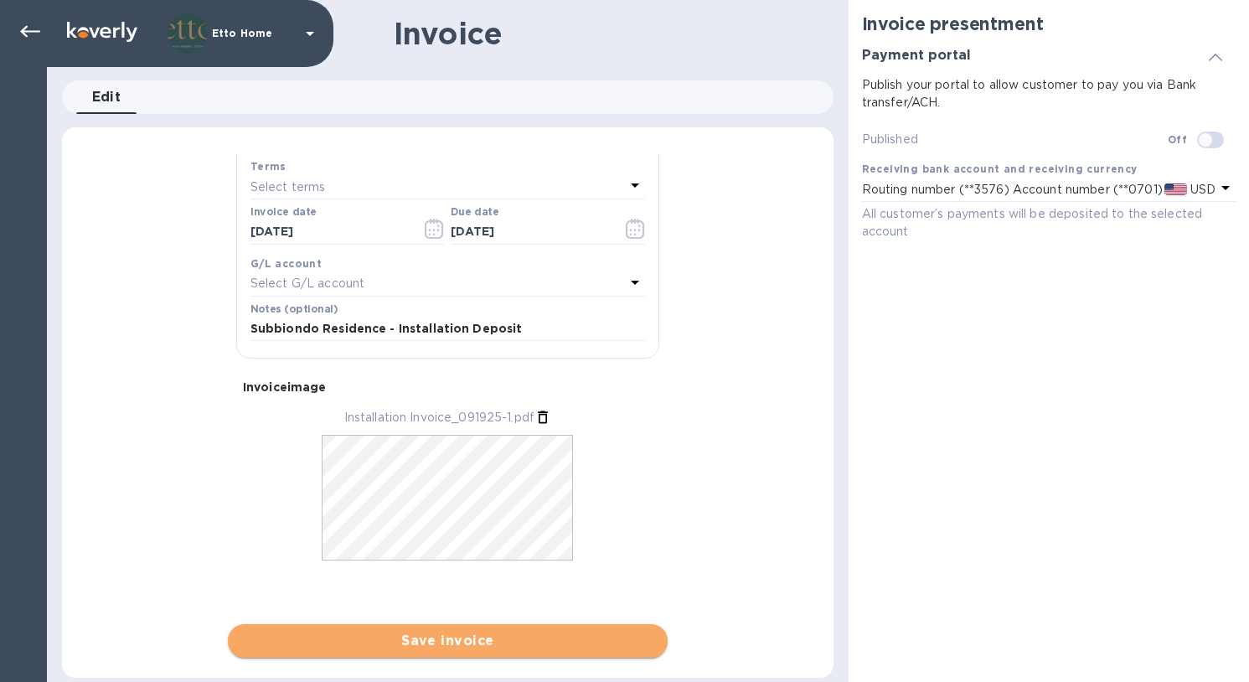
click at [530, 641] on span "Save invoice" at bounding box center [447, 641] width 413 height 20
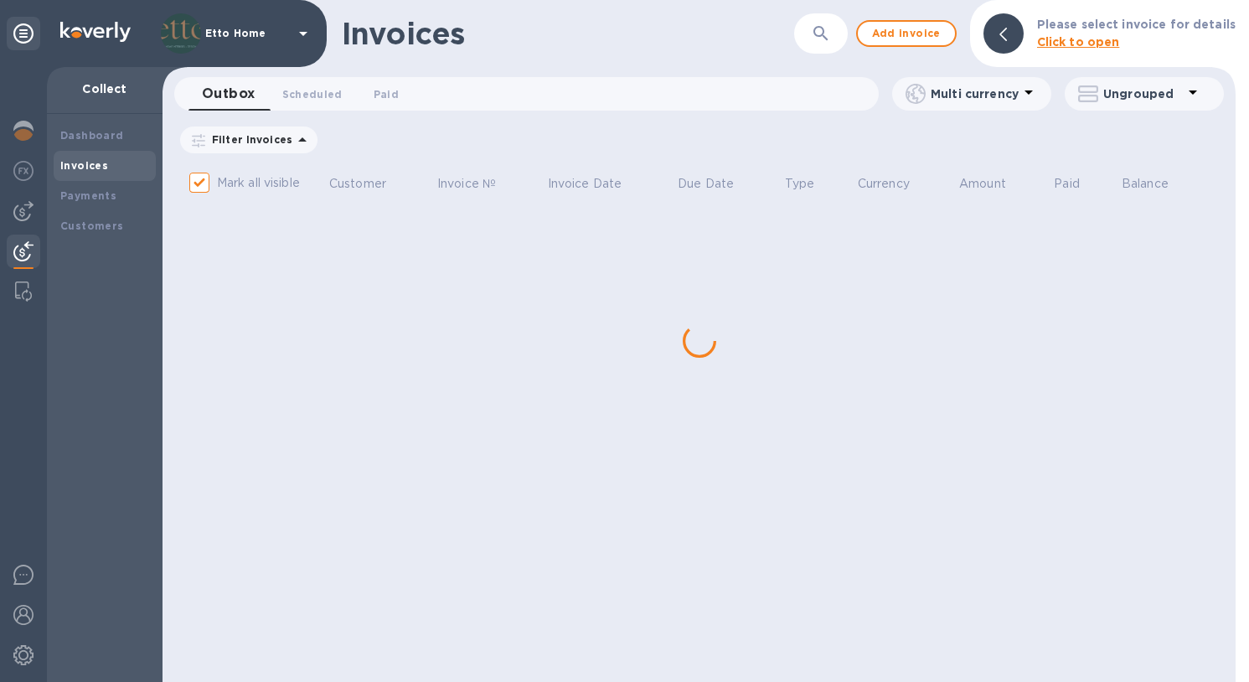
click at [465, 348] on div "Invoices ​ Add invoice Please select invoice for details Click to open Outbox 0…" at bounding box center [699, 341] width 1073 height 682
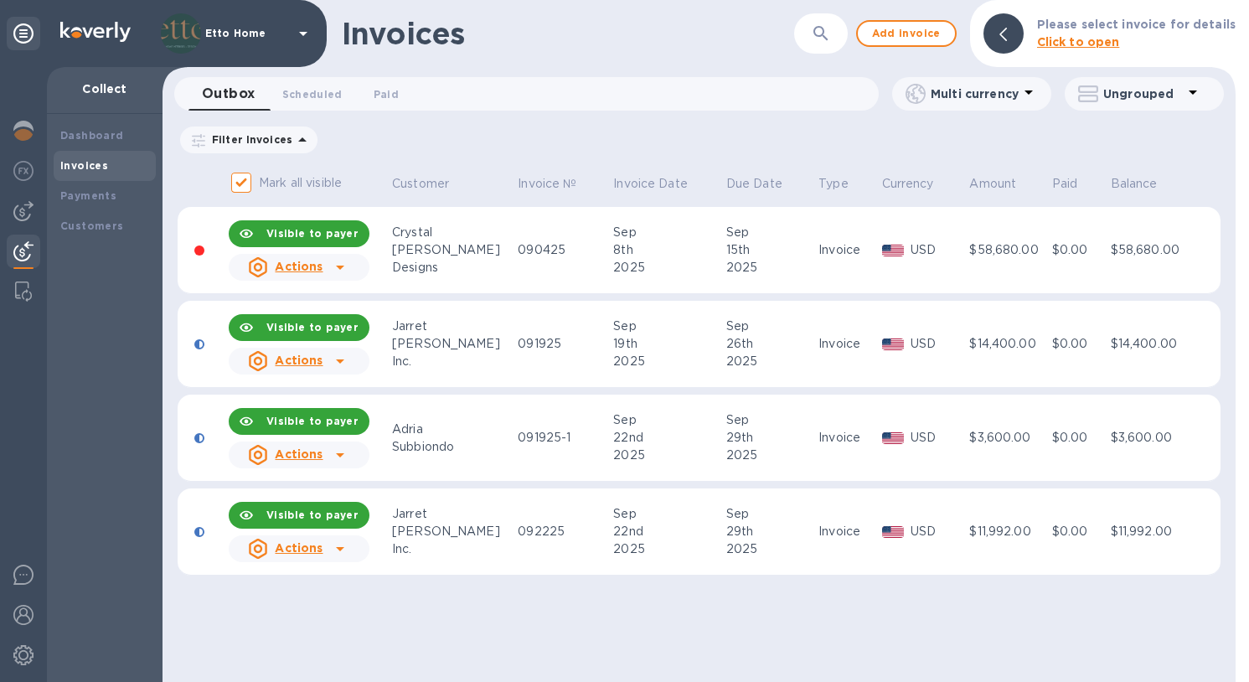
click at [465, 348] on div "Yoshida" at bounding box center [452, 344] width 121 height 18
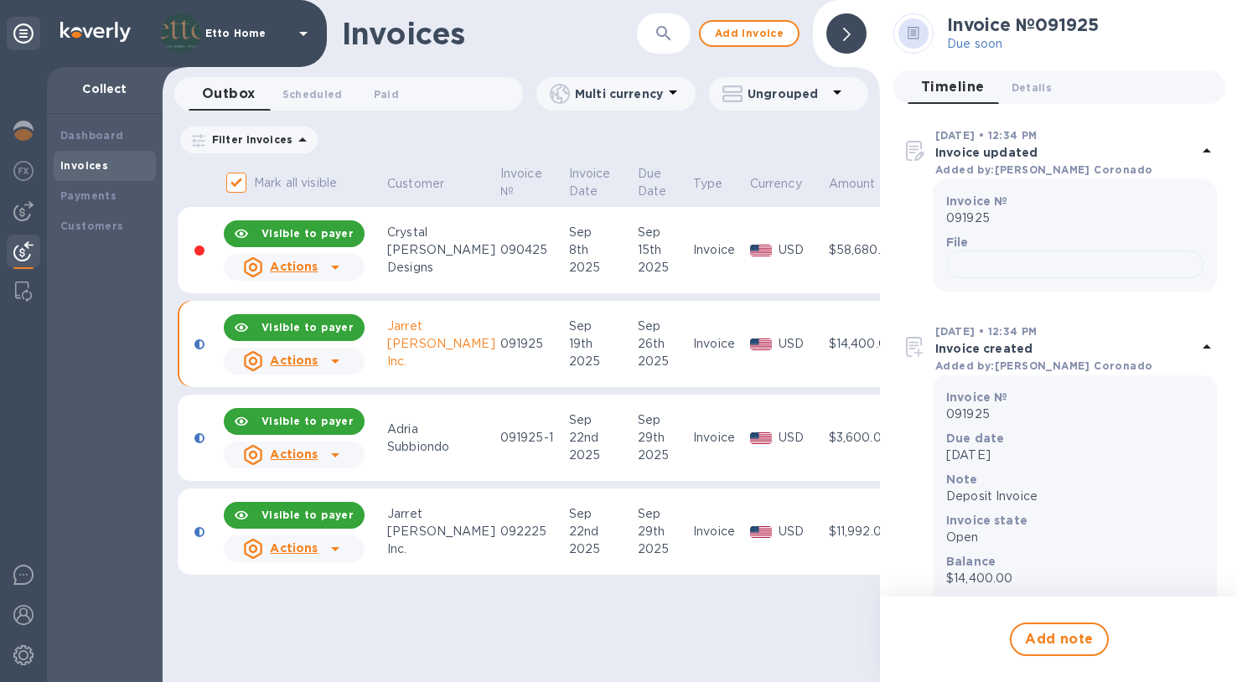
click at [586, 335] on div "19th" at bounding box center [601, 344] width 64 height 18
click at [713, 318] on td "Invoice" at bounding box center [718, 344] width 57 height 87
click at [298, 354] on u "Actions" at bounding box center [294, 360] width 48 height 13
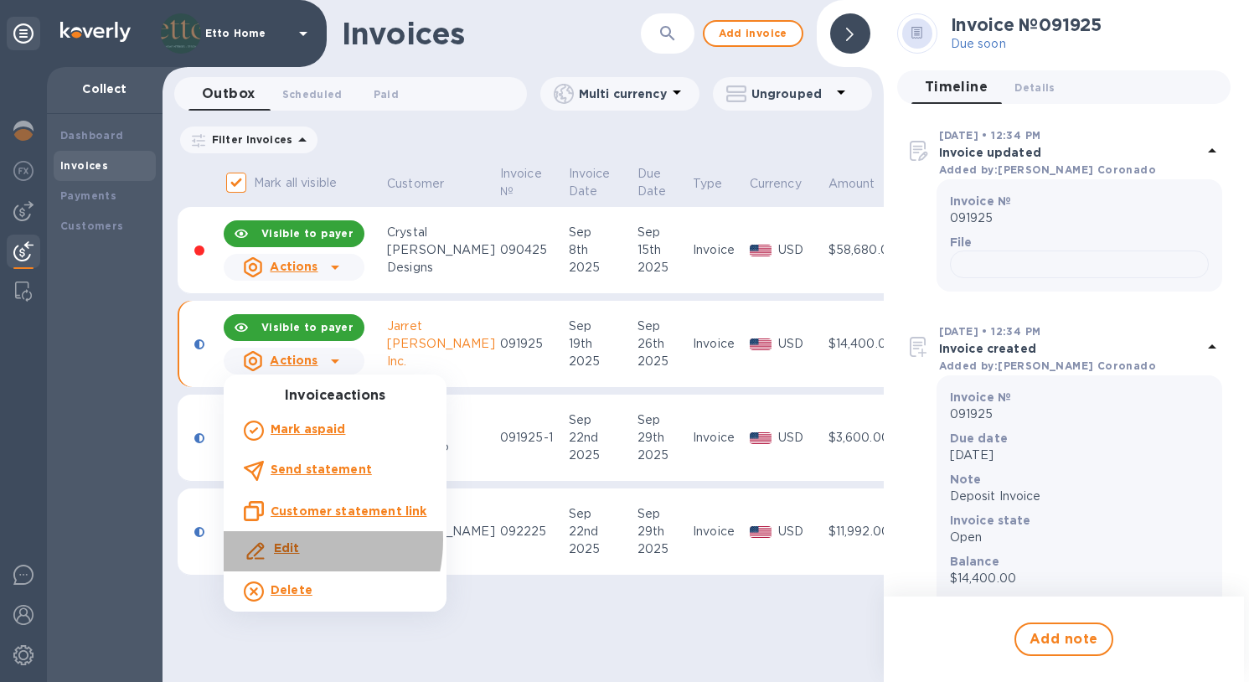
click at [279, 540] on p "Edit" at bounding box center [287, 549] width 26 height 18
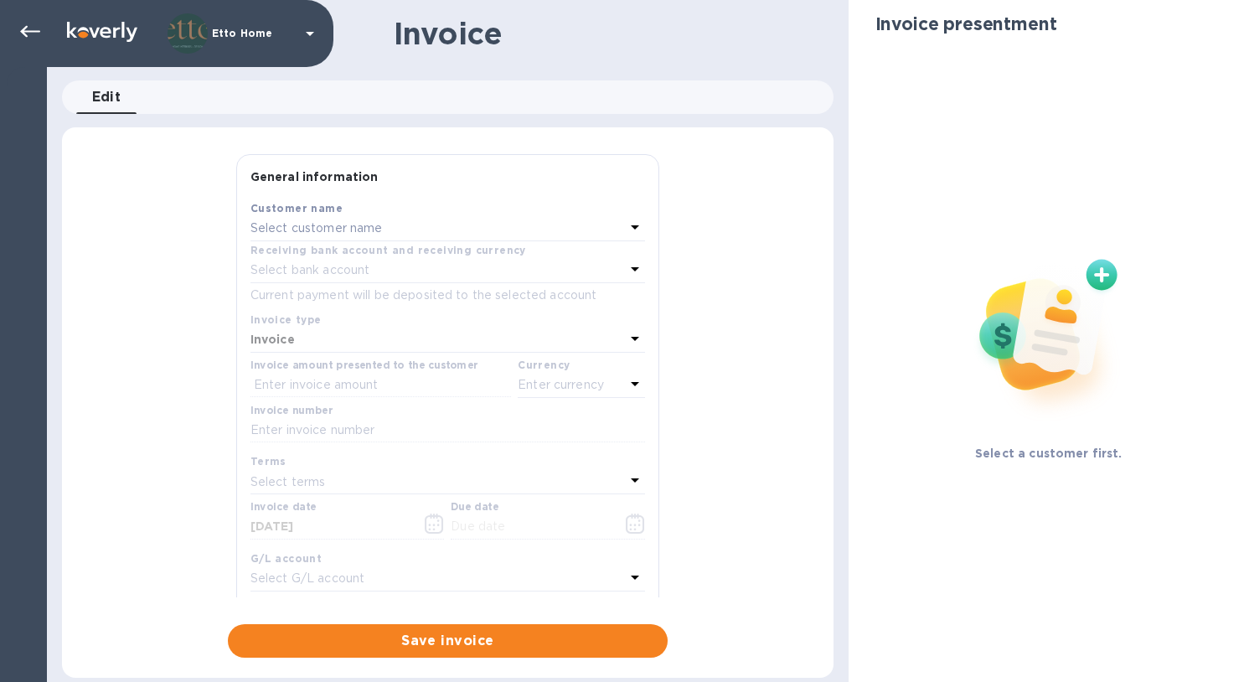
type input "09/19/2025"
type input "09/26/2025"
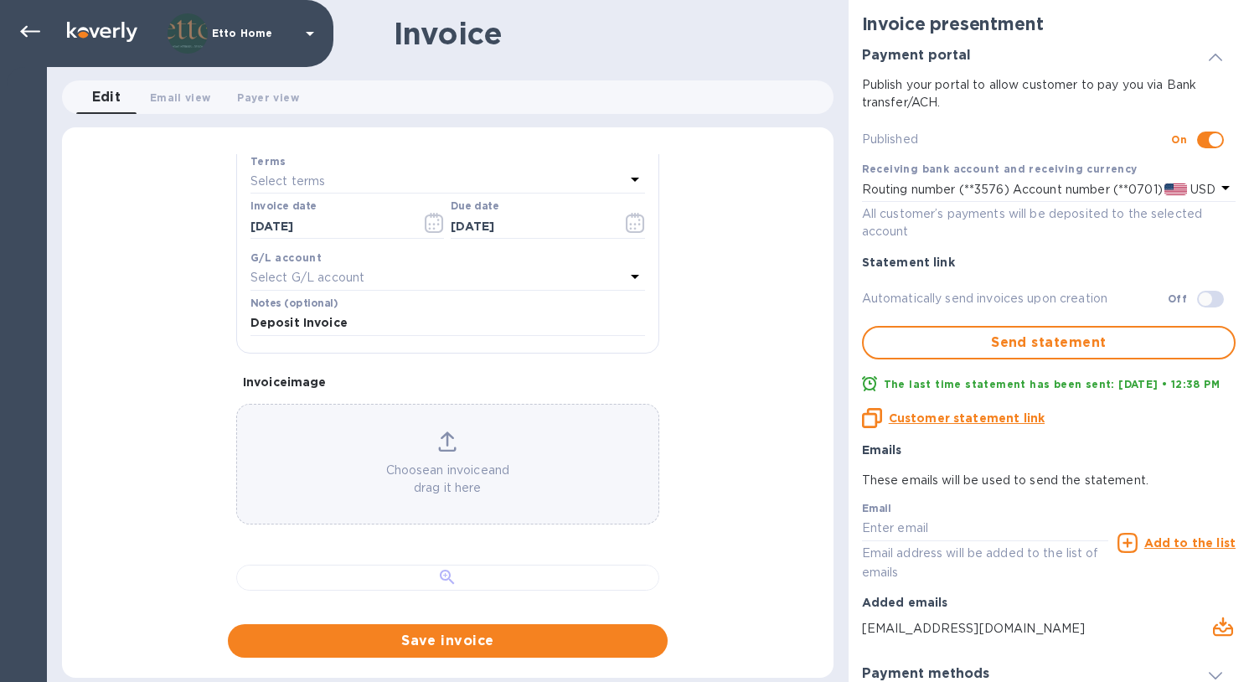
scroll to position [224, 0]
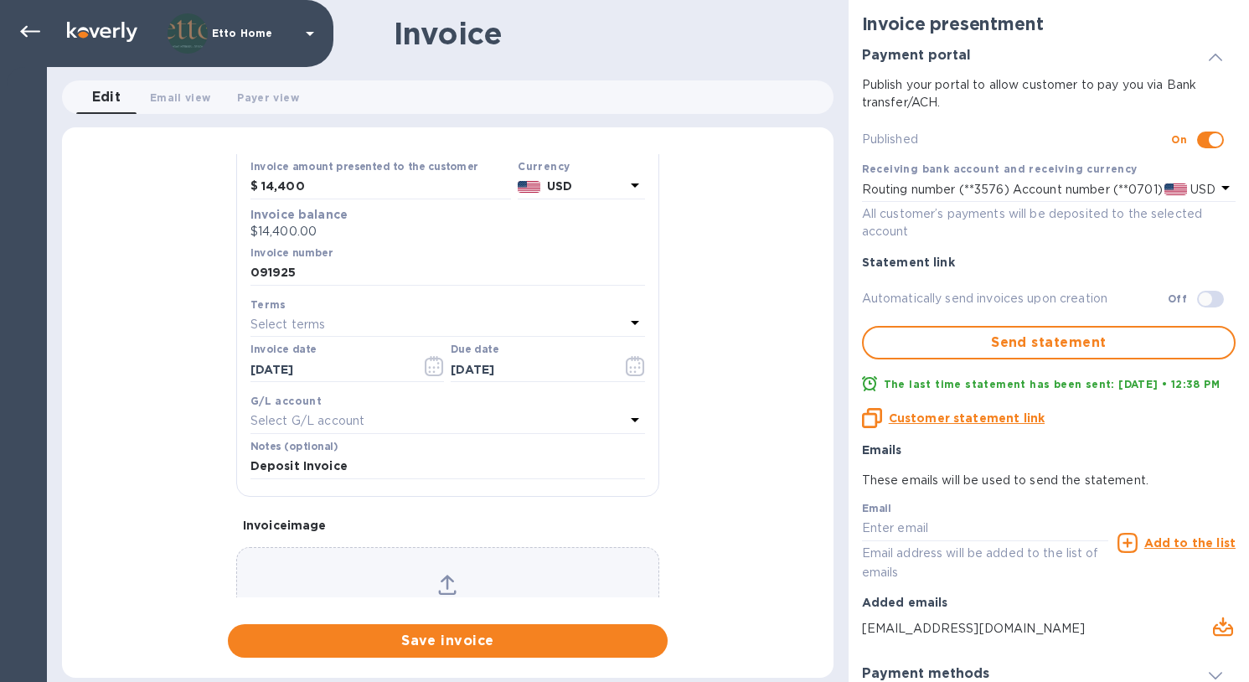
click at [770, 478] on div "General information Save Customer name Jarret Yoshida Inc. Receiving bank accou…" at bounding box center [448, 406] width 772 height 504
click at [253, 462] on input "Deposit Invoice" at bounding box center [448, 466] width 395 height 25
type input "Subbiondo Residence - Deposit Invoice"
click at [718, 473] on div "General information Save Customer name Jarret Yoshida Inc. Receiving bank accou…" at bounding box center [448, 406] width 772 height 504
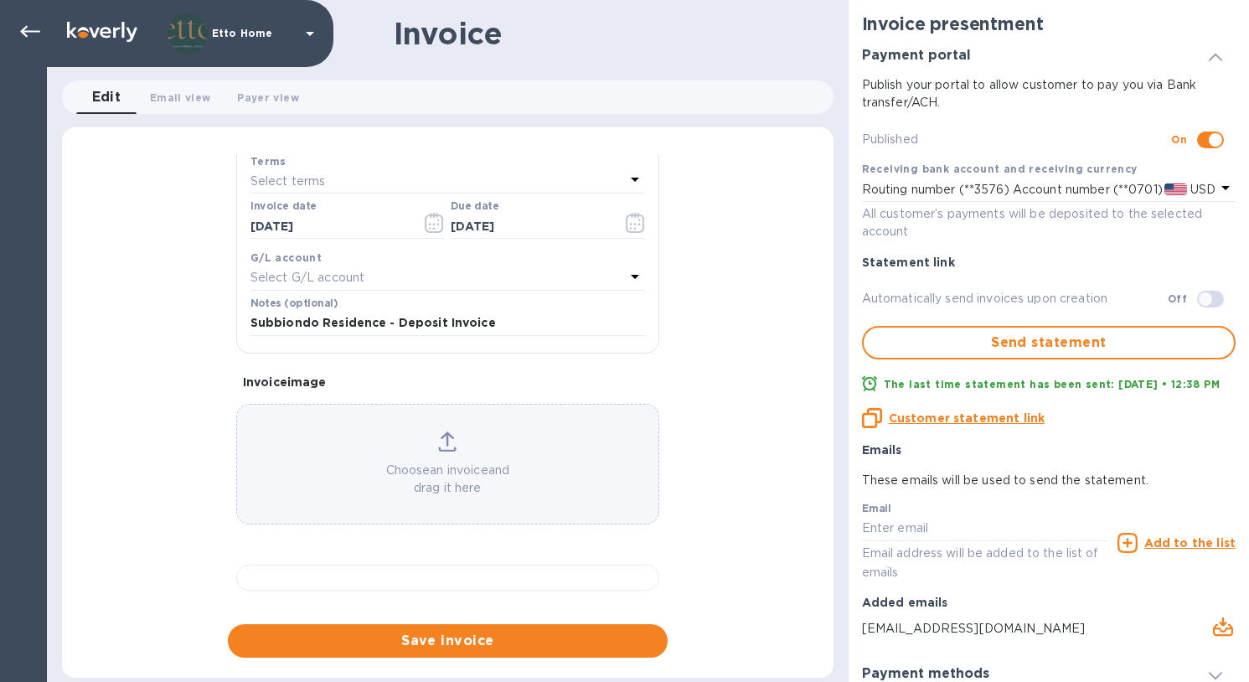
scroll to position [484, 0]
click at [509, 640] on span "Save invoice" at bounding box center [447, 641] width 413 height 20
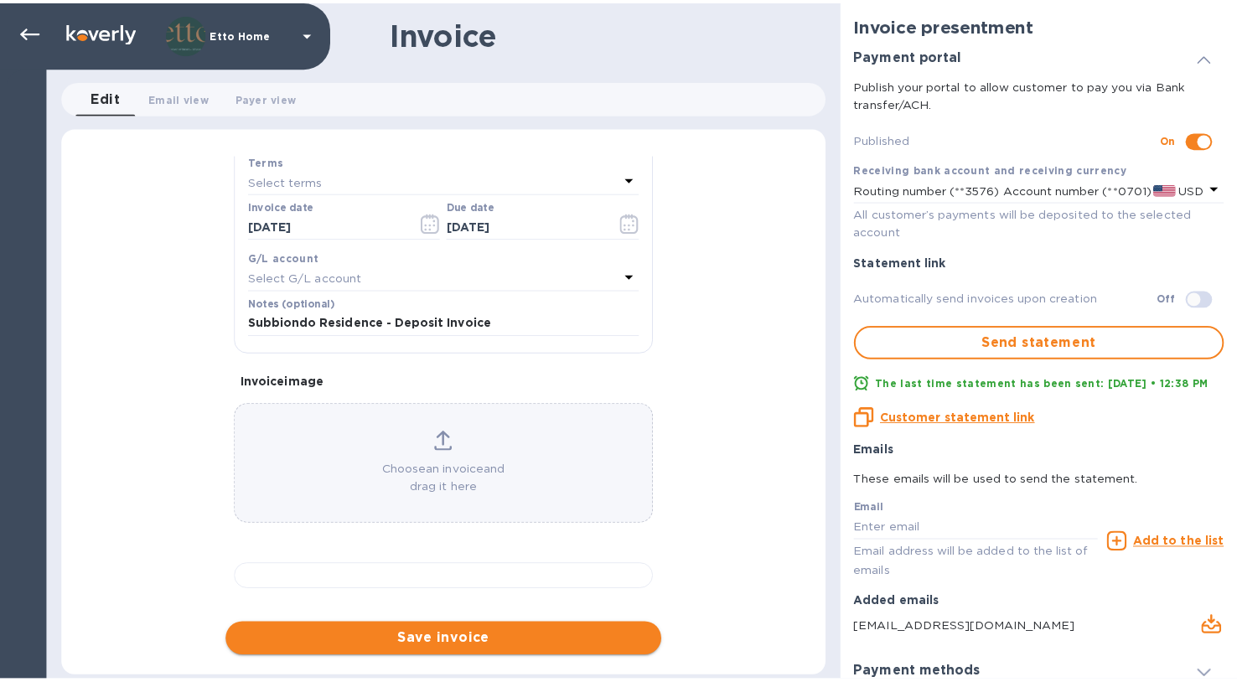
scroll to position [338, 0]
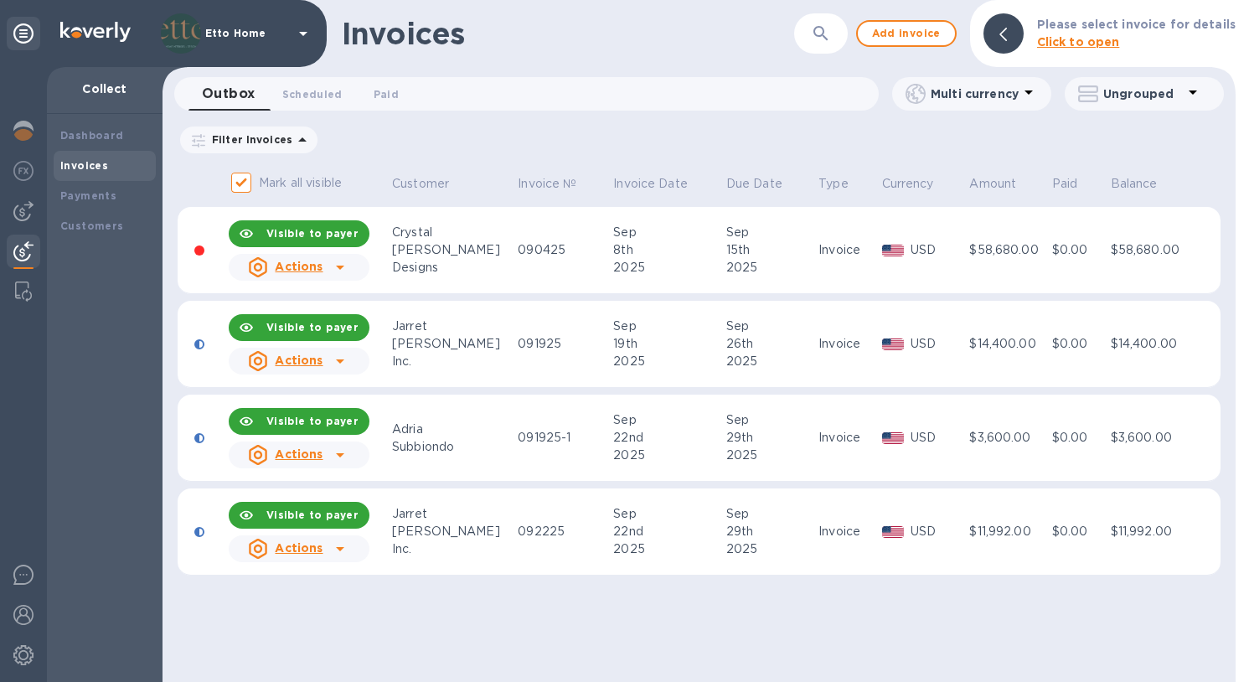
click at [431, 440] on div "Subbiondo" at bounding box center [452, 447] width 121 height 18
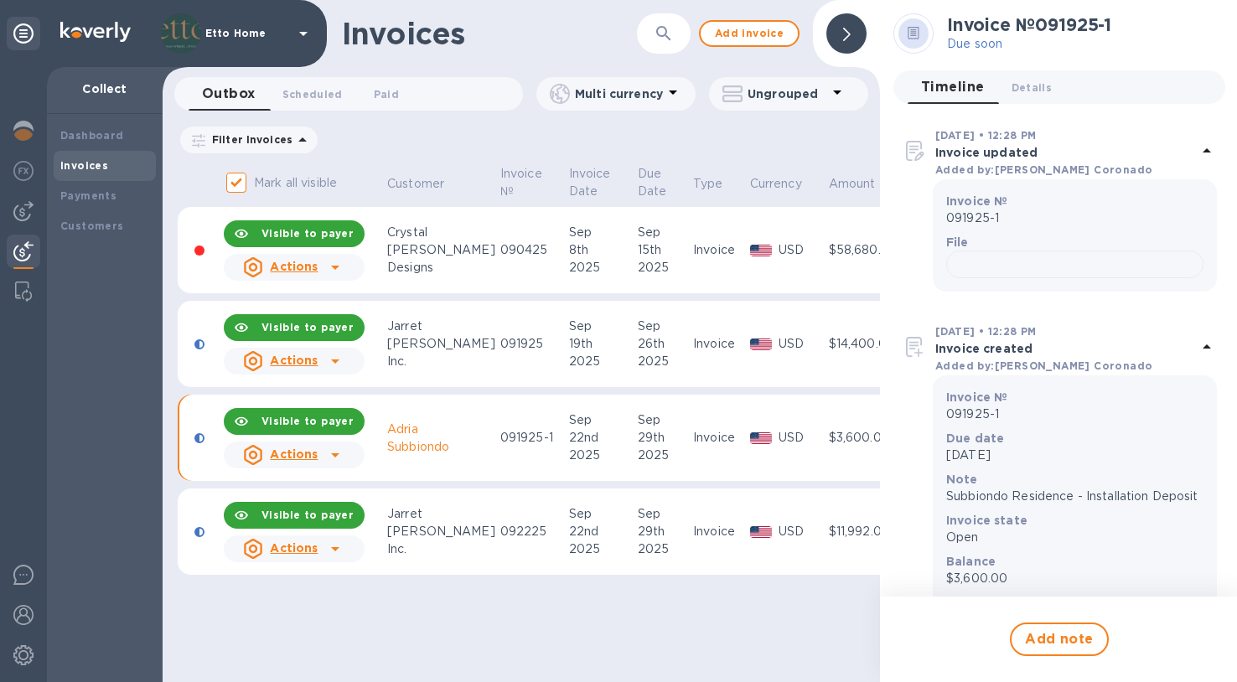
click at [436, 617] on div "Invoices ​ Add invoice Outbox 0 Scheduled 0 Paid 0 Multi currency Ungrouped Fil…" at bounding box center [521, 341] width 717 height 682
click at [731, 25] on span "Add invoice" at bounding box center [749, 33] width 70 height 20
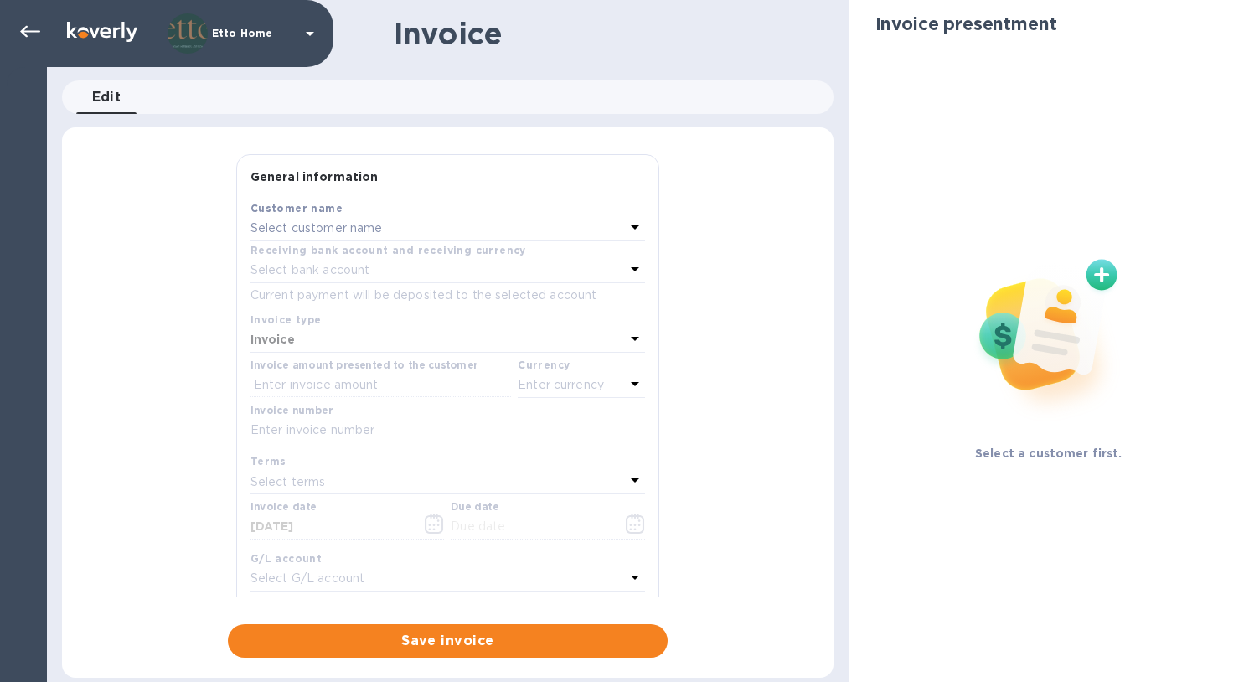
click at [437, 230] on div "Select customer name" at bounding box center [438, 228] width 375 height 23
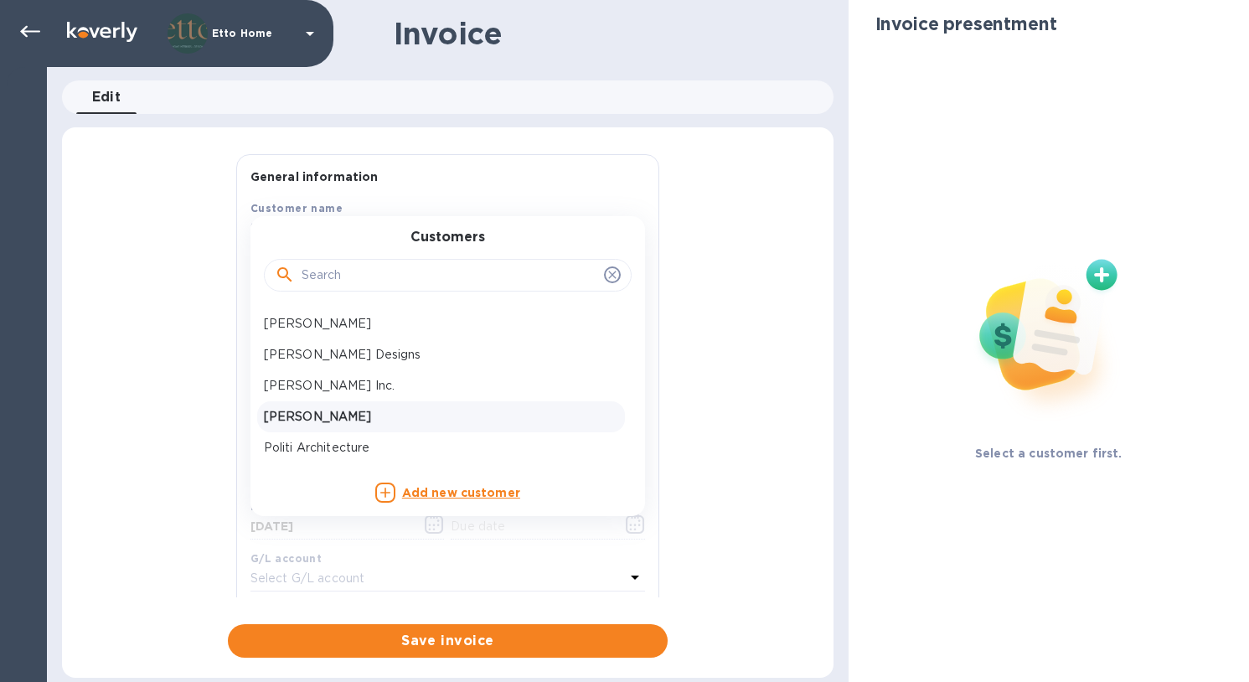
click at [363, 413] on p "Nicholas Nardini" at bounding box center [441, 417] width 354 height 18
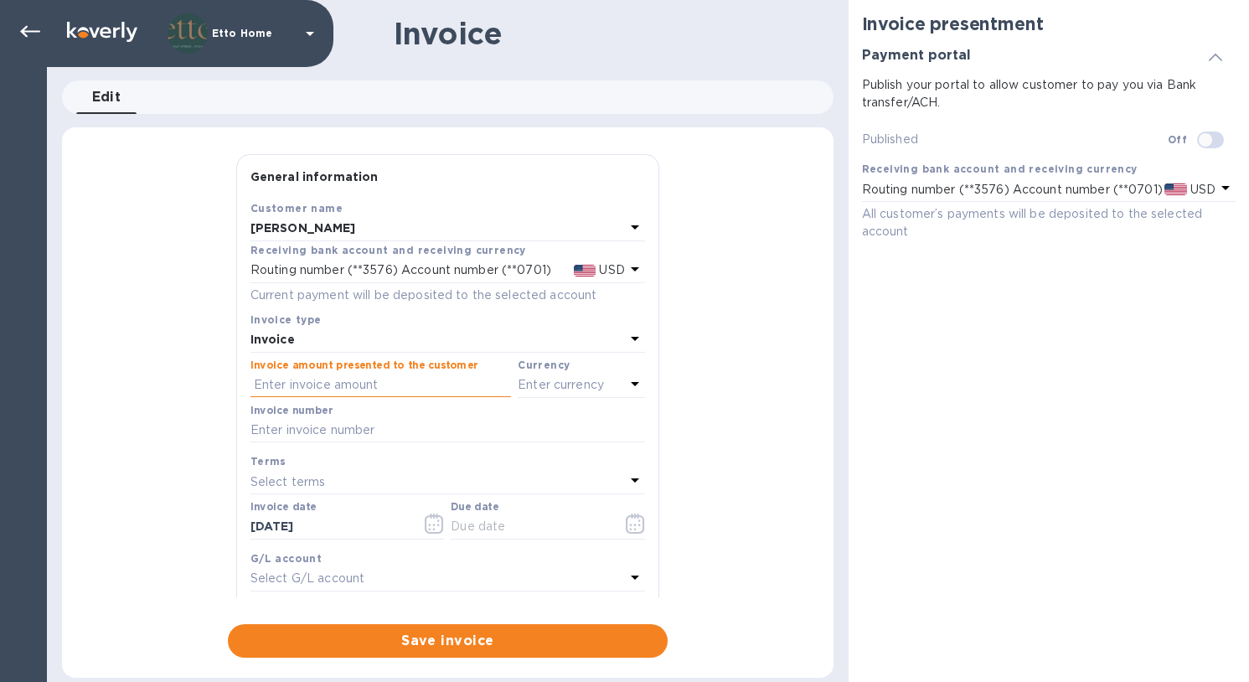
click at [378, 385] on input "text" at bounding box center [381, 385] width 261 height 25
type input "3,150"
click at [789, 393] on div "General information Save Customer name Nicholas Nardini Receiving bank account …" at bounding box center [448, 406] width 772 height 504
click at [631, 385] on icon at bounding box center [635, 384] width 20 height 20
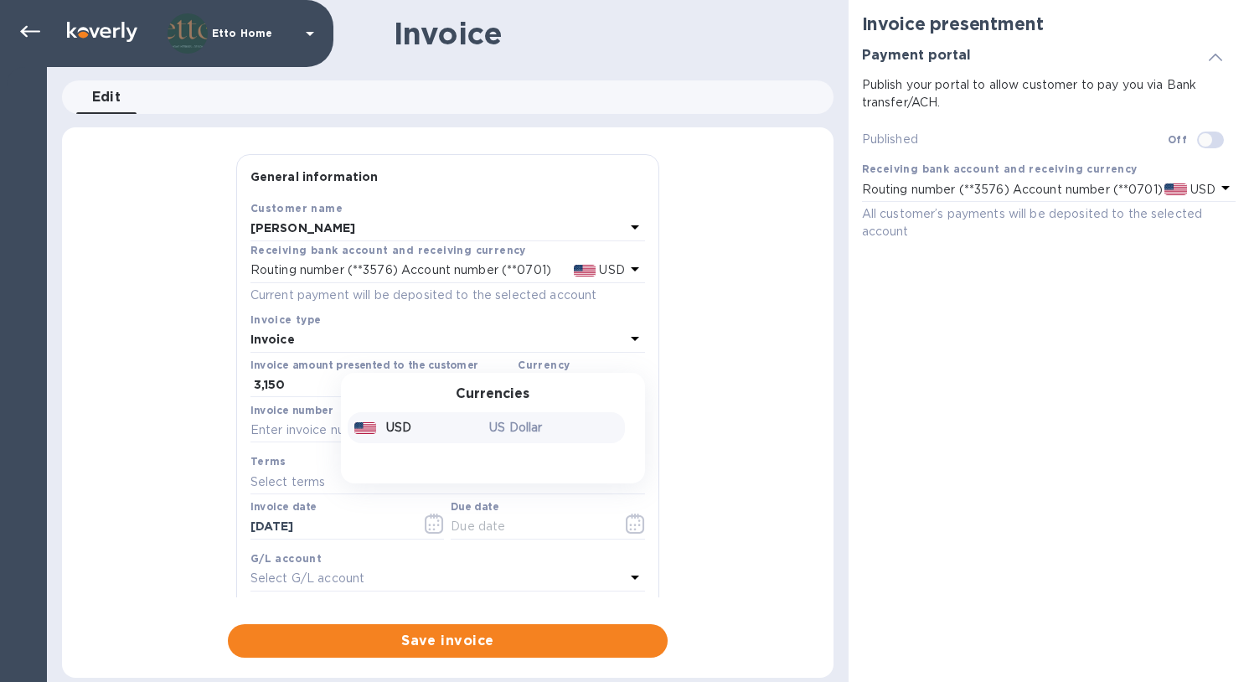
click at [550, 416] on div "US Dollar" at bounding box center [554, 428] width 136 height 24
click at [747, 407] on div "General information Save Customer name Nicholas Nardini Receiving bank account …" at bounding box center [448, 406] width 772 height 504
click at [495, 431] on input "text" at bounding box center [448, 430] width 395 height 25
type input "092225-1"
click at [780, 483] on div "General information Save Customer name Nicholas Nardini Receiving bank account …" at bounding box center [448, 406] width 772 height 504
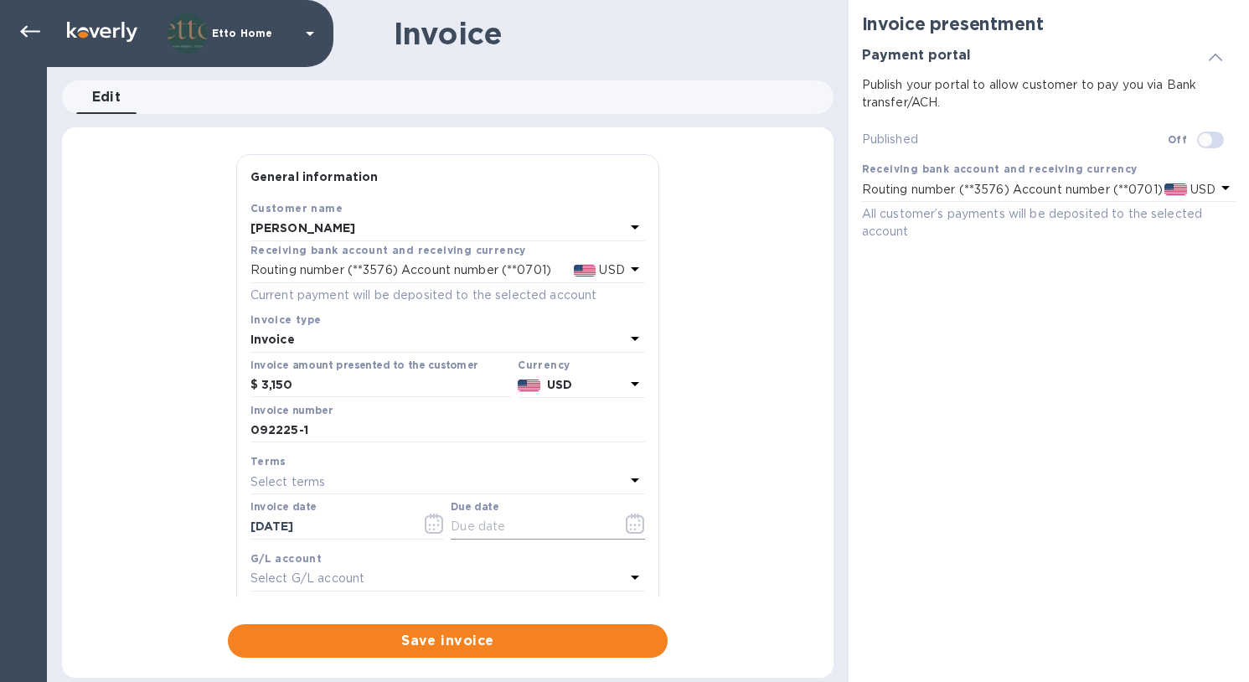
click at [545, 524] on input "text" at bounding box center [530, 526] width 158 height 25
click at [616, 519] on button "button" at bounding box center [635, 524] width 39 height 40
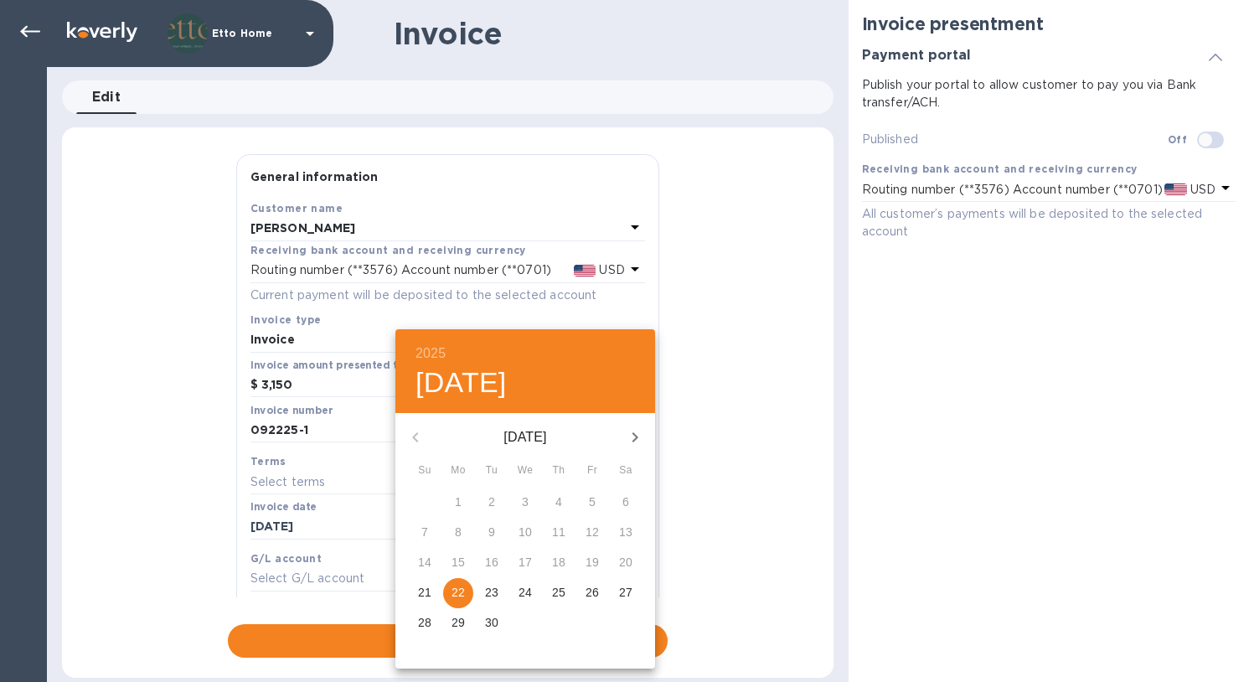
click at [459, 628] on p "29" at bounding box center [458, 622] width 13 height 17
type input "09/29/2025"
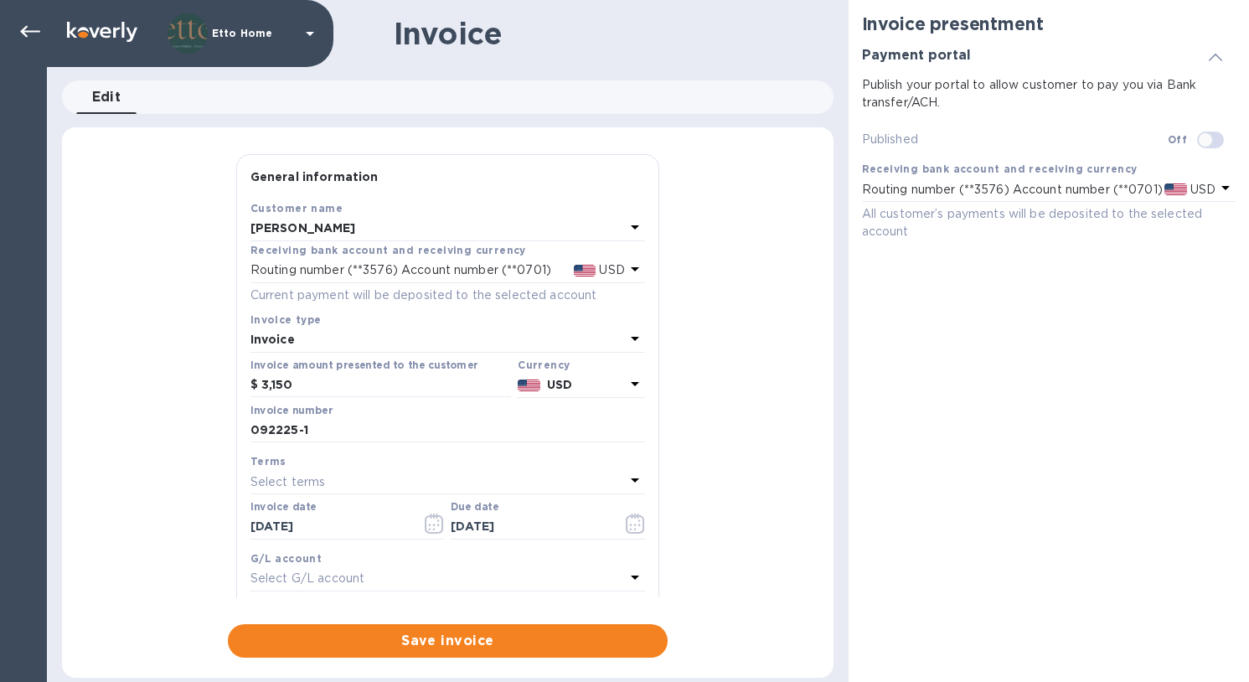
scroll to position [241, 0]
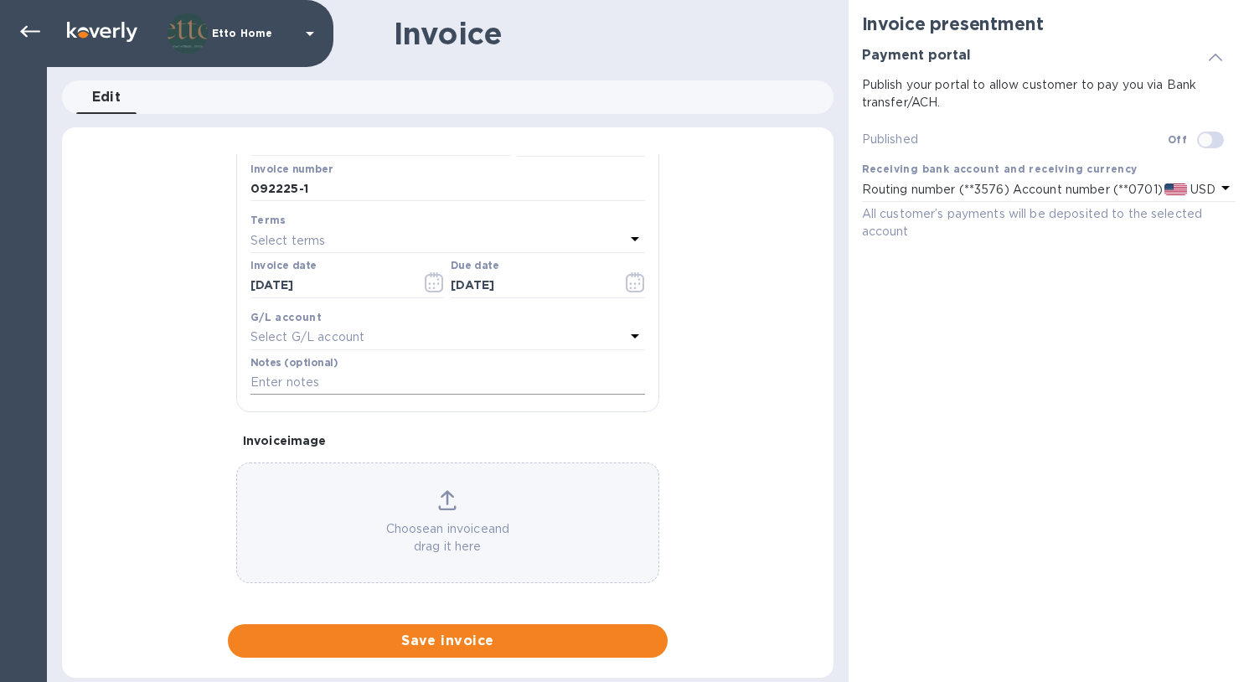
click at [455, 382] on input "text" at bounding box center [448, 382] width 395 height 25
type input "Nardini Residence - Installation Deposit"
click at [784, 369] on div "General information Save Customer name Nicholas Nardini Receiving bank account …" at bounding box center [448, 406] width 772 height 504
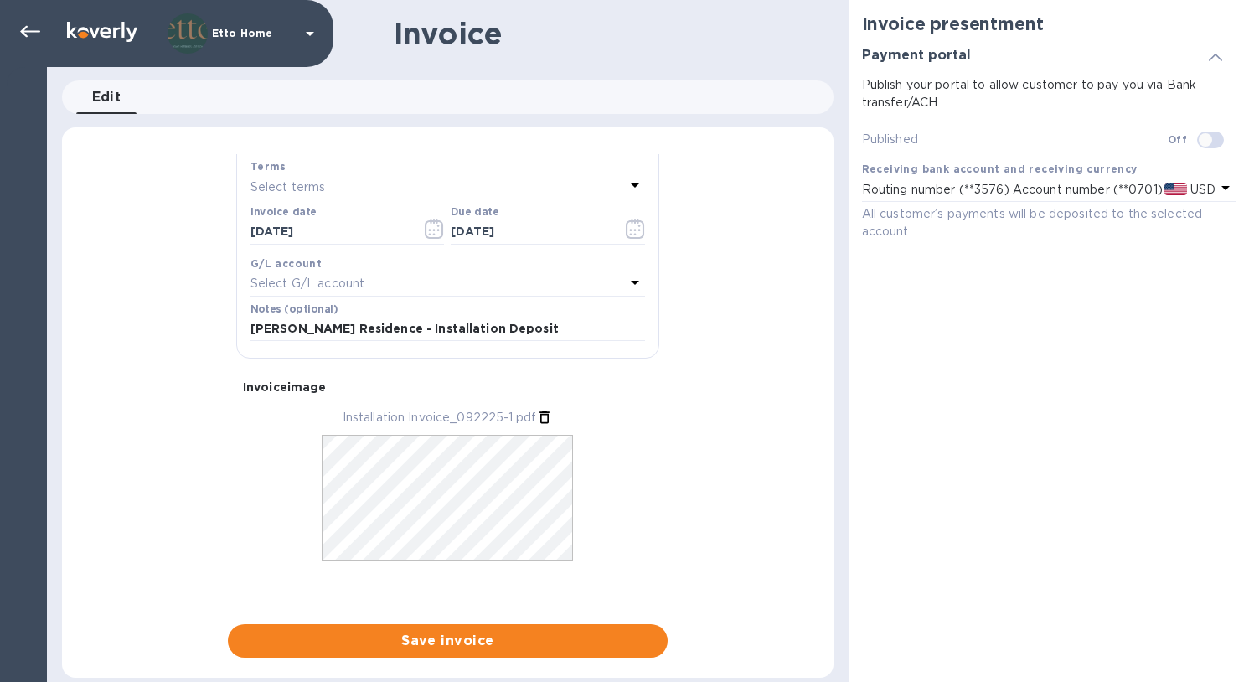
scroll to position [292, 0]
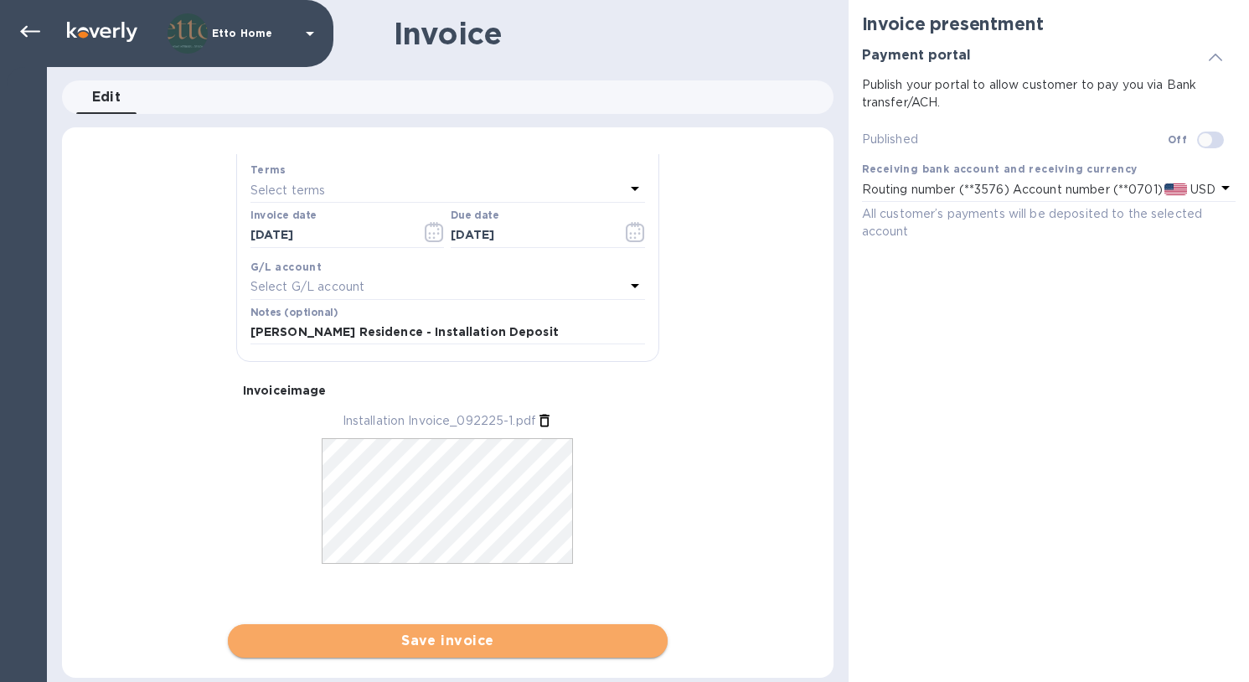
click at [519, 641] on span "Save invoice" at bounding box center [447, 641] width 413 height 20
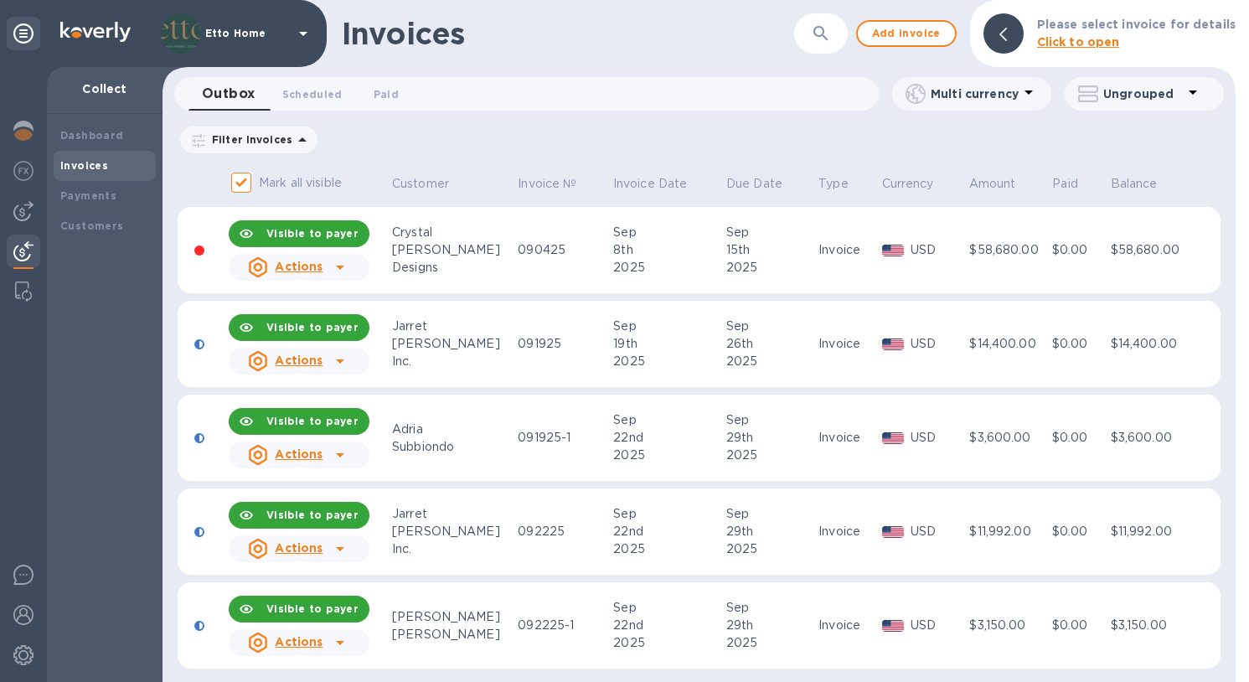
scroll to position [9, 0]
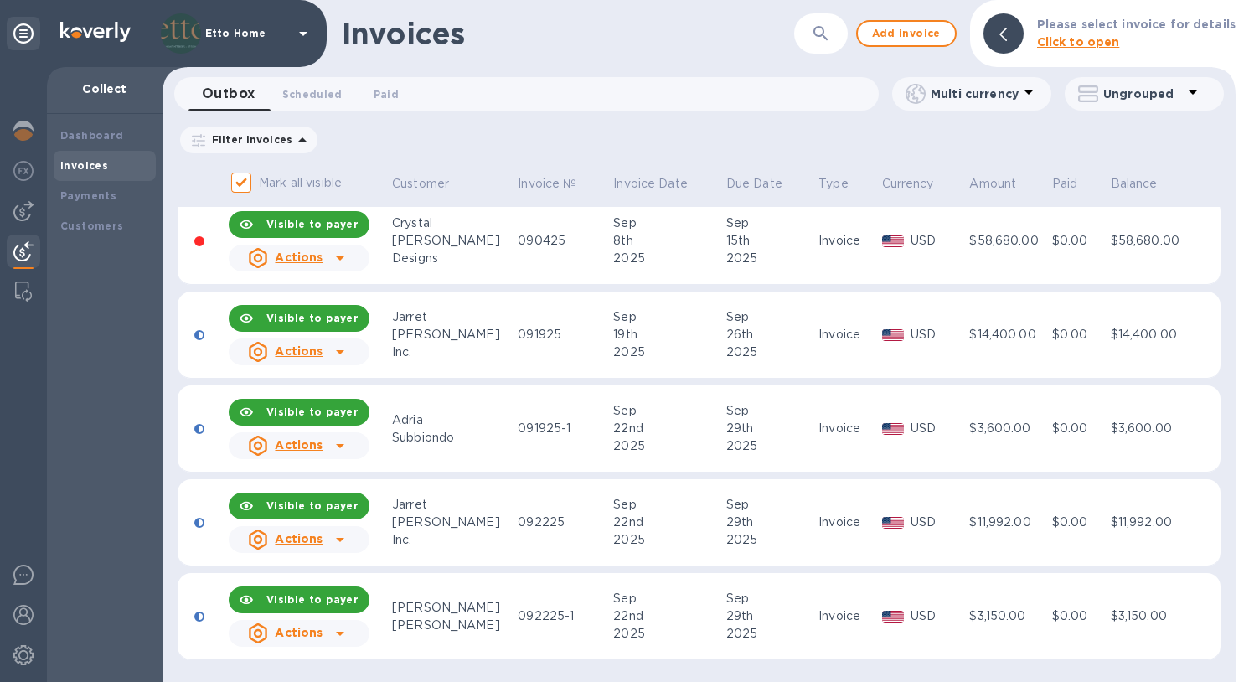
click at [474, 520] on div "Yoshida" at bounding box center [452, 523] width 121 height 18
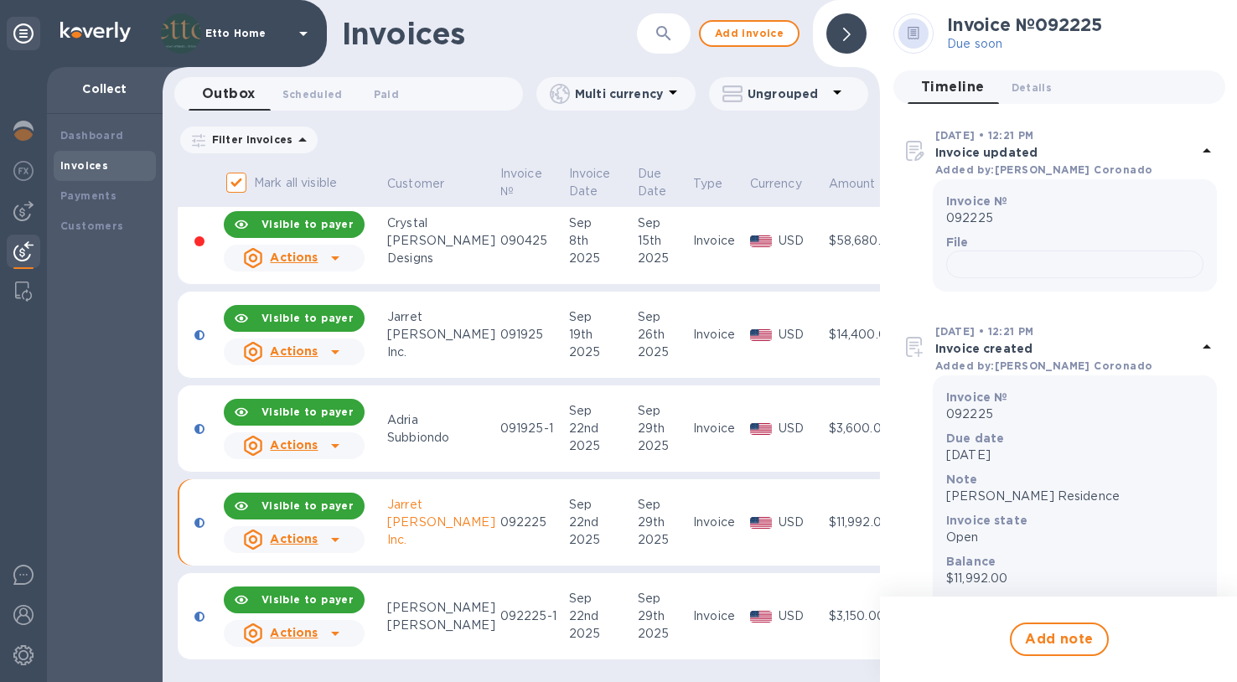
click at [341, 537] on icon at bounding box center [335, 540] width 20 height 20
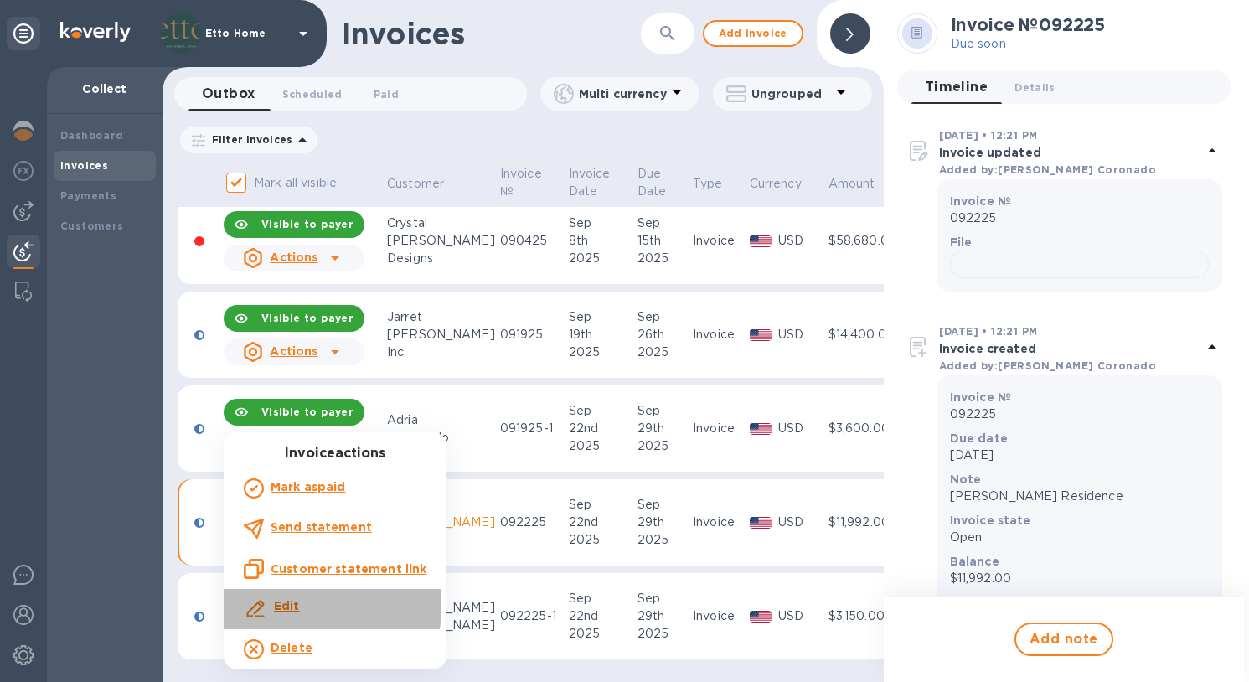
click at [275, 605] on b "Edit" at bounding box center [287, 605] width 26 height 13
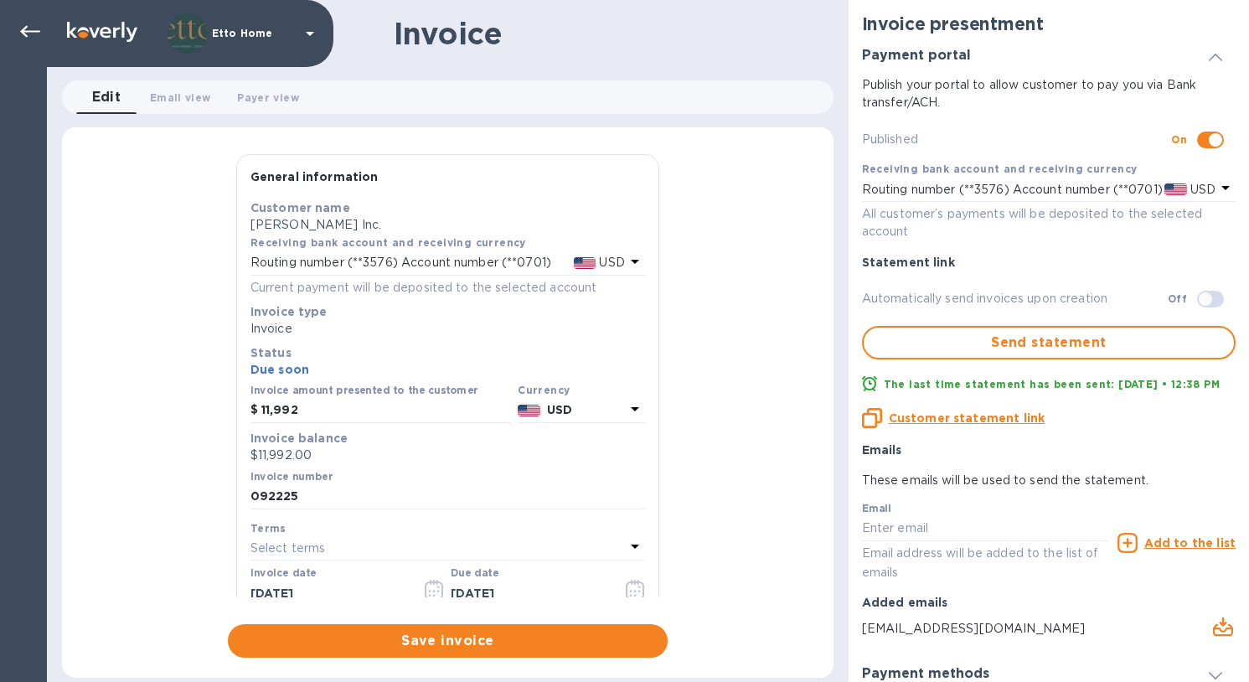
scroll to position [263, 0]
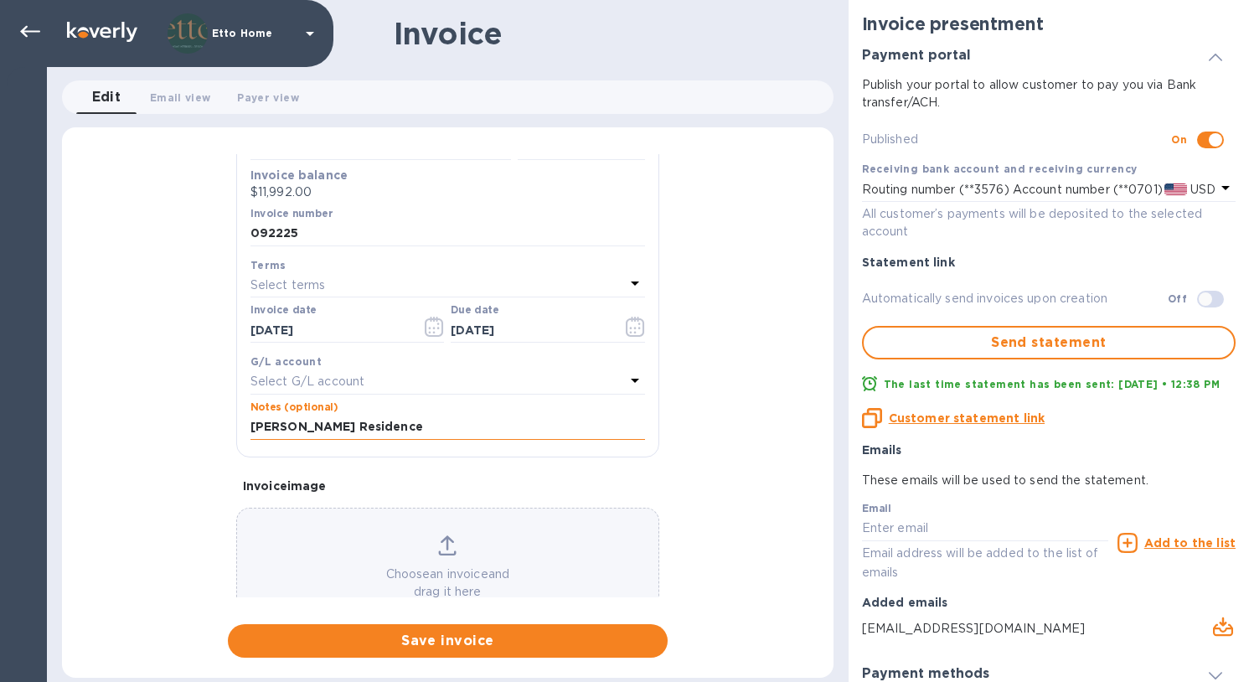
click at [426, 426] on input "Nardini Residence" at bounding box center [448, 427] width 395 height 25
type input "Nardini Residence - Deposit Invoice"
click at [752, 439] on div "General information Save Customer name Jarret Yoshida Inc. Receiving bank accou…" at bounding box center [448, 406] width 772 height 504
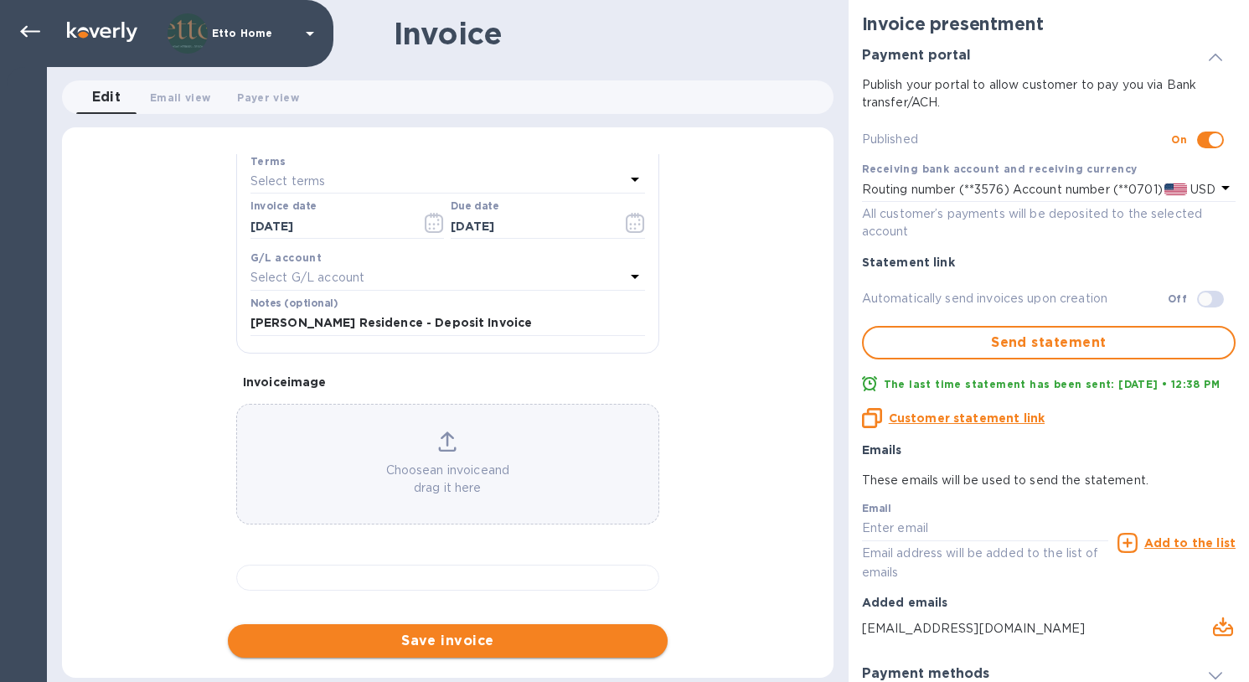
click at [514, 644] on span "Save invoice" at bounding box center [447, 641] width 413 height 20
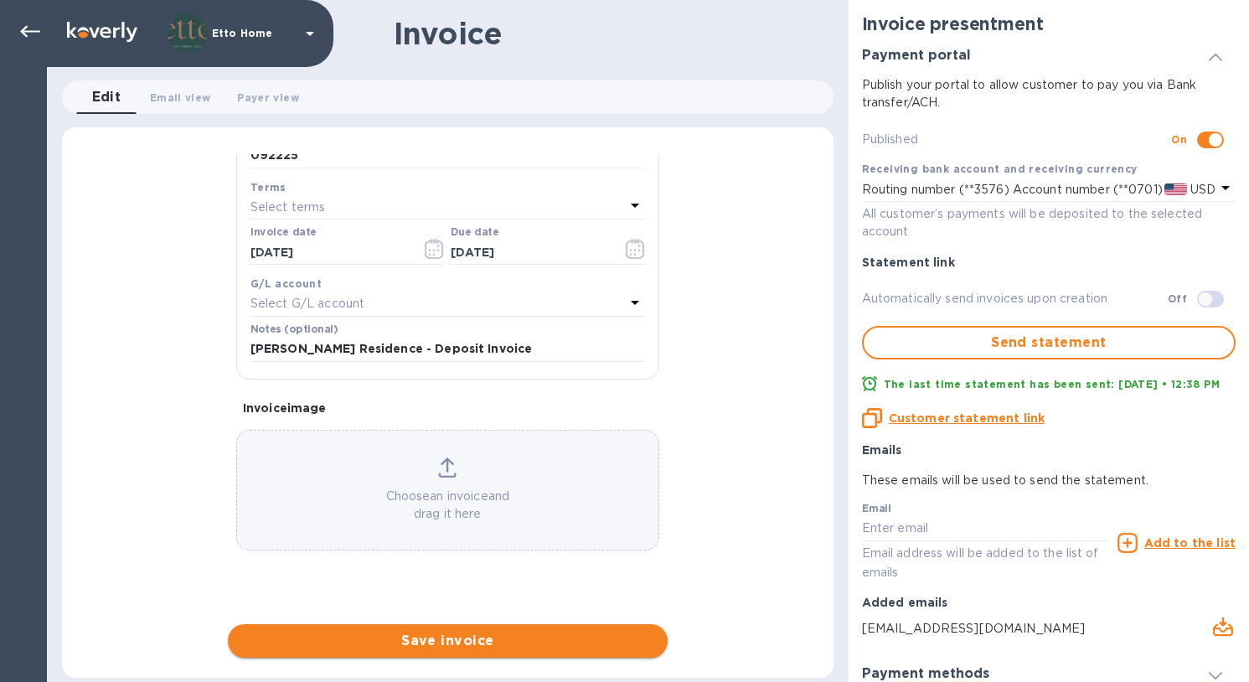
scroll to position [338, 0]
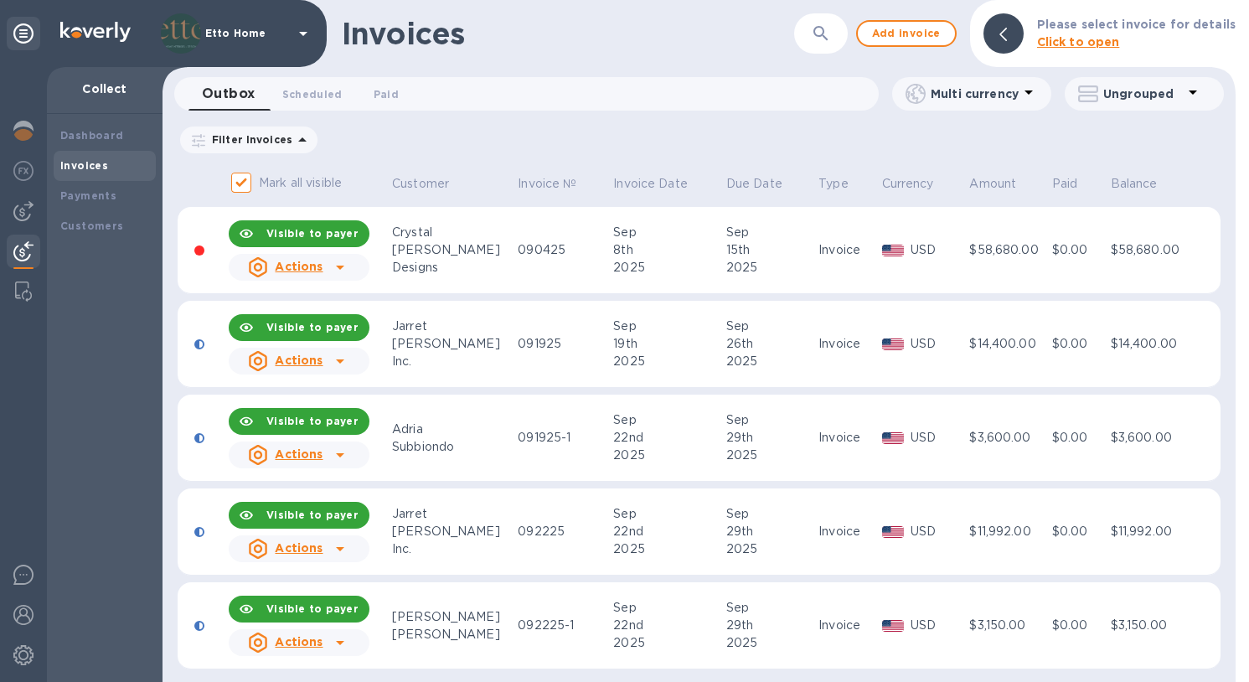
scroll to position [3, 0]
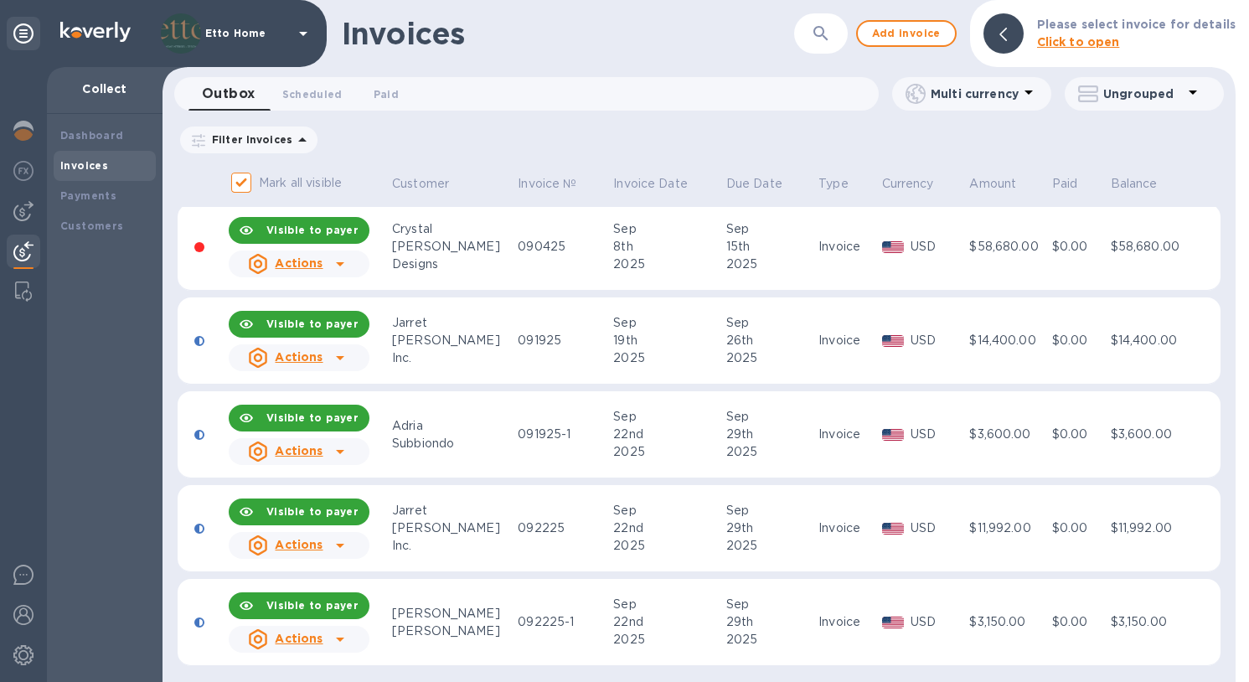
click at [670, 358] on div "2025" at bounding box center [666, 358] width 107 height 18
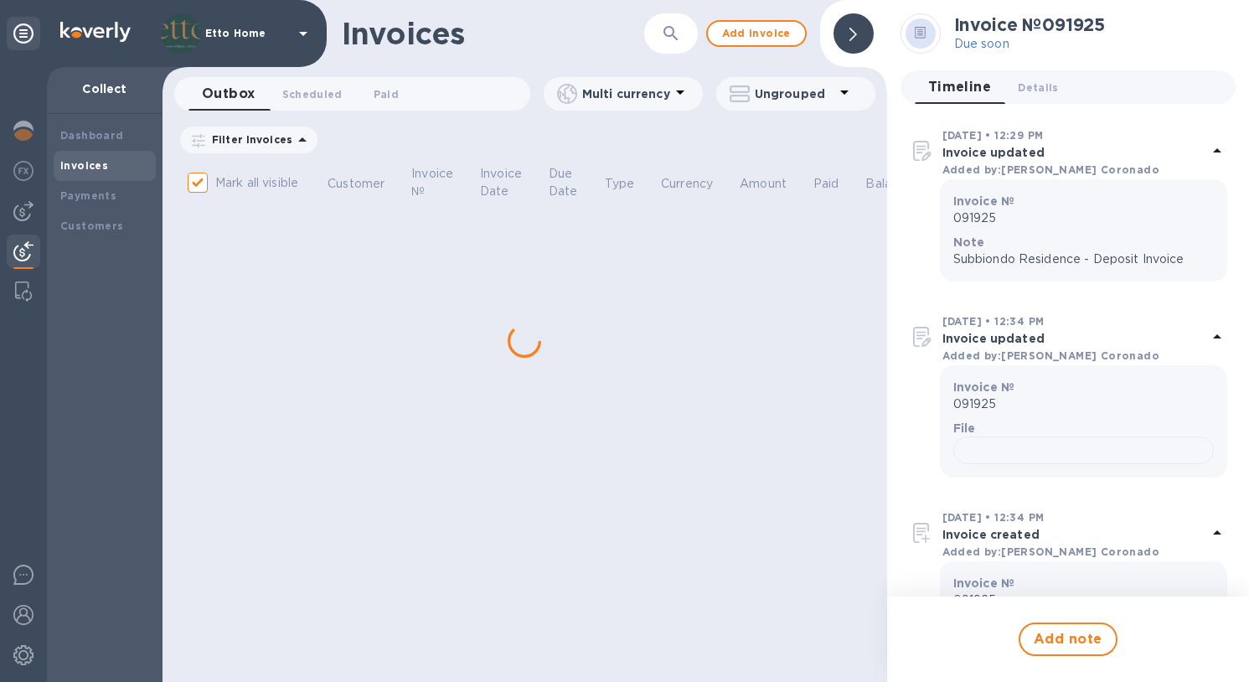
click at [624, 313] on div "Invoices ​ Add invoice Outbox 0 Scheduled 0 Paid 0 Multi currency Ungrouped Fil…" at bounding box center [525, 341] width 725 height 682
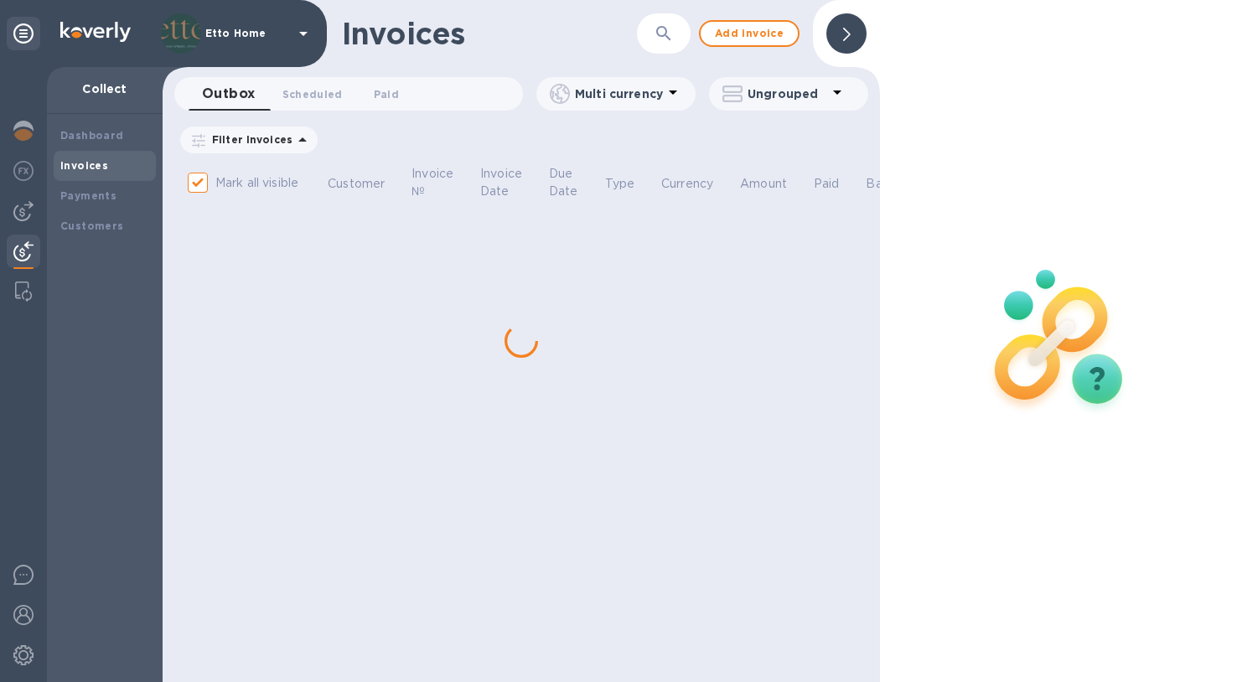
click at [89, 168] on b "Invoices" at bounding box center [84, 165] width 48 height 13
click at [93, 197] on b "Payments" at bounding box center [88, 195] width 56 height 13
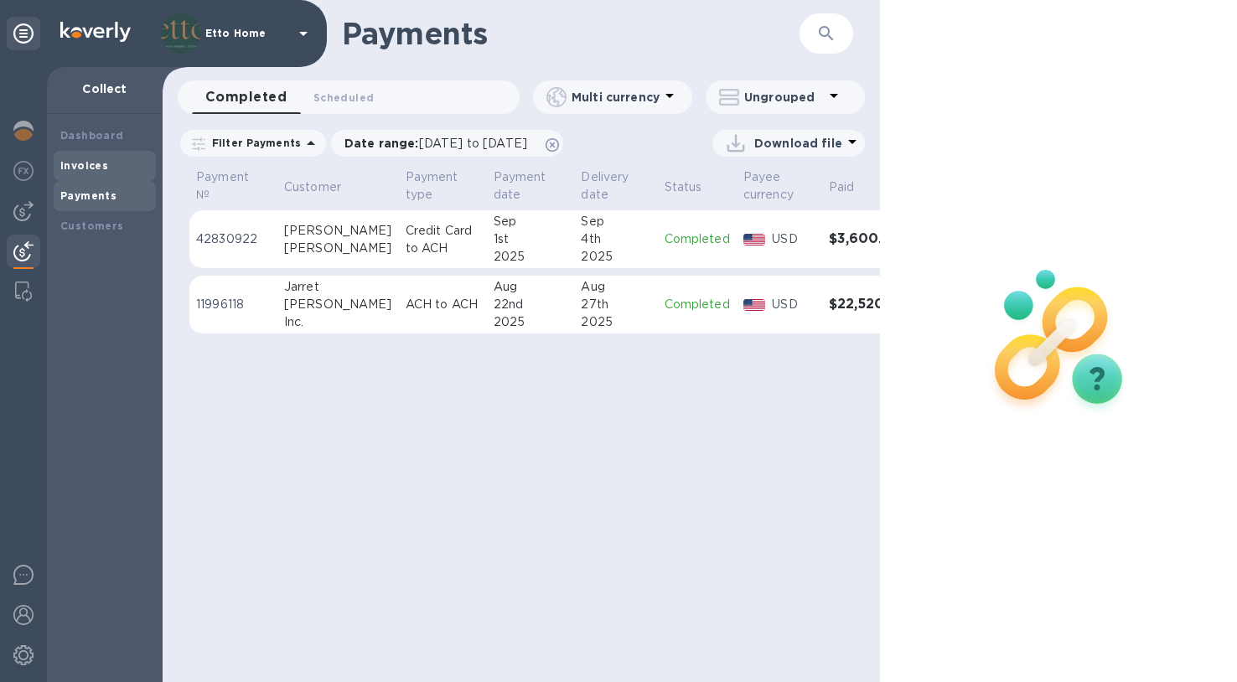
click at [103, 156] on div "Invoices" at bounding box center [105, 166] width 102 height 30
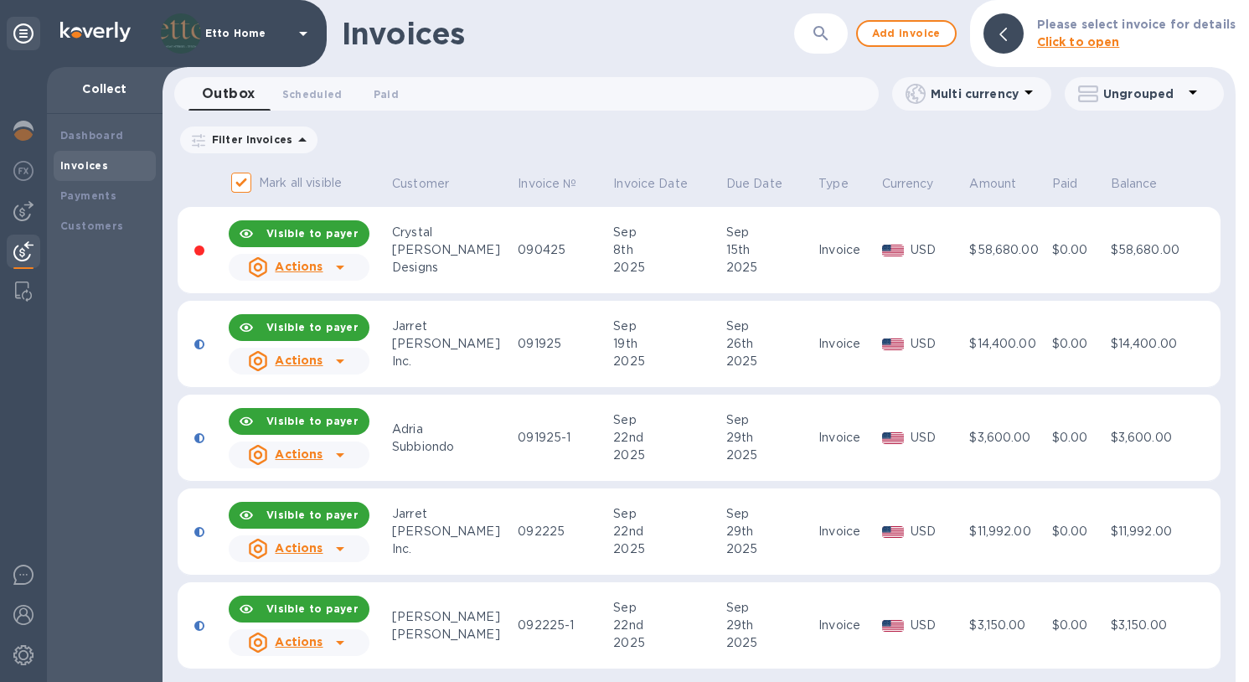
scroll to position [9, 0]
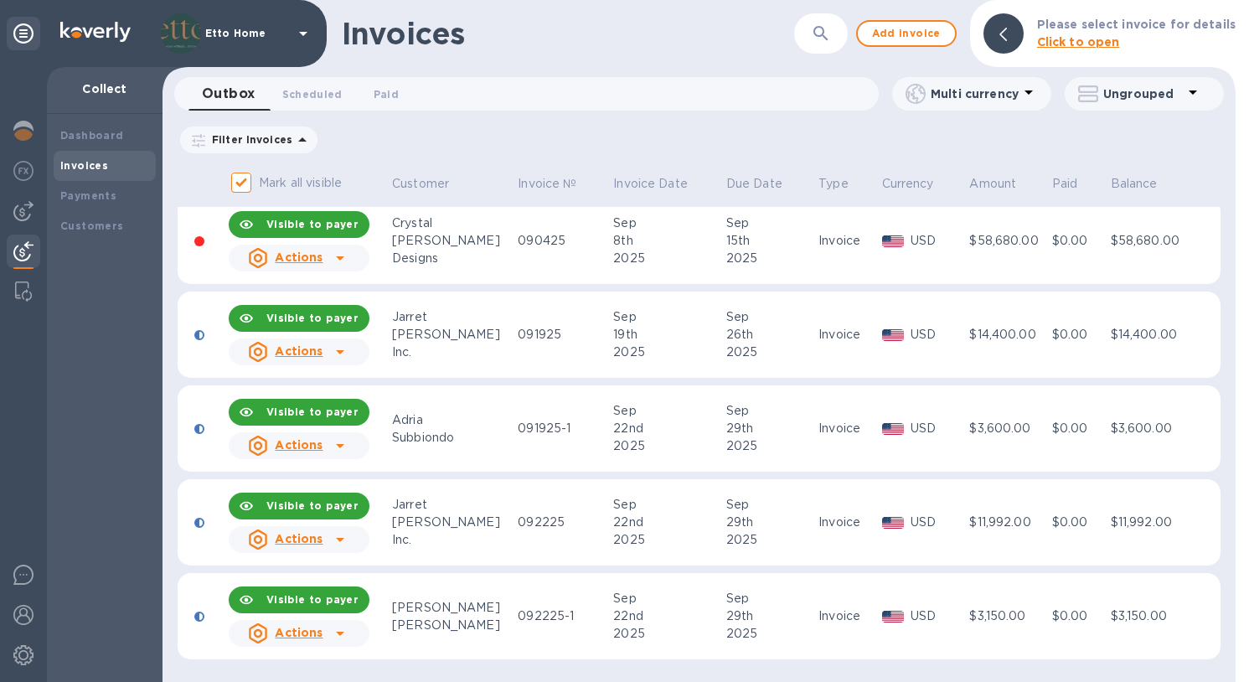
click at [549, 346] on td "091925" at bounding box center [563, 335] width 96 height 87
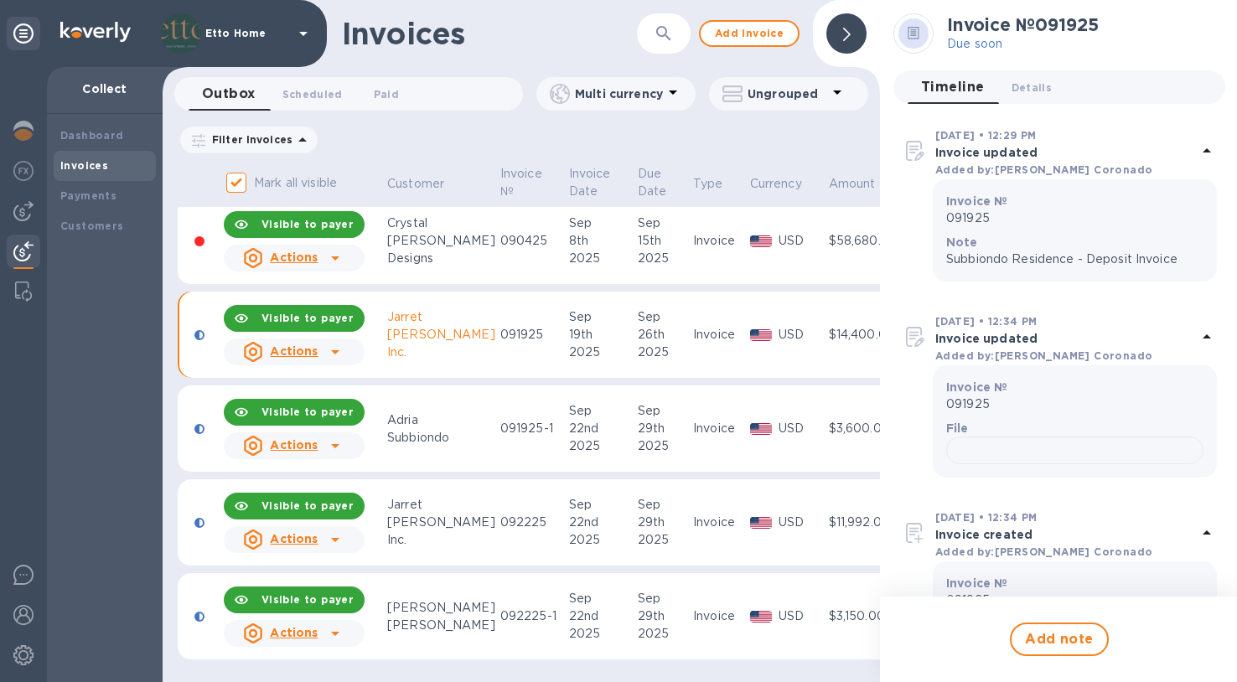
click at [344, 353] on icon at bounding box center [335, 352] width 20 height 20
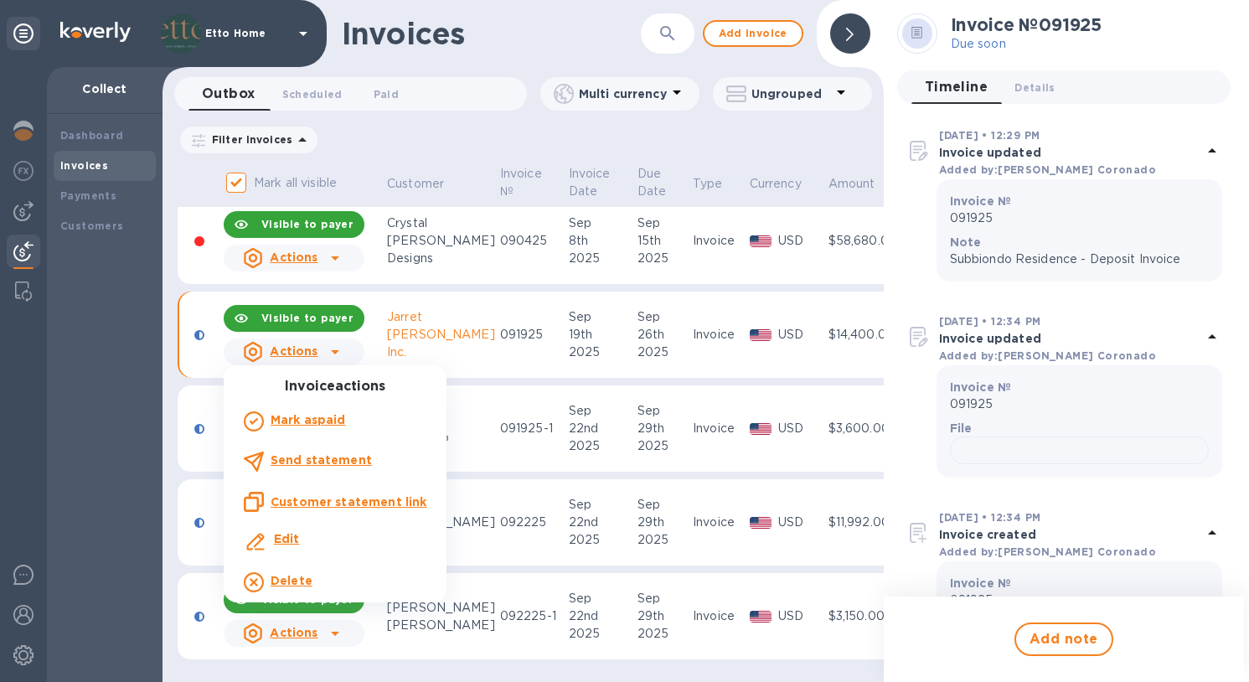
click at [298, 532] on b "Edit" at bounding box center [287, 538] width 26 height 13
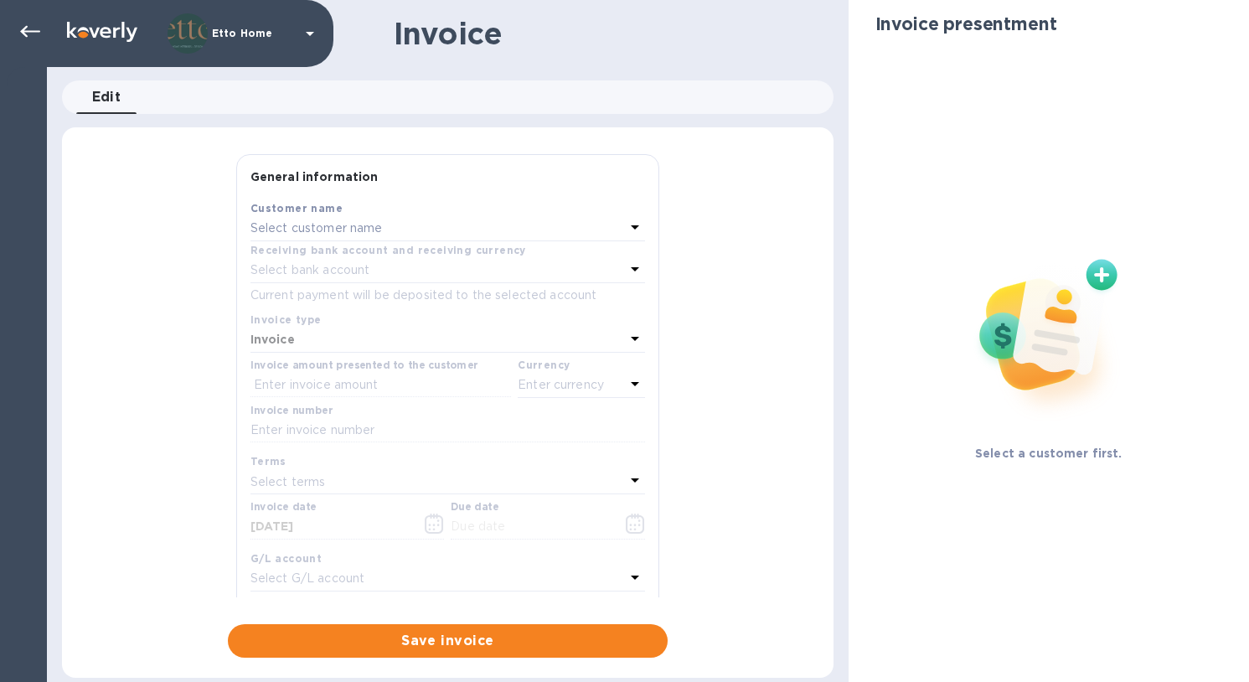
type input "09/19/2025"
type input "09/26/2025"
type input "Subbiondo Residence - Deposit Invoice"
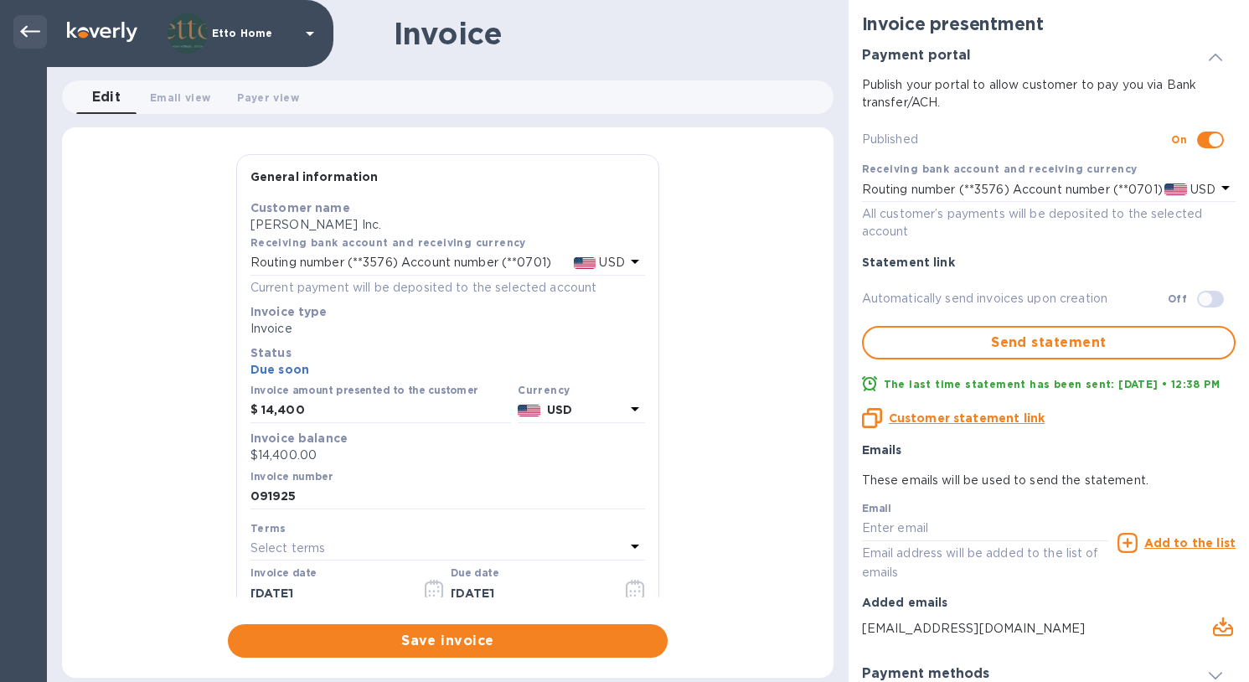
click at [23, 28] on icon at bounding box center [30, 32] width 20 height 20
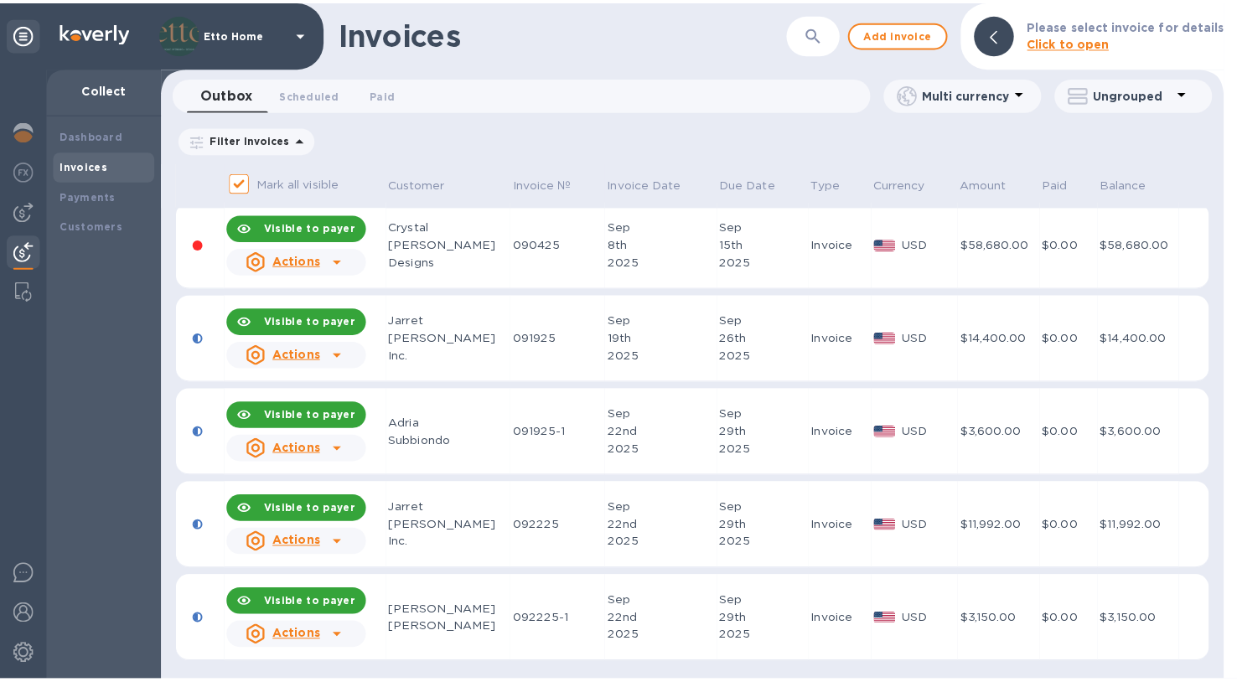
scroll to position [9, 0]
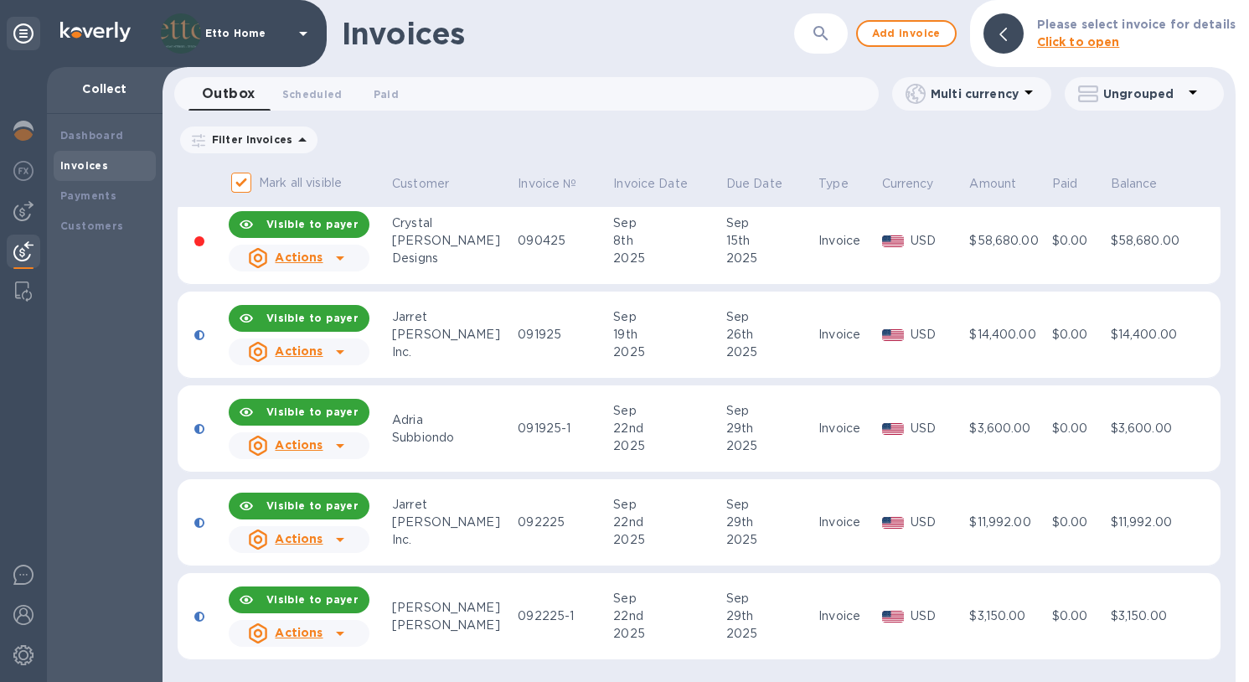
click at [990, 523] on div "$11,992.00" at bounding box center [1008, 523] width 78 height 18
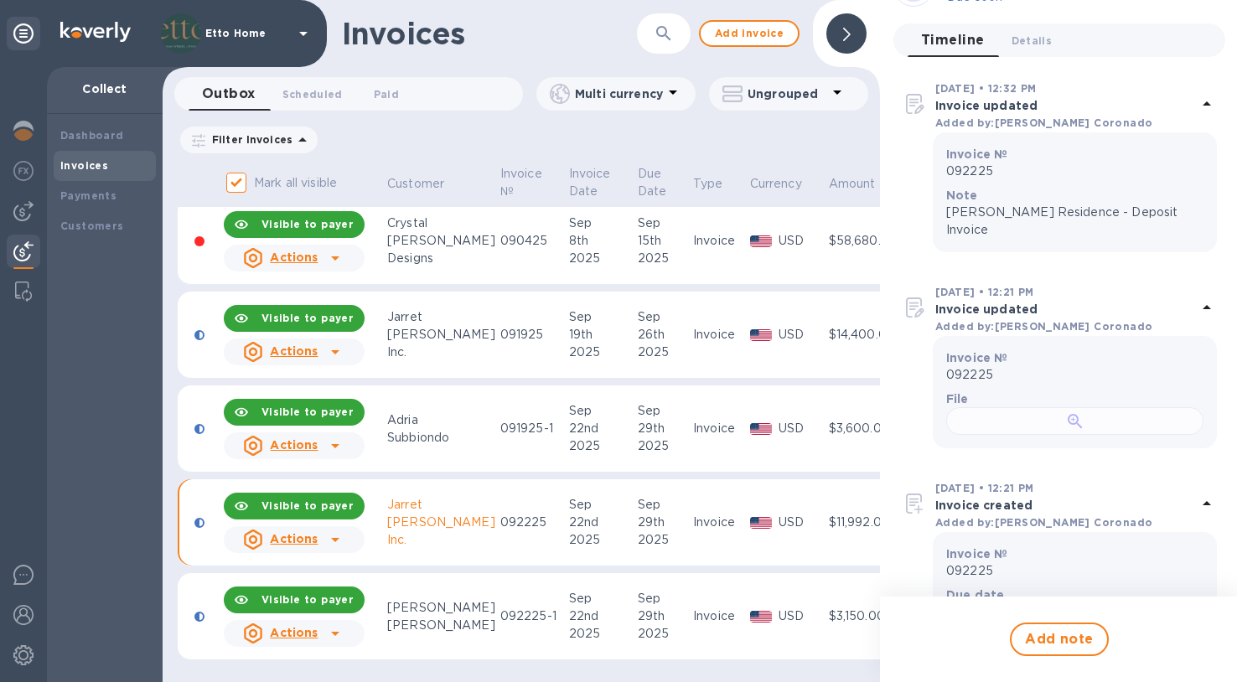
scroll to position [82, 0]
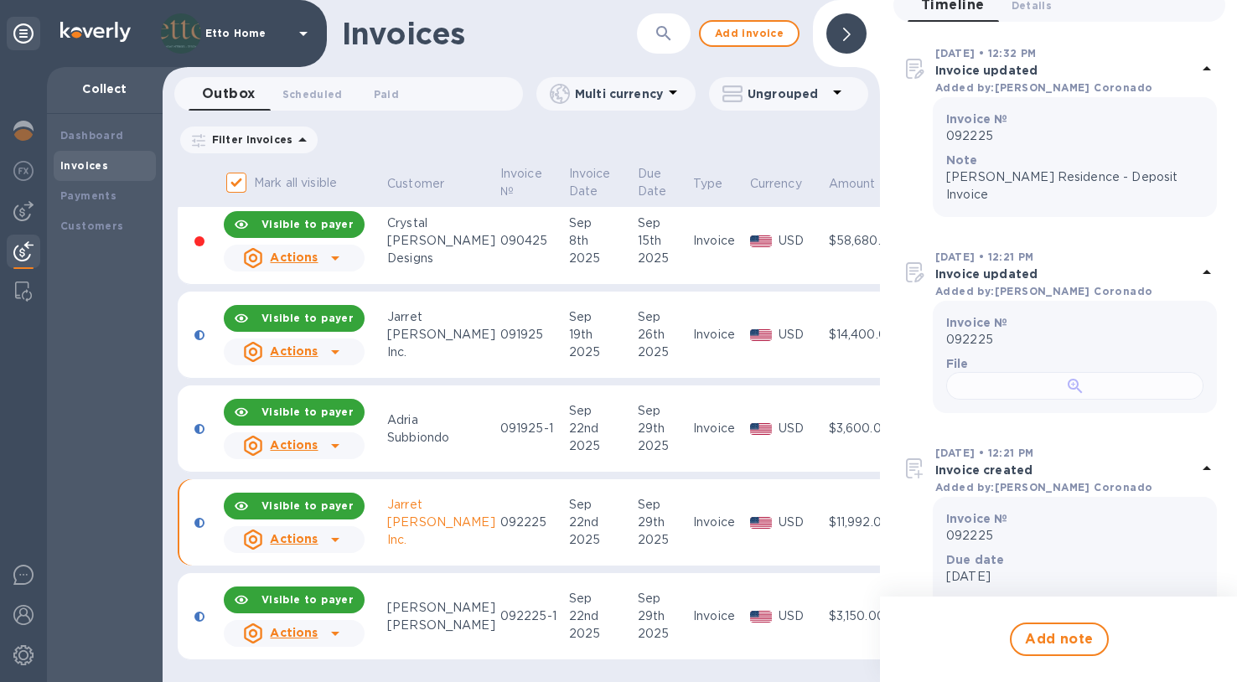
click at [1083, 400] on div at bounding box center [1074, 386] width 257 height 28
